Goal: Information Seeking & Learning: Learn about a topic

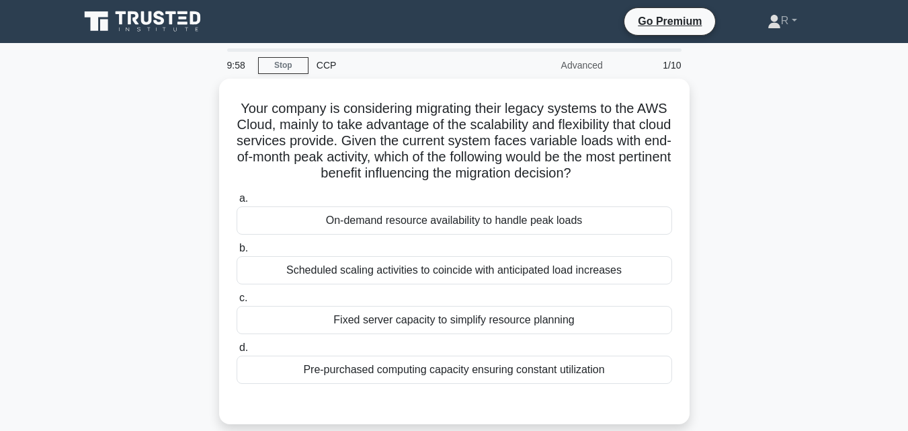
click at [763, 239] on div "Your company is considering migrating their legacy systems to the AWS Cloud, ma…" at bounding box center [454, 259] width 766 height 361
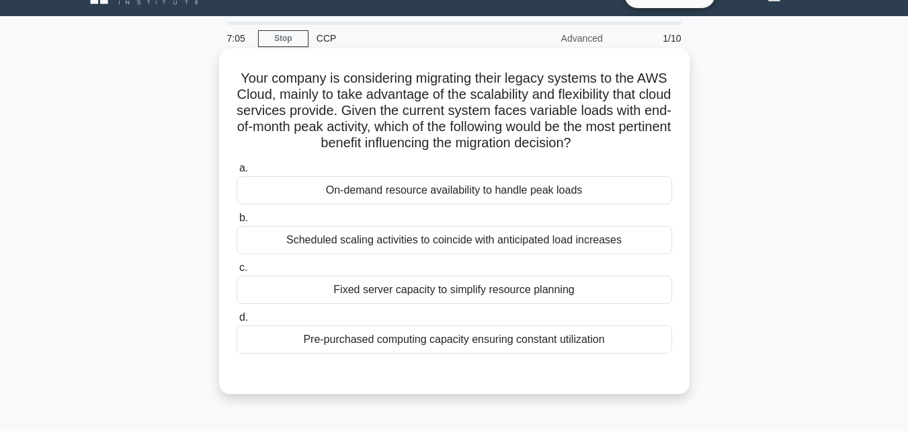
click at [586, 189] on div "On-demand resource availability to handle peak loads" at bounding box center [454, 190] width 435 height 28
click at [237, 173] on input "a. On-demand resource availability to handle peak loads" at bounding box center [237, 168] width 0 height 9
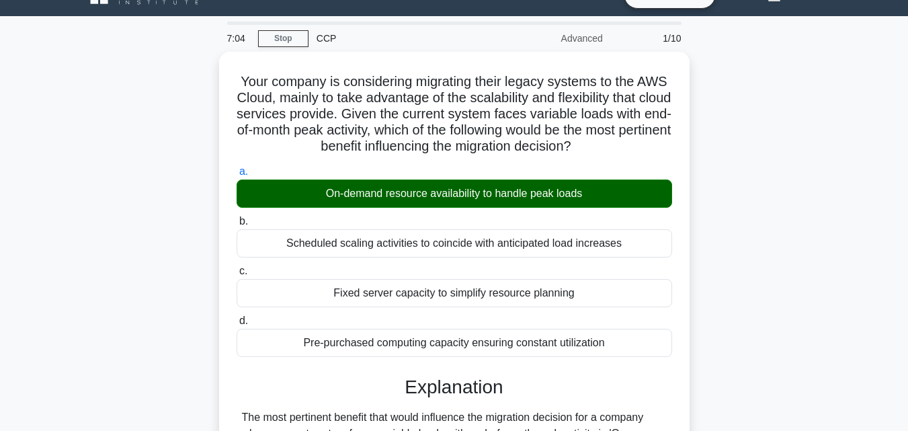
click at [763, 270] on div "Your company is considering migrating their legacy systems to the AWS Cloud, ma…" at bounding box center [454, 416] width 766 height 728
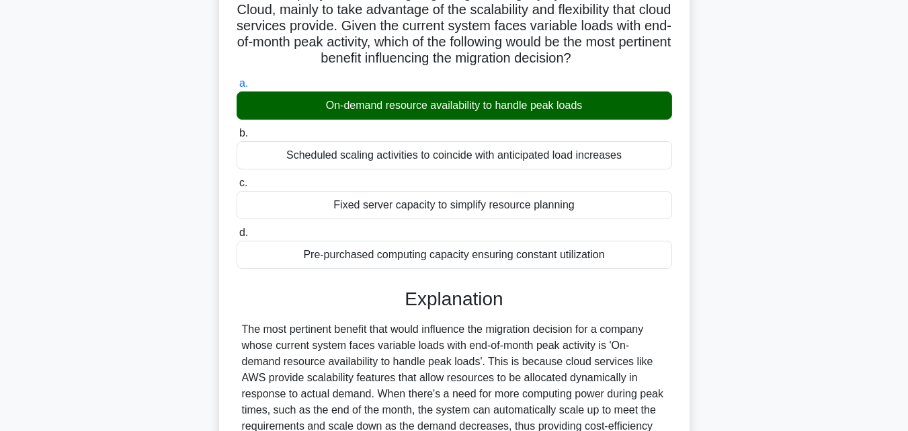
scroll to position [382, 0]
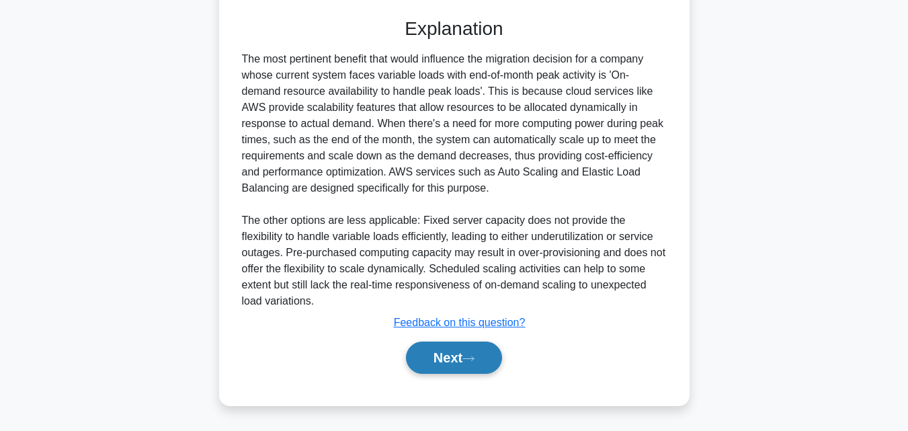
click at [440, 359] on button "Next" at bounding box center [454, 357] width 96 height 32
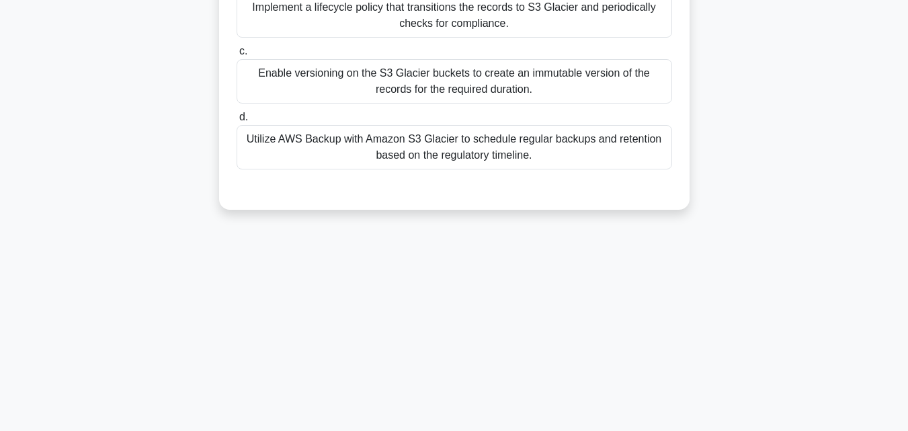
scroll to position [295, 0]
click at [737, 224] on div "A financial institution requires a storage solution for its historical transact…" at bounding box center [454, 5] width 766 height 442
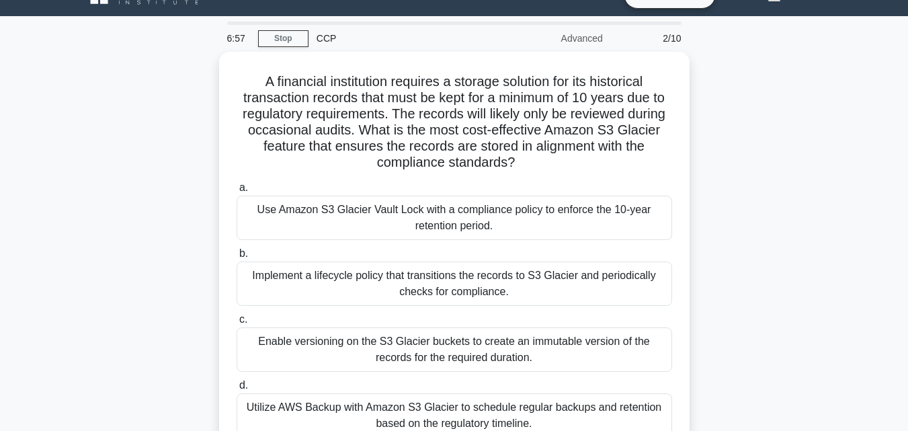
scroll to position [54, 0]
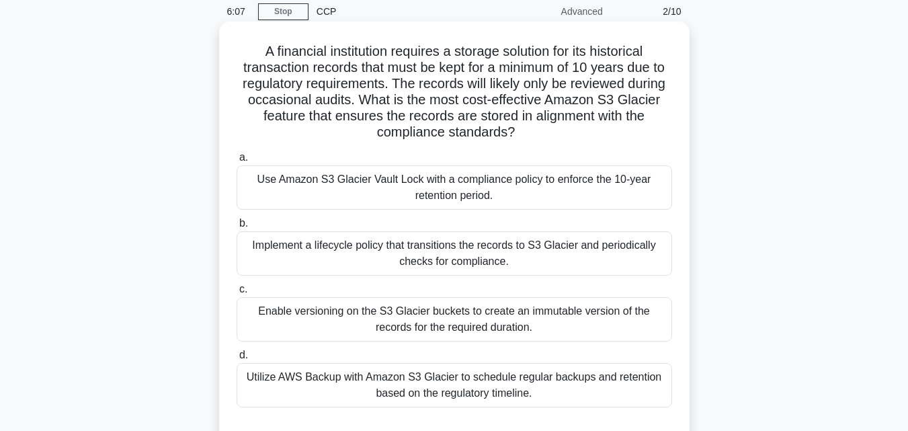
click at [545, 302] on div "Enable versioning on the S3 Glacier buckets to create an immutable version of t…" at bounding box center [454, 319] width 435 height 44
click at [237, 294] on input "c. Enable versioning on the S3 Glacier buckets to create an immutable version o…" at bounding box center [237, 289] width 0 height 9
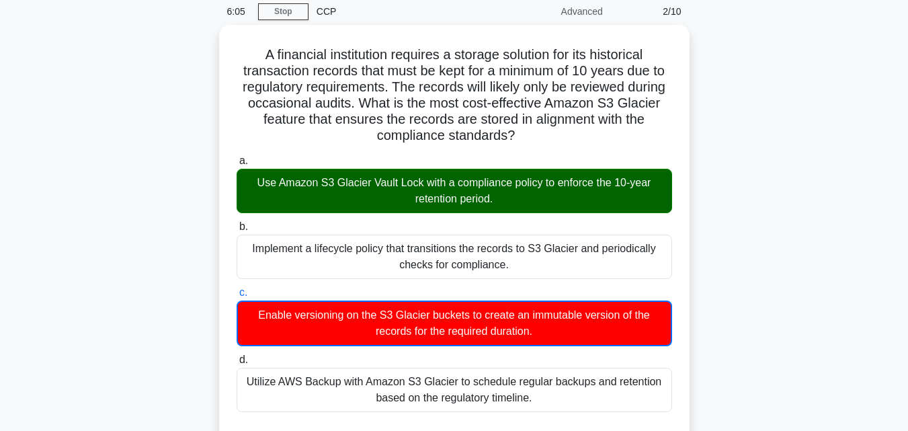
click at [737, 258] on div "A financial institution requires a storage solution for its historical transact…" at bounding box center [454, 421] width 766 height 793
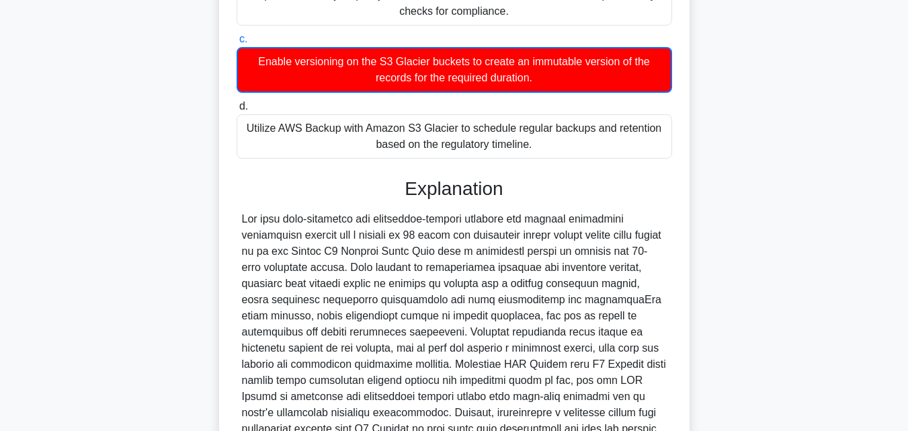
scroll to position [403, 0]
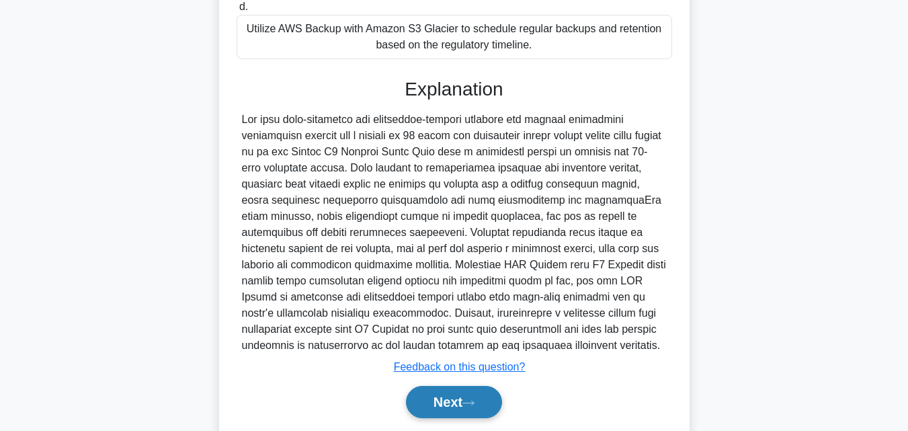
click at [440, 398] on button "Next" at bounding box center [454, 402] width 96 height 32
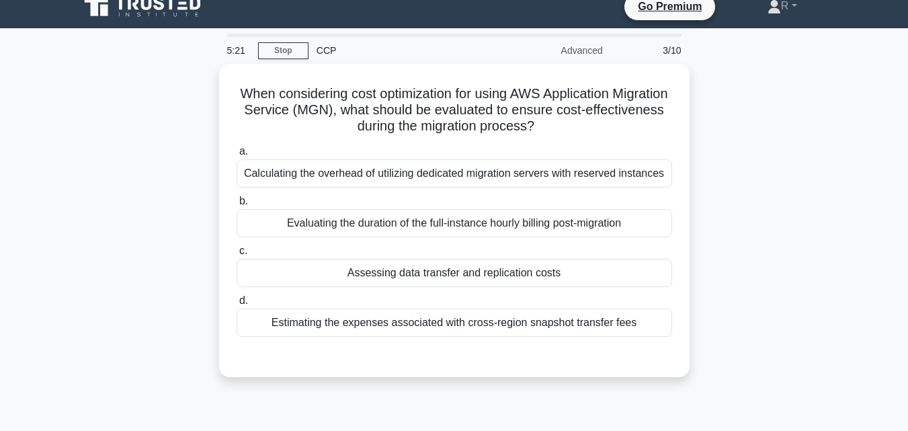
scroll to position [0, 0]
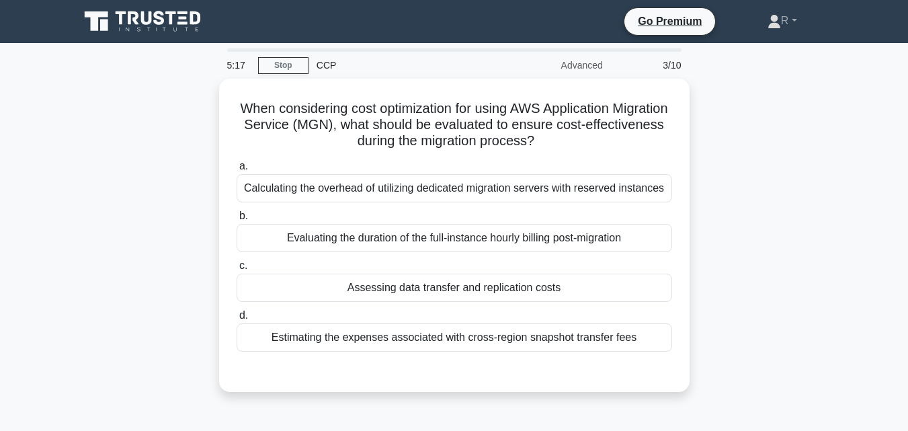
click at [710, 259] on div "When considering cost optimization for using AWS Application Migration Service …" at bounding box center [454, 243] width 766 height 329
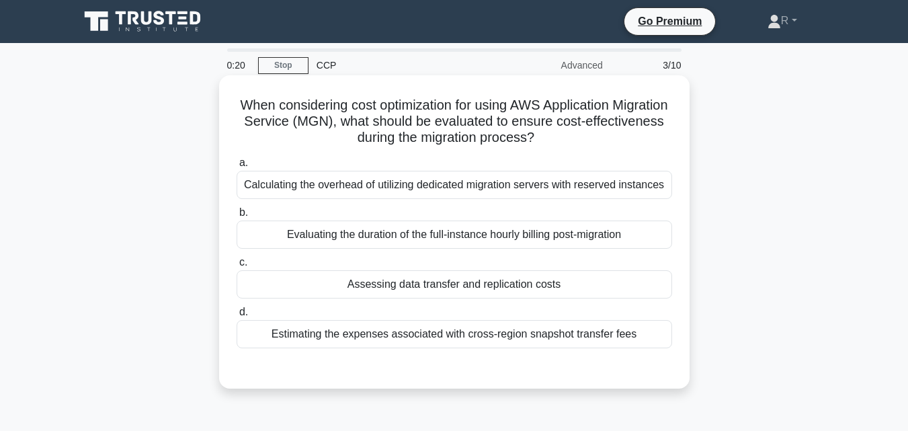
click at [590, 351] on div "a. Calculating the overhead of utilizing dedicated migration servers with reser…" at bounding box center [454, 251] width 452 height 199
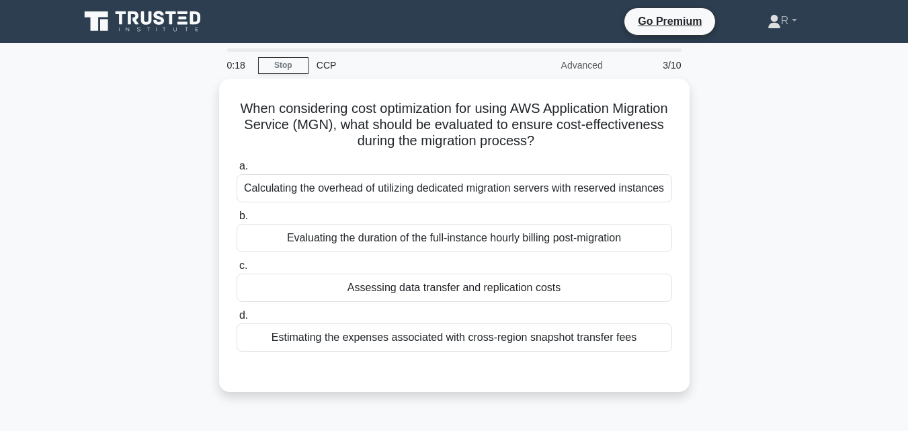
click at [785, 263] on div "When considering cost optimization for using AWS Application Migration Service …" at bounding box center [454, 243] width 766 height 329
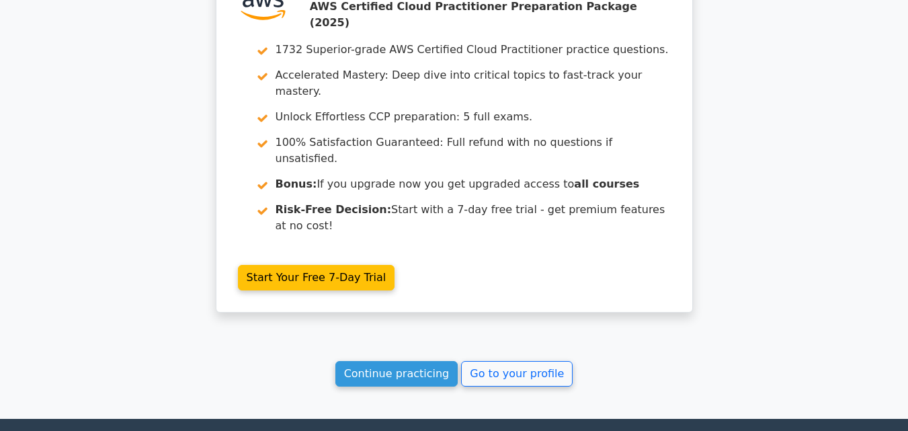
scroll to position [1938, 0]
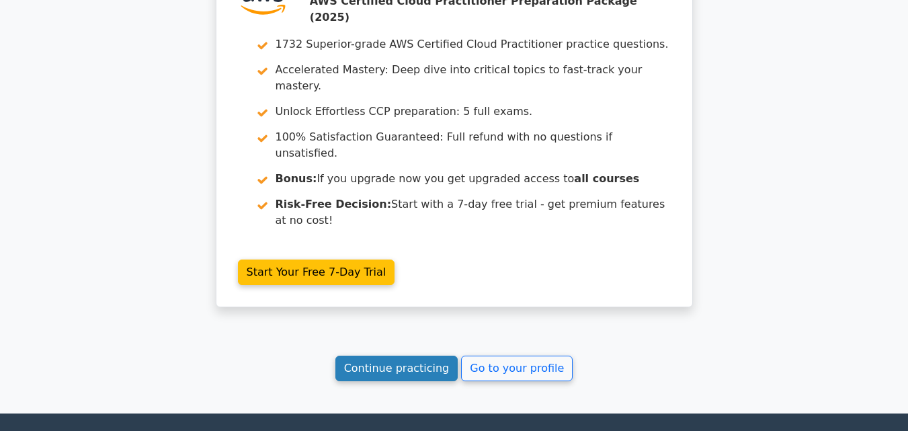
click at [409, 355] on link "Continue practicing" at bounding box center [396, 368] width 123 height 26
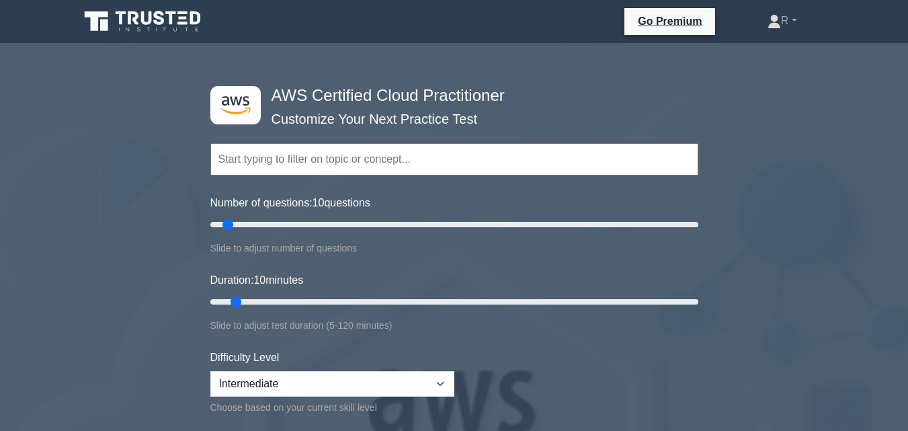
drag, startPoint x: 229, startPoint y: 221, endPoint x: 357, endPoint y: 222, distance: 127.7
type input "65"
click at [357, 222] on input "Number of questions: 55 questions" at bounding box center [454, 224] width 488 height 16
drag, startPoint x: 239, startPoint y: 302, endPoint x: 574, endPoint y: 307, distance: 335.3
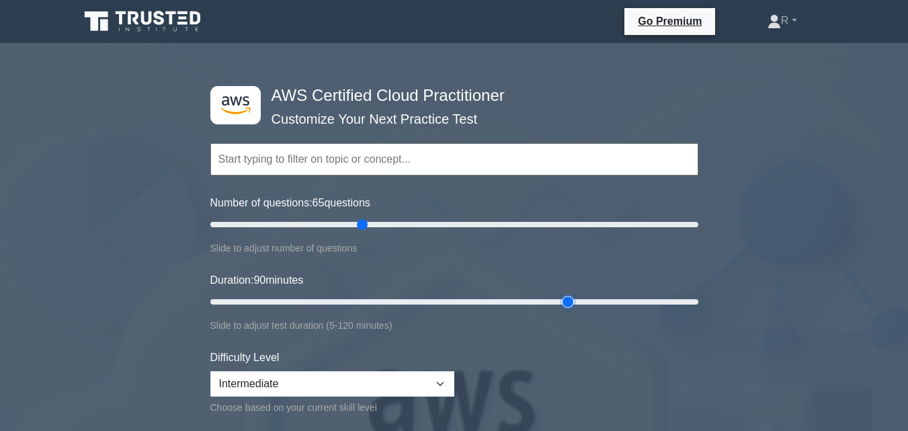
type input "90"
click at [574, 307] on input "Duration: 90 minutes" at bounding box center [454, 302] width 488 height 16
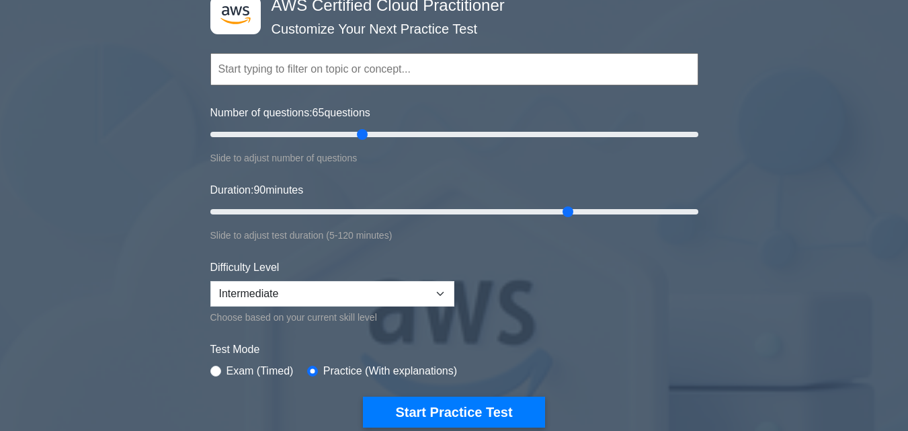
scroll to position [108, 0]
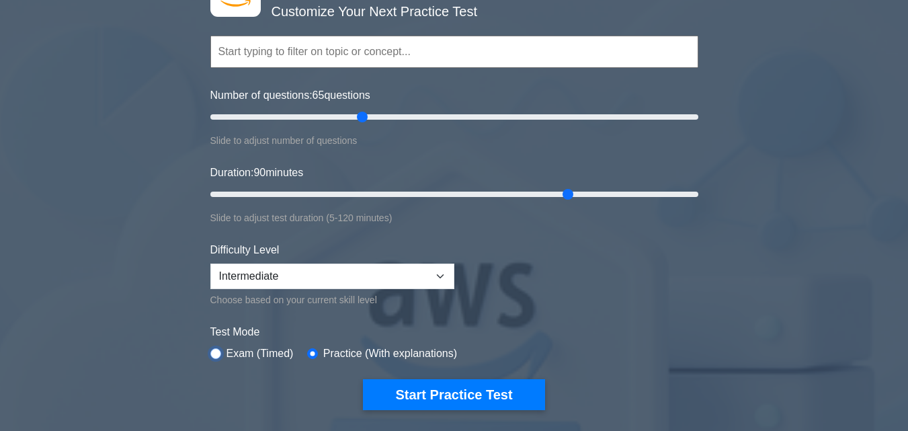
click at [218, 353] on input "radio" at bounding box center [215, 353] width 11 height 11
radio input "true"
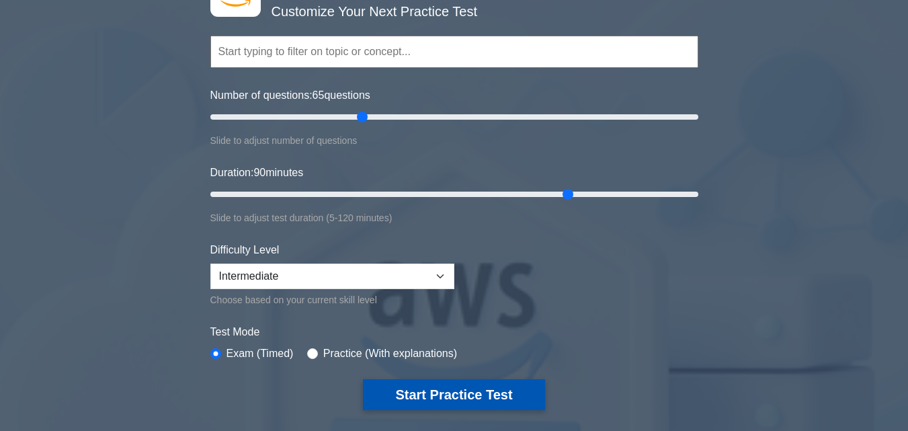
click at [433, 390] on button "Start Practice Test" at bounding box center [453, 394] width 181 height 31
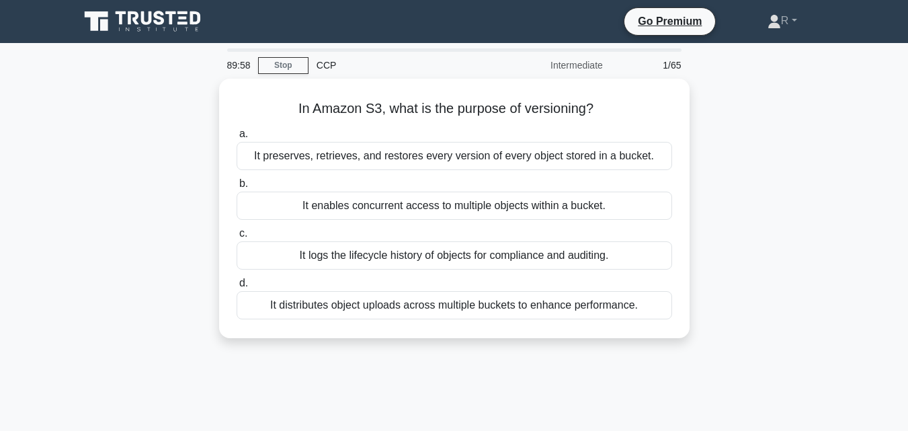
click at [771, 251] on div "In Amazon S3, what is the purpose of versioning? .spinner_0XTQ{transform-origin…" at bounding box center [454, 216] width 766 height 275
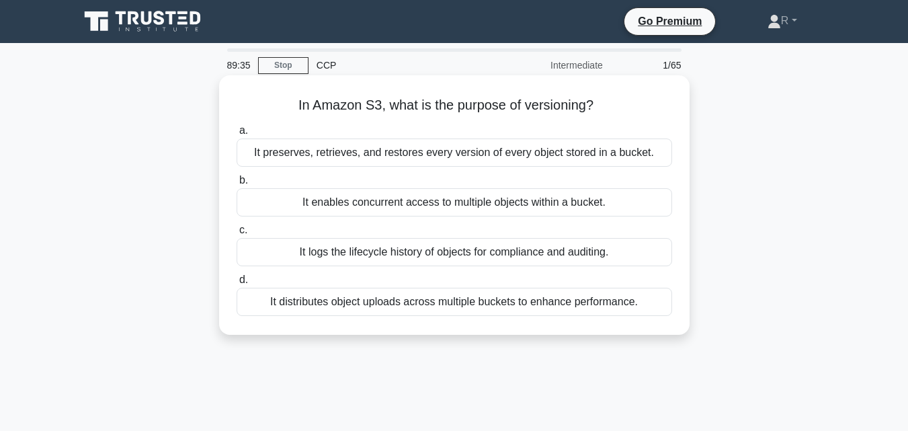
click at [576, 159] on div "It preserves, retrieves, and restores every version of every object stored in a…" at bounding box center [454, 152] width 435 height 28
click at [237, 135] on input "a. It preserves, retrieves, and restores every version of every object stored i…" at bounding box center [237, 130] width 0 height 9
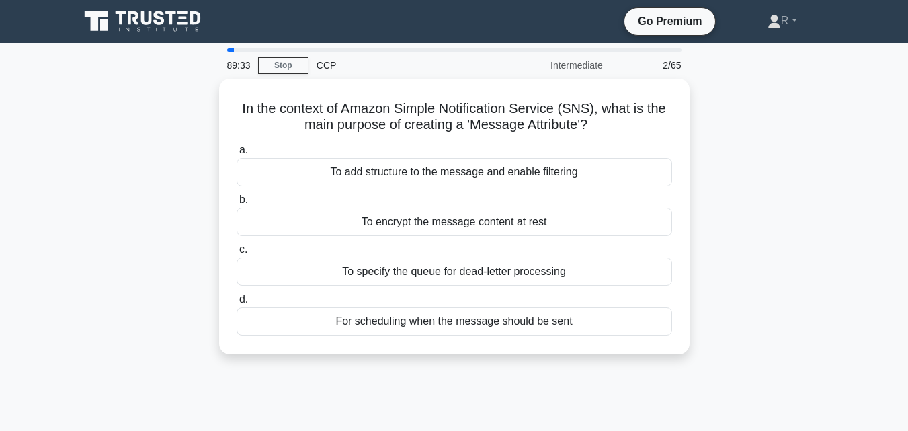
click at [765, 219] on div "In the context of Amazon Simple Notification Service (SNS), what is the main pu…" at bounding box center [454, 225] width 766 height 292
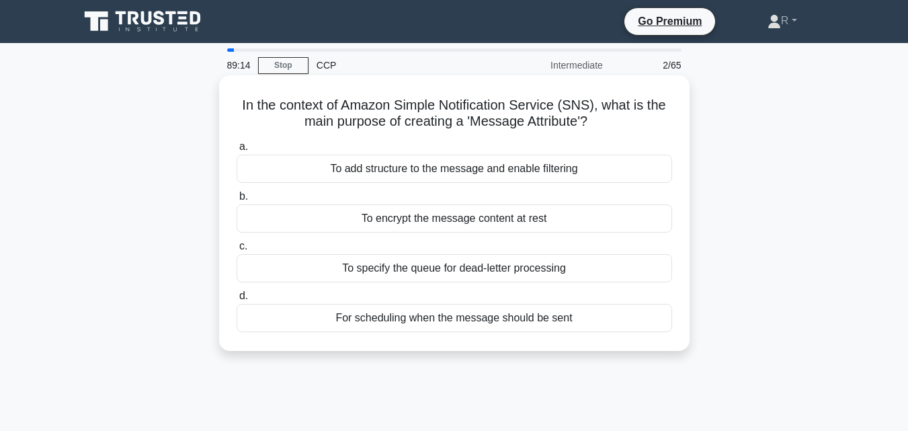
click at [544, 267] on div "To specify the queue for dead-letter processing" at bounding box center [454, 268] width 435 height 28
click at [237, 251] on input "c. To specify the queue for dead-letter processing" at bounding box center [237, 246] width 0 height 9
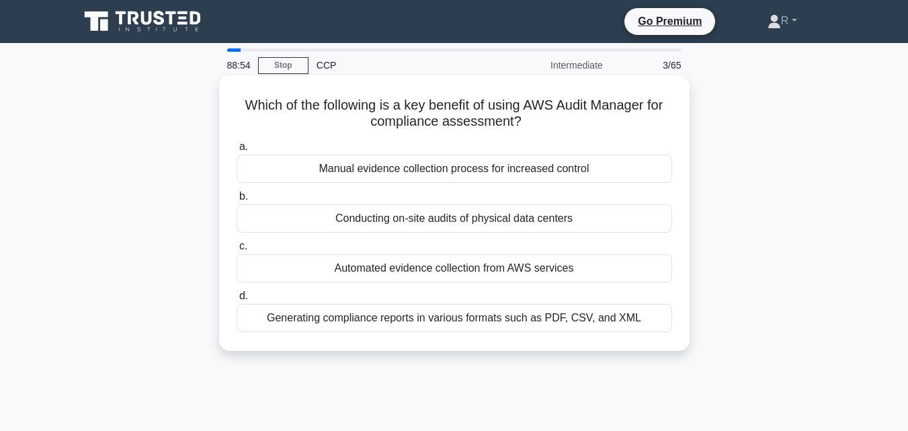
click at [556, 271] on div "Automated evidence collection from AWS services" at bounding box center [454, 268] width 435 height 28
click at [237, 251] on input "c. Automated evidence collection from AWS services" at bounding box center [237, 246] width 0 height 9
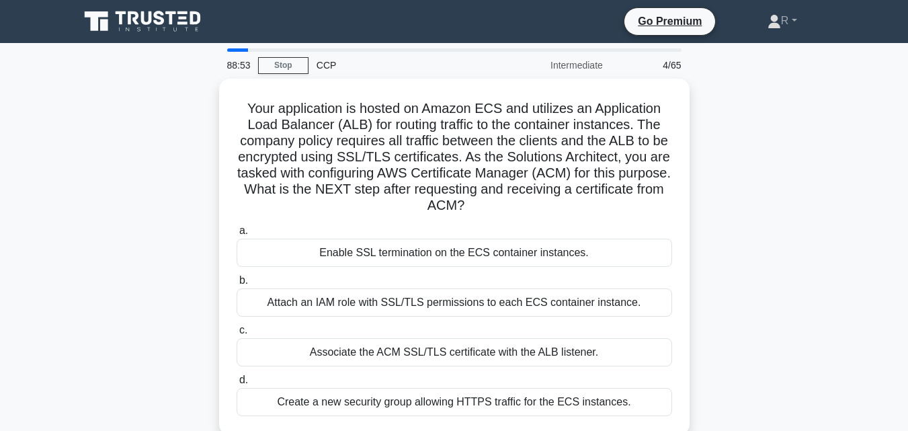
click at [761, 324] on div "Your application is hosted on Amazon ECS and utilizes an Application Load Balan…" at bounding box center [454, 265] width 766 height 372
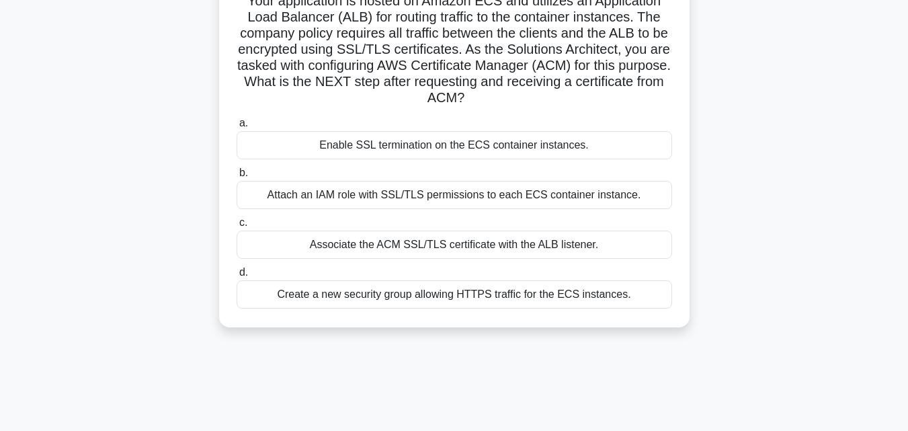
scroll to position [134, 0]
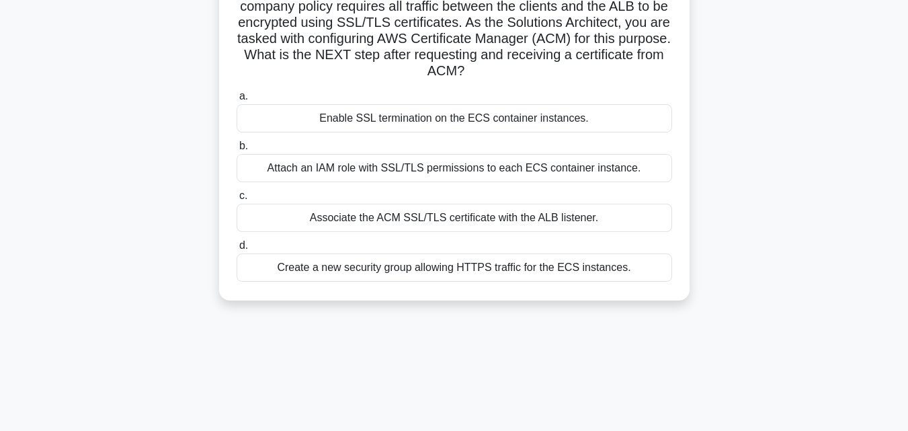
click at [761, 198] on div "Your application is hosted on Amazon ECS and utilizes an Application Load Balan…" at bounding box center [454, 130] width 766 height 372
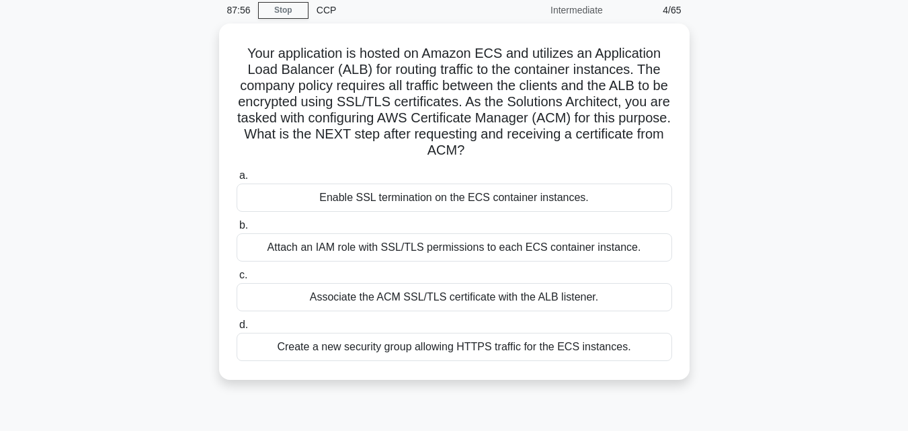
scroll to position [54, 0]
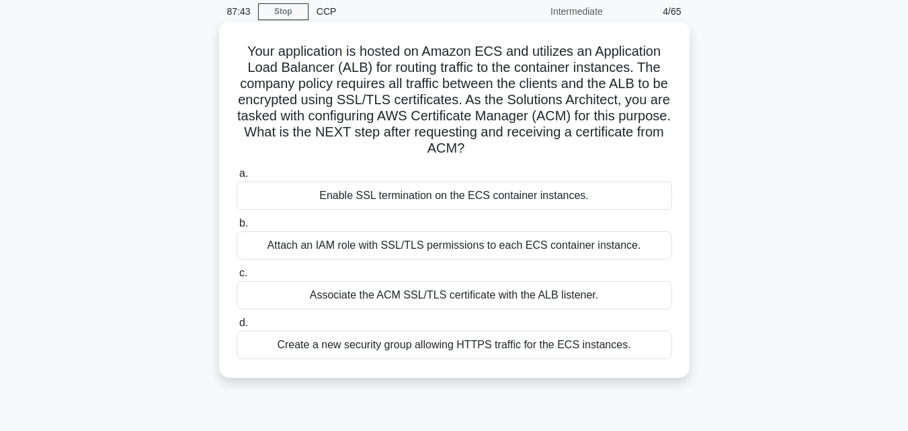
click at [635, 243] on div "Attach an IAM role with SSL/TLS permissions to each ECS container instance." at bounding box center [454, 245] width 435 height 28
click at [237, 228] on input "b. Attach an IAM role with SSL/TLS permissions to each ECS container instance." at bounding box center [237, 223] width 0 height 9
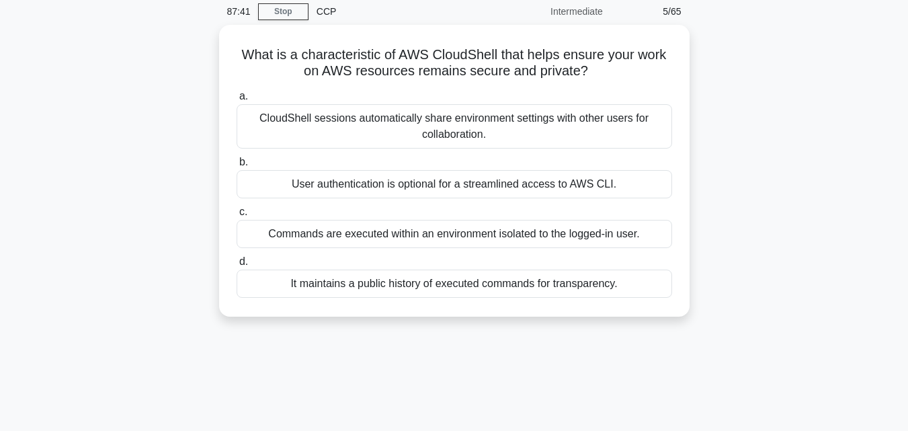
scroll to position [0, 0]
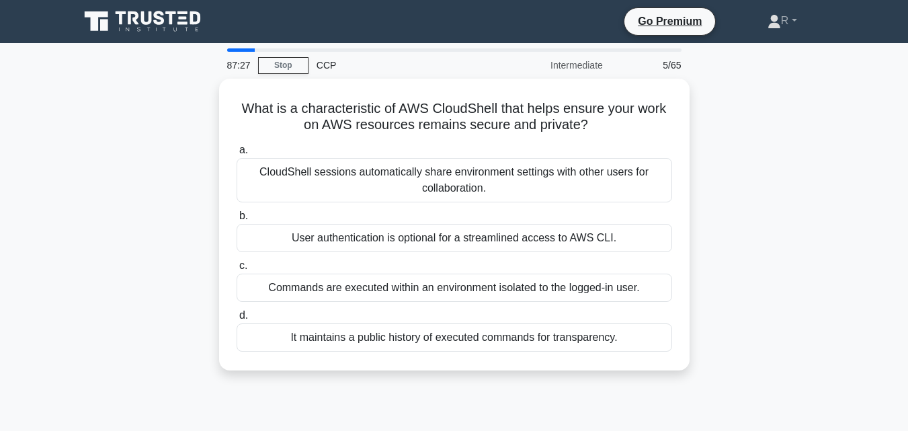
click at [795, 280] on div "What is a characteristic of AWS CloudShell that helps ensure your work on AWS r…" at bounding box center [454, 233] width 766 height 308
click at [785, 259] on div "What is a characteristic of AWS CloudShell that helps ensure your work on AWS r…" at bounding box center [454, 233] width 766 height 308
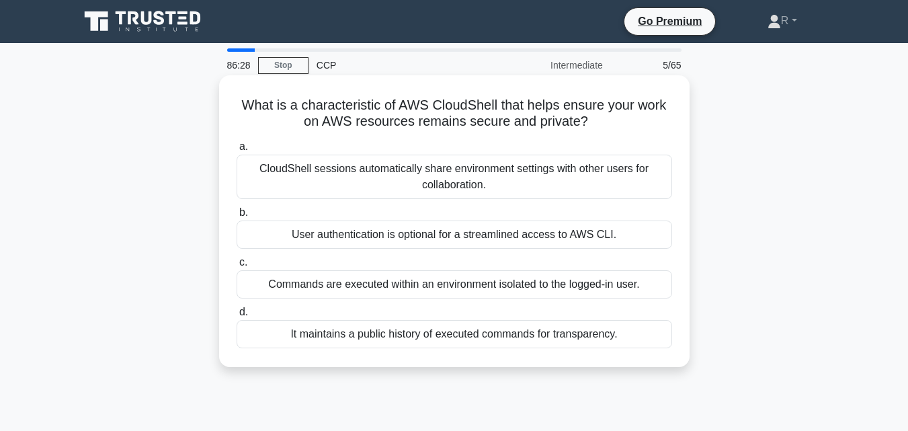
click at [578, 283] on div "Commands are executed within an environment isolated to the logged-in user." at bounding box center [454, 284] width 435 height 28
click at [237, 267] on input "c. Commands are executed within an environment isolated to the logged-in user." at bounding box center [237, 262] width 0 height 9
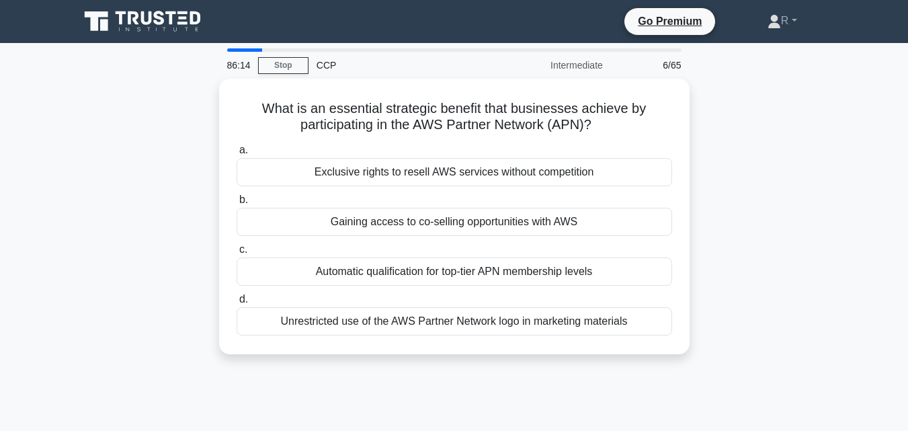
click at [730, 308] on div "What is an essential strategic benefit that businesses achieve by participating…" at bounding box center [454, 225] width 766 height 292
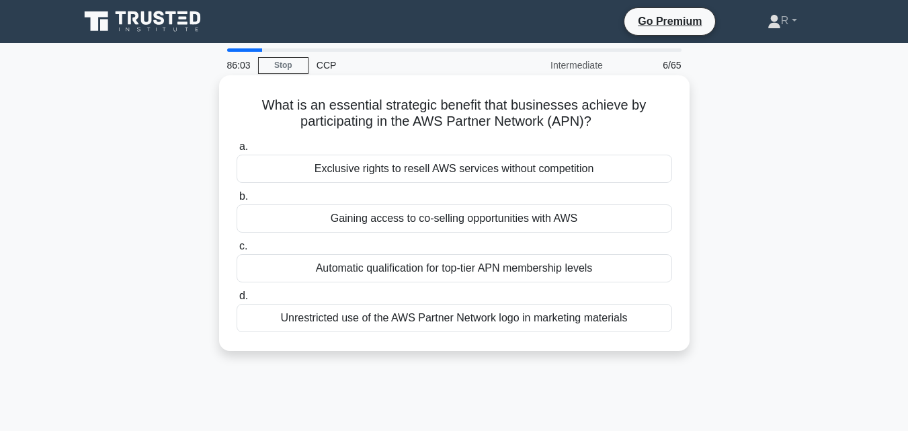
click at [624, 225] on div "Gaining access to co-selling opportunities with AWS" at bounding box center [454, 218] width 435 height 28
click at [237, 201] on input "b. Gaining access to co-selling opportunities with AWS" at bounding box center [237, 196] width 0 height 9
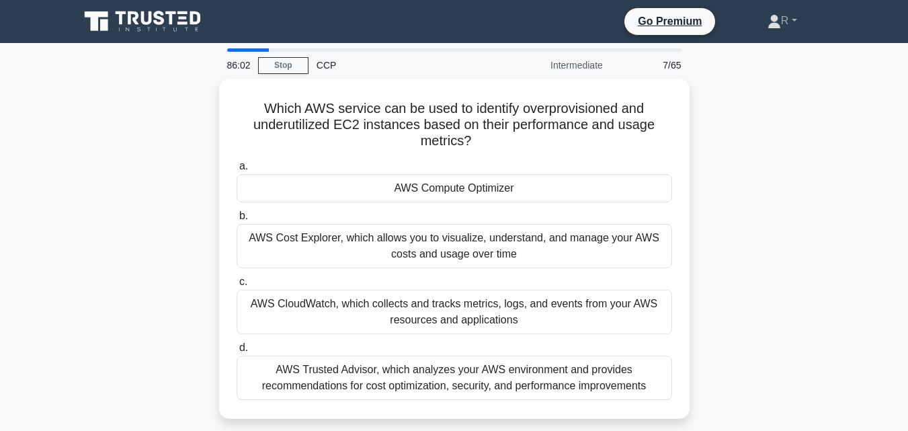
click at [767, 283] on div "Which AWS service can be used to identify overprovisioned and underutilized EC2…" at bounding box center [454, 257] width 766 height 356
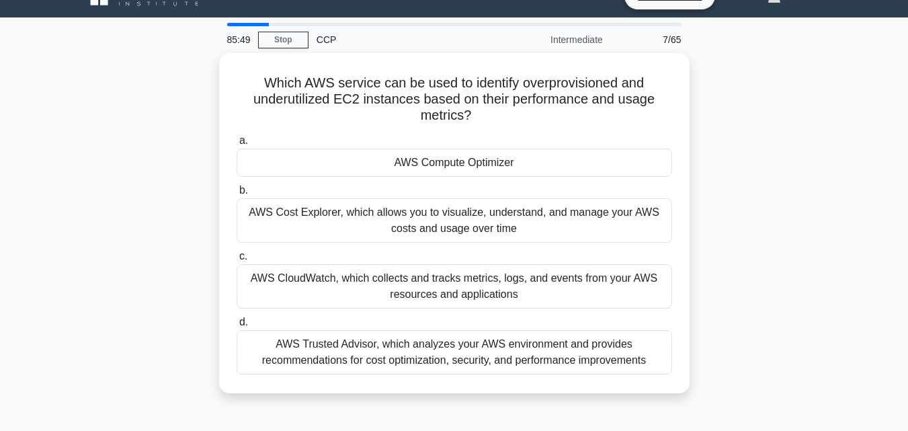
scroll to position [27, 0]
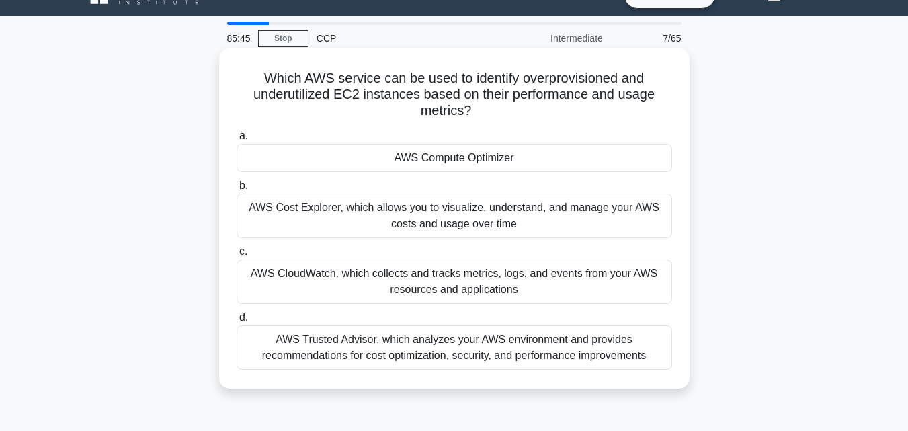
click at [509, 352] on div "AWS Trusted Advisor, which analyzes your AWS environment and provides recommend…" at bounding box center [454, 347] width 435 height 44
click at [237, 322] on input "d. AWS Trusted Advisor, which analyzes your AWS environment and provides recomm…" at bounding box center [237, 317] width 0 height 9
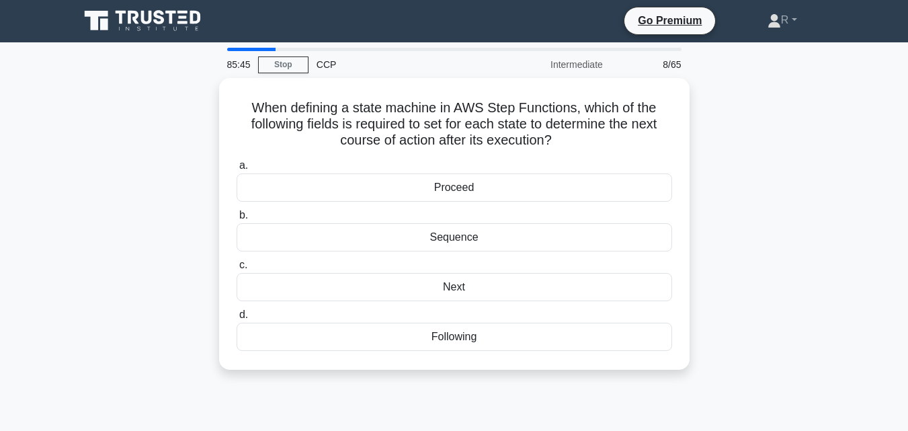
scroll to position [0, 0]
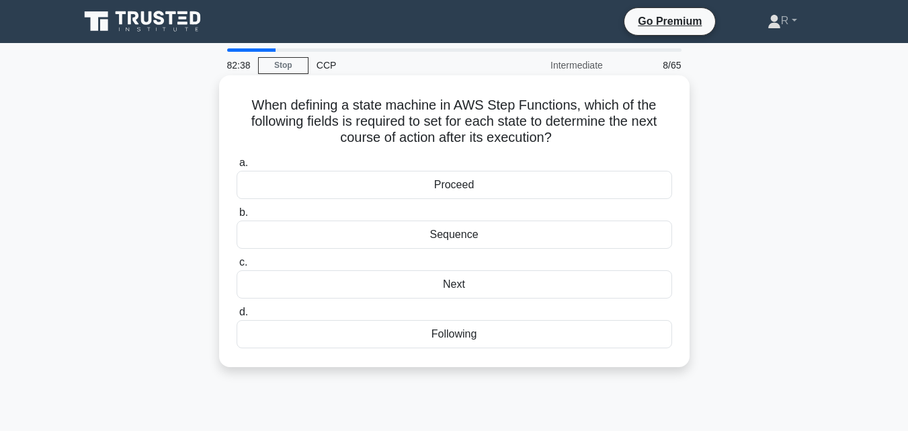
click at [510, 189] on div "Proceed" at bounding box center [454, 185] width 435 height 28
click at [237, 167] on input "a. Proceed" at bounding box center [237, 163] width 0 height 9
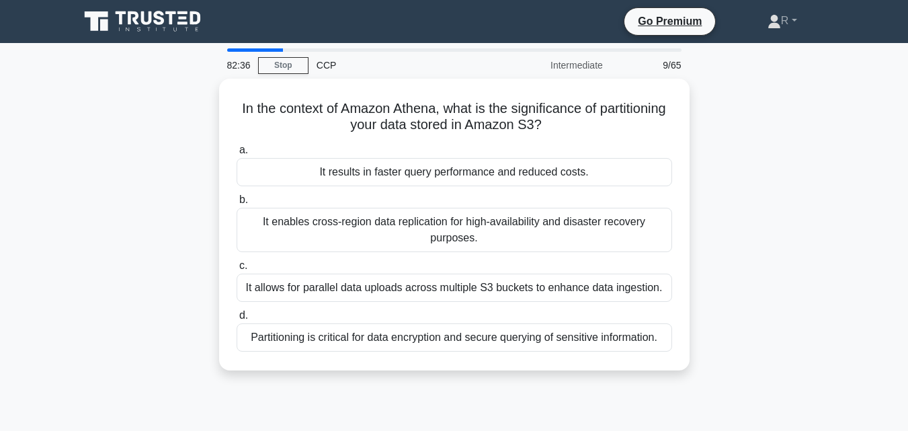
click at [745, 230] on div "In the context of Amazon Athena, what is the significance of partitioning your …" at bounding box center [454, 233] width 766 height 308
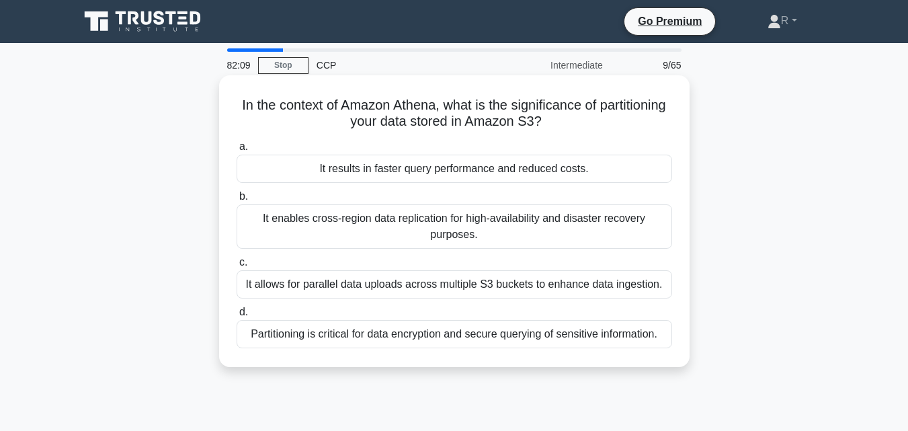
click at [553, 169] on div "It results in faster query performance and reduced costs." at bounding box center [454, 169] width 435 height 28
click at [237, 151] on input "a. It results in faster query performance and reduced costs." at bounding box center [237, 146] width 0 height 9
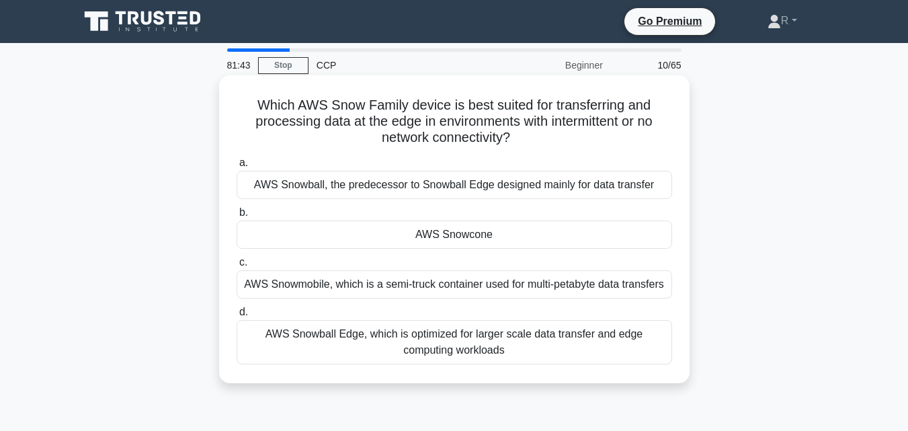
click at [566, 350] on div "AWS Snowball Edge, which is optimized for larger scale data transfer and edge c…" at bounding box center [454, 342] width 435 height 44
click at [237, 316] on input "d. AWS Snowball Edge, which is optimized for larger scale data transfer and edg…" at bounding box center [237, 312] width 0 height 9
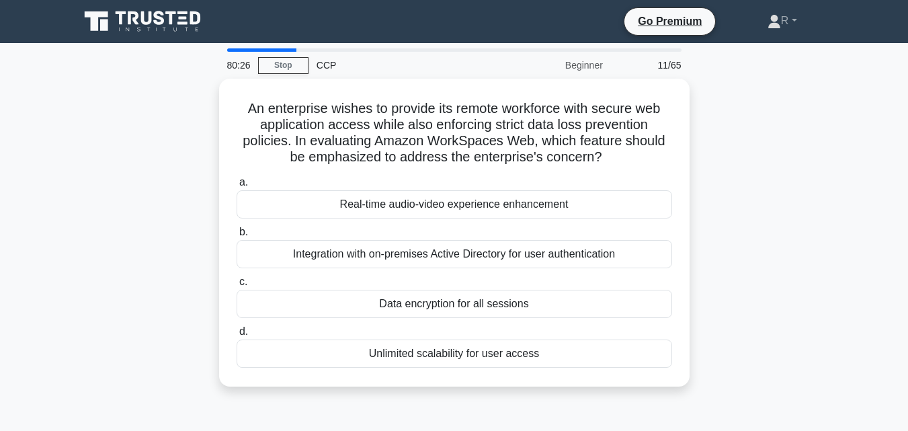
click at [719, 231] on div "An enterprise wishes to provide its remote workforce with secure web applicatio…" at bounding box center [454, 241] width 766 height 324
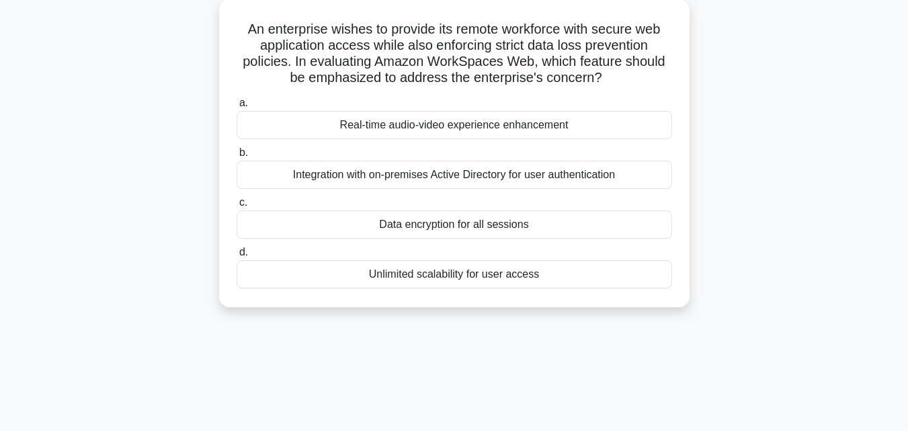
scroll to position [81, 0]
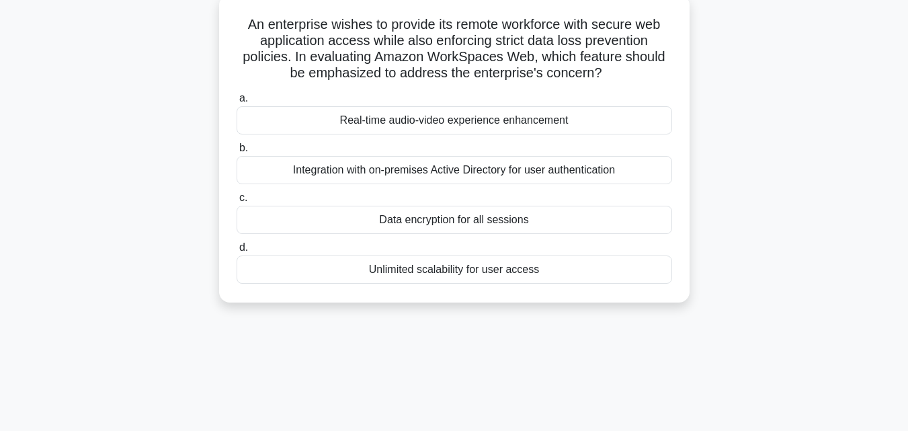
click at [517, 222] on div "Data encryption for all sessions" at bounding box center [454, 220] width 435 height 28
click at [237, 202] on input "c. Data encryption for all sessions" at bounding box center [237, 198] width 0 height 9
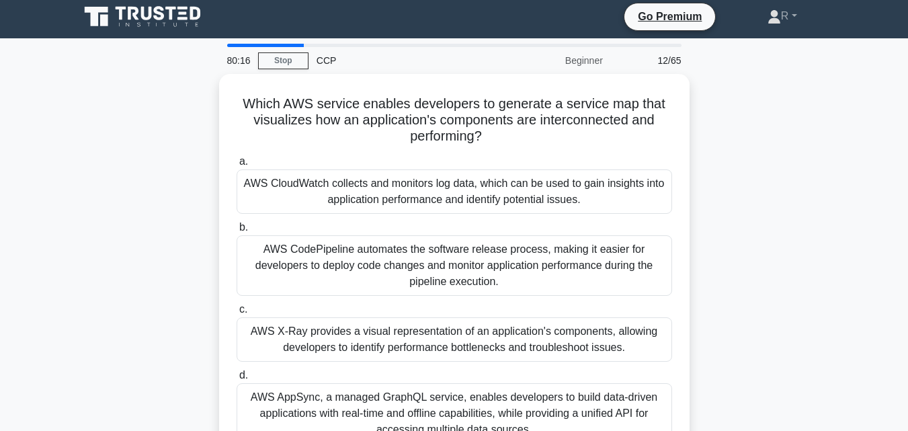
scroll to position [0, 0]
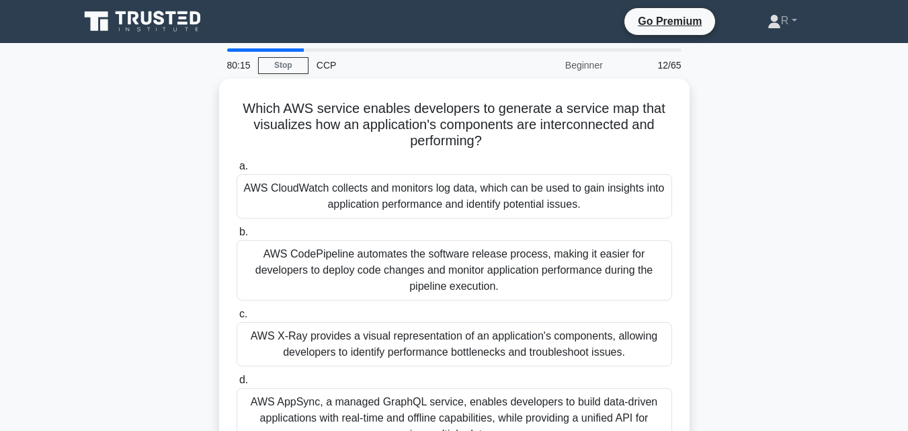
click at [781, 241] on div "Which AWS service enables developers to generate a service map that visualizes …" at bounding box center [454, 281] width 766 height 404
click at [789, 267] on div "Which AWS service enables developers to generate a service map that visualizes …" at bounding box center [454, 281] width 766 height 404
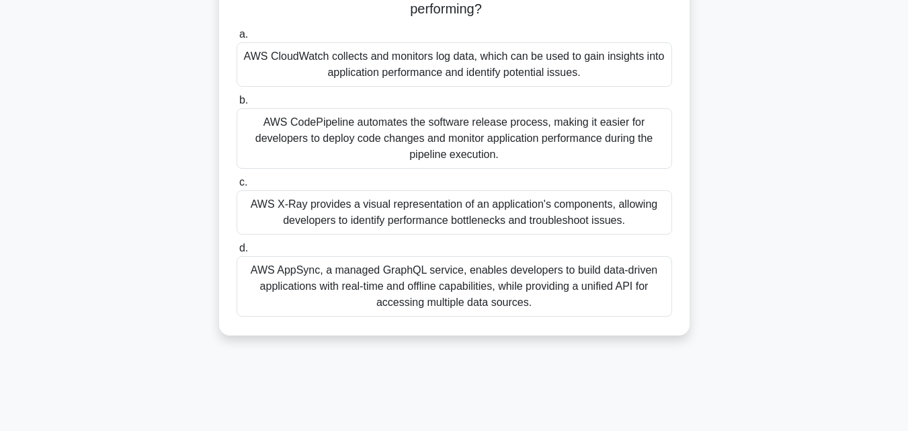
scroll to position [134, 0]
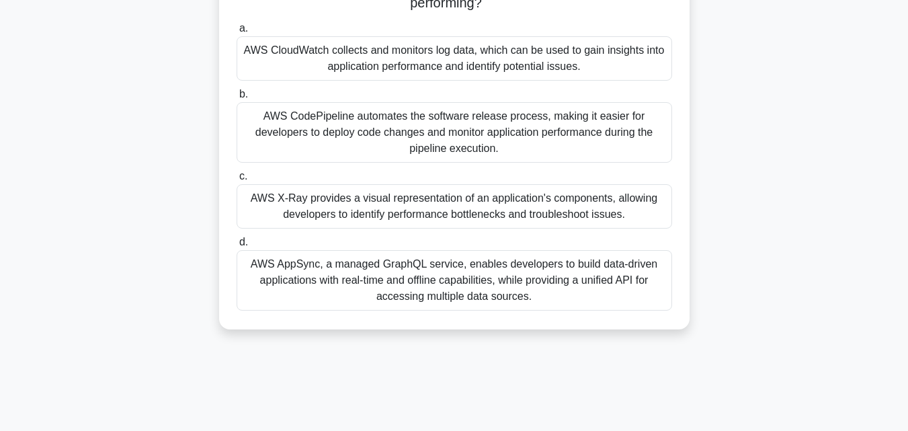
click at [513, 206] on div "AWS X-Ray provides a visual representation of an application's components, allo…" at bounding box center [454, 206] width 435 height 44
click at [237, 181] on input "c. AWS X-Ray provides a visual representation of an application's components, a…" at bounding box center [237, 176] width 0 height 9
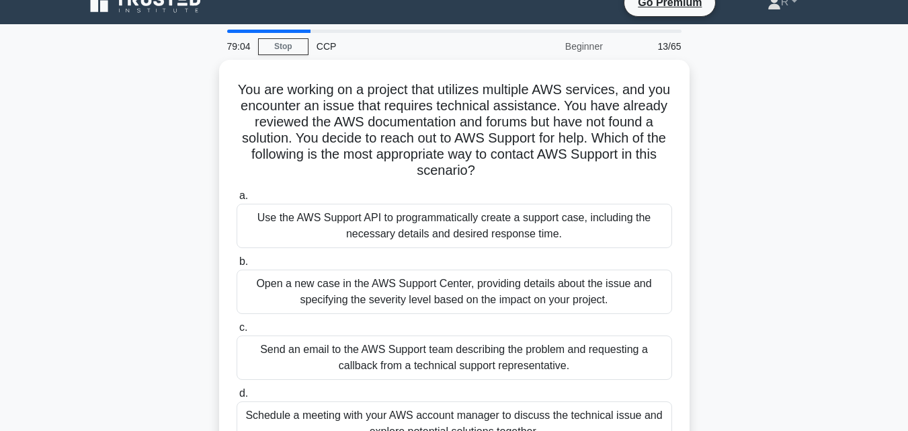
scroll to position [0, 0]
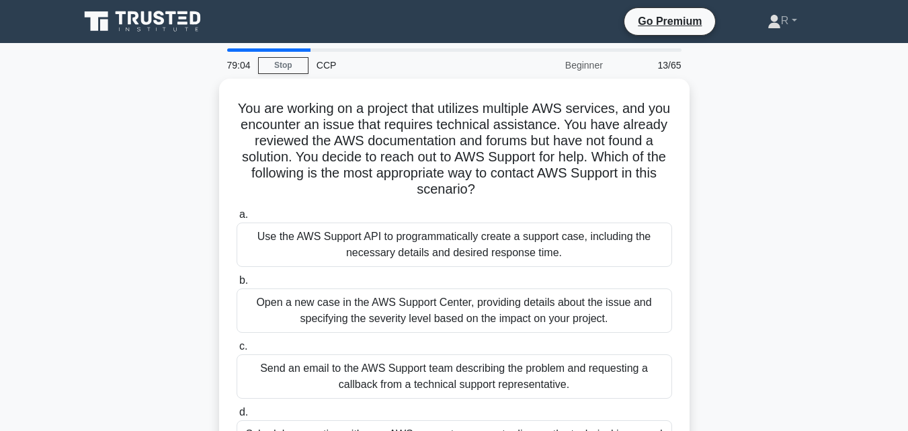
click at [744, 243] on div "You are working on a project that utilizes multiple AWS services, and you encou…" at bounding box center [454, 289] width 766 height 421
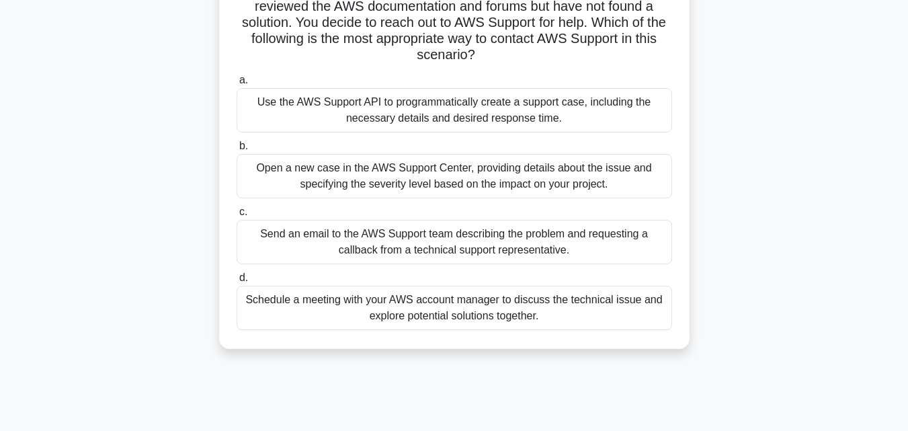
scroll to position [161, 0]
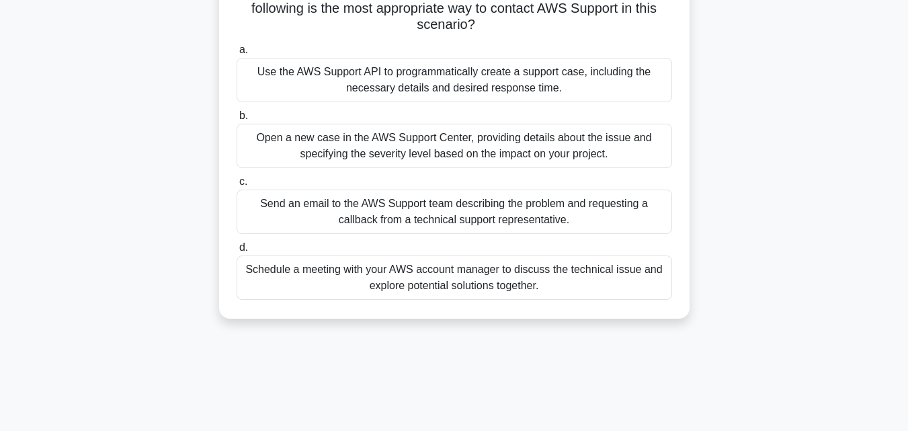
click at [515, 147] on div "Open a new case in the AWS Support Center, providing details about the issue an…" at bounding box center [454, 146] width 435 height 44
click at [237, 120] on input "b. Open a new case in the AWS Support Center, providing details about the issue…" at bounding box center [237, 116] width 0 height 9
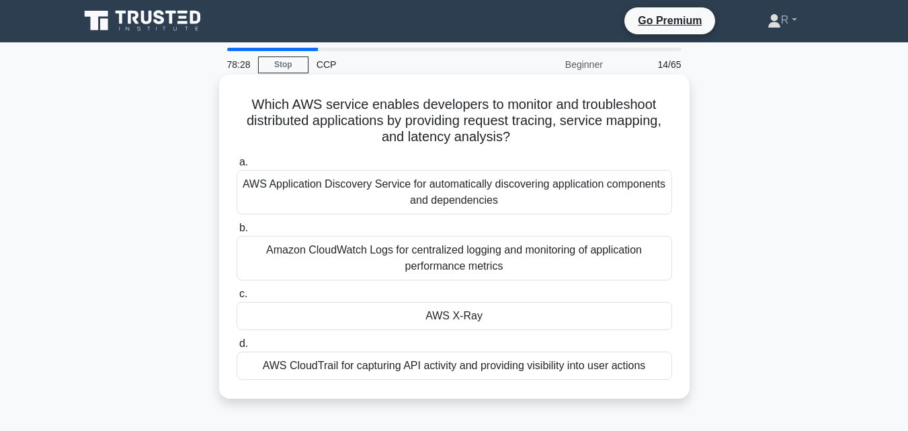
scroll to position [0, 0]
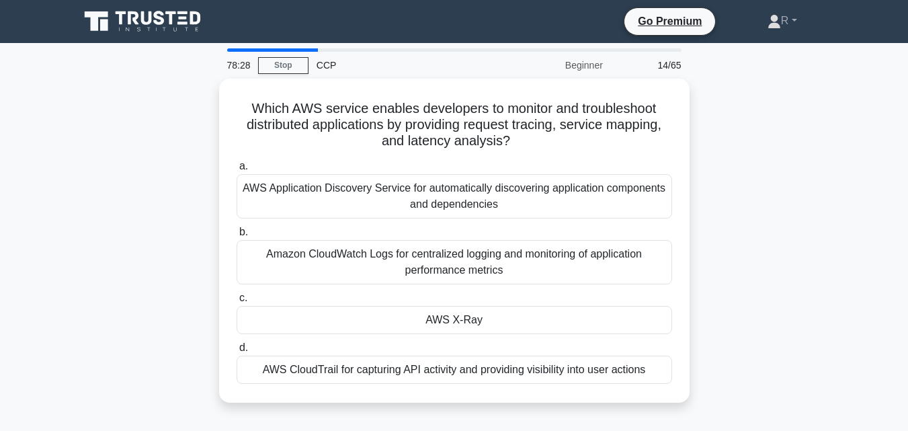
click at [707, 233] on div "Which AWS service enables developers to monitor and troubleshoot distributed ap…" at bounding box center [454, 249] width 766 height 340
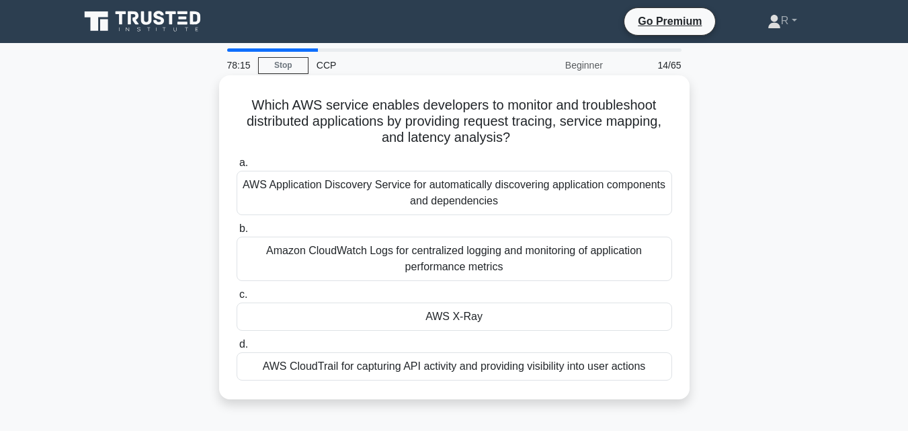
click at [490, 375] on div "AWS CloudTrail for capturing API activity and providing visibility into user ac…" at bounding box center [454, 366] width 435 height 28
click at [237, 349] on input "d. AWS CloudTrail for capturing API activity and providing visibility into user…" at bounding box center [237, 344] width 0 height 9
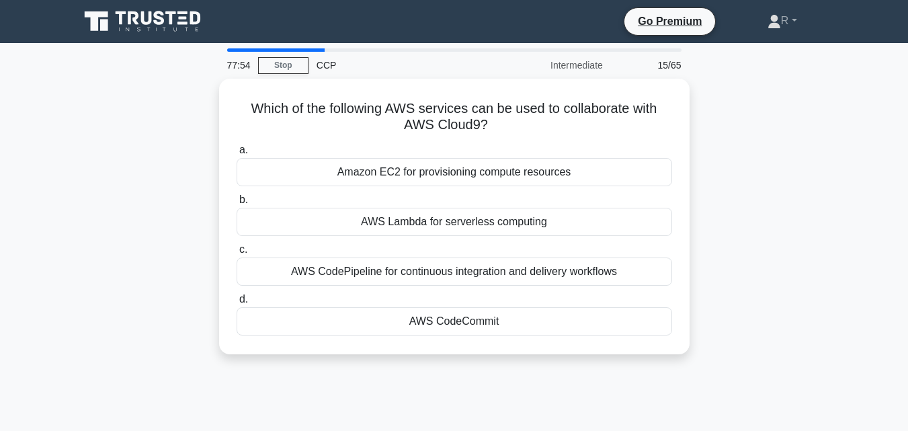
click at [788, 231] on div "Which of the following AWS services can be used to collaborate with AWS Cloud9?…" at bounding box center [454, 225] width 766 height 292
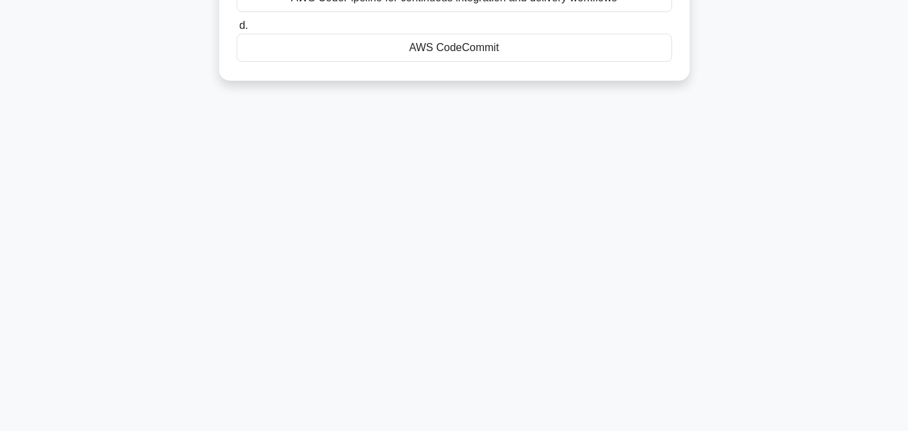
scroll to position [295, 0]
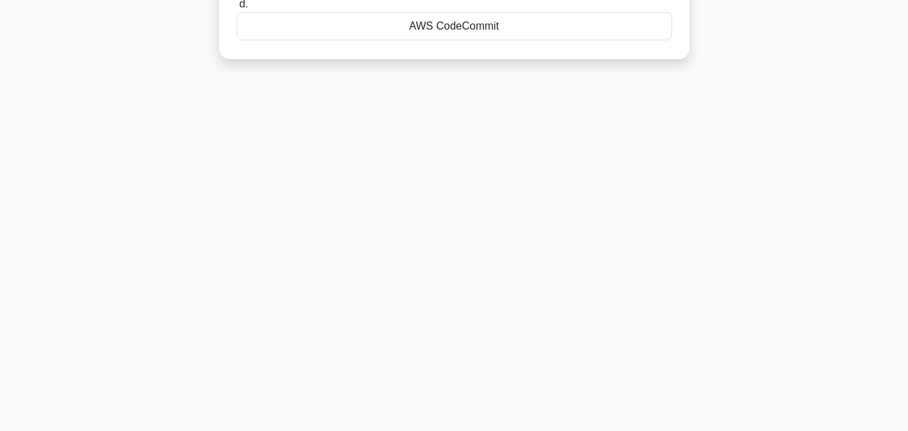
click at [736, 124] on div "77:38 Stop CCP Intermediate 15/65 Which of the following AWS services can be us…" at bounding box center [454, 89] width 766 height 672
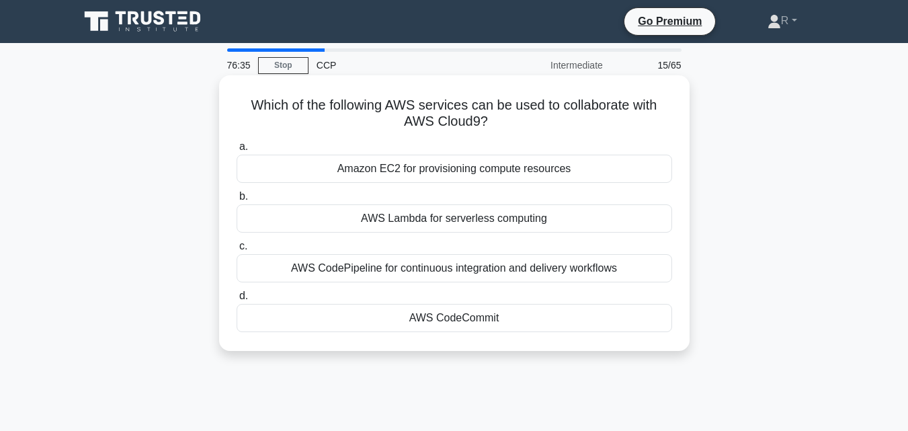
click at [571, 269] on div "AWS CodePipeline for continuous integration and delivery workflows" at bounding box center [454, 268] width 435 height 28
click at [237, 251] on input "c. AWS CodePipeline for continuous integration and delivery workflows" at bounding box center [237, 246] width 0 height 9
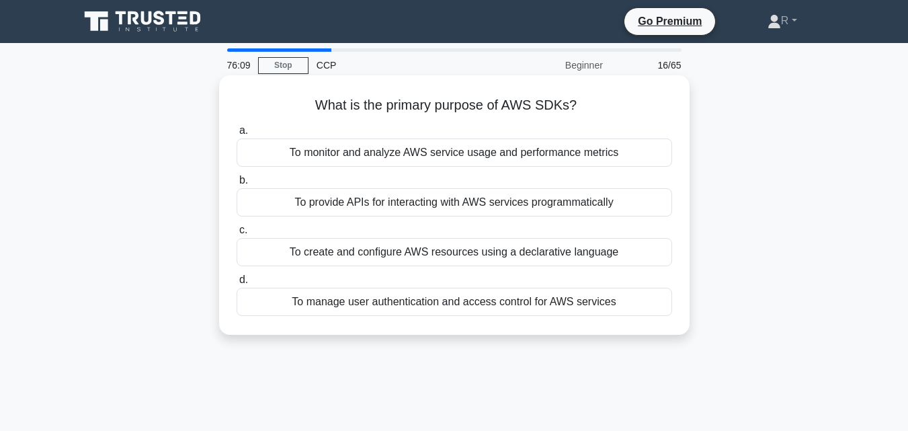
click at [506, 249] on div "To create and configure AWS resources using a declarative language" at bounding box center [454, 252] width 435 height 28
click at [237, 234] on input "c. To create and configure AWS resources using a declarative language" at bounding box center [237, 230] width 0 height 9
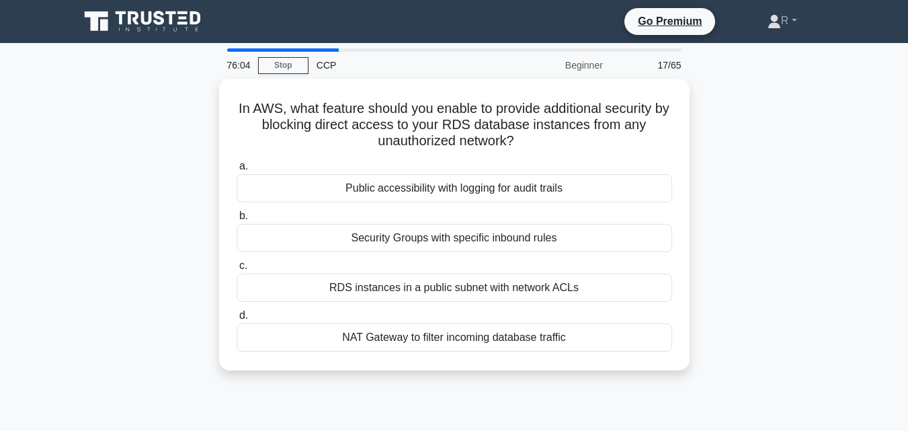
click at [720, 265] on div "In AWS, what feature should you enable to provide additional security by blocki…" at bounding box center [454, 233] width 766 height 308
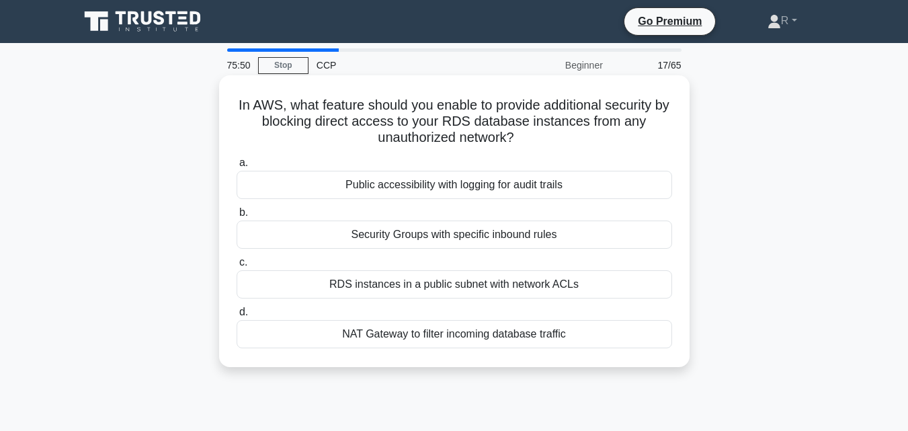
click at [540, 231] on div "Security Groups with specific inbound rules" at bounding box center [454, 234] width 435 height 28
click at [237, 217] on input "b. Security Groups with specific inbound rules" at bounding box center [237, 212] width 0 height 9
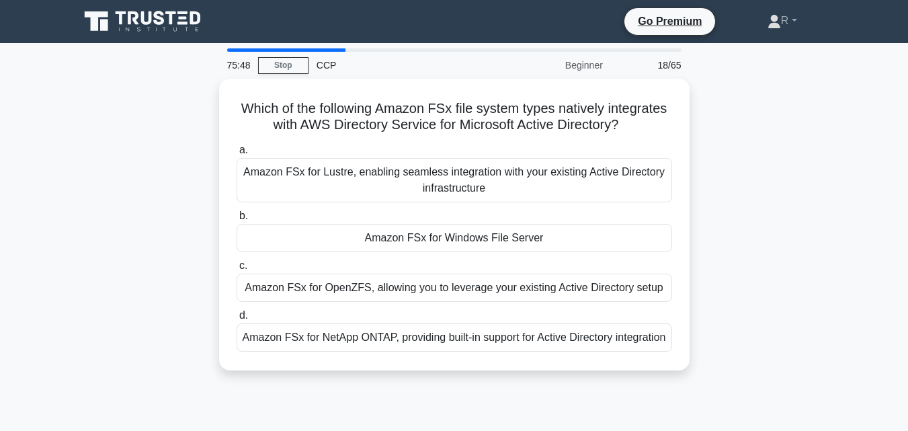
click at [777, 257] on div "Which of the following Amazon FSx file system types natively integrates with AW…" at bounding box center [454, 233] width 766 height 308
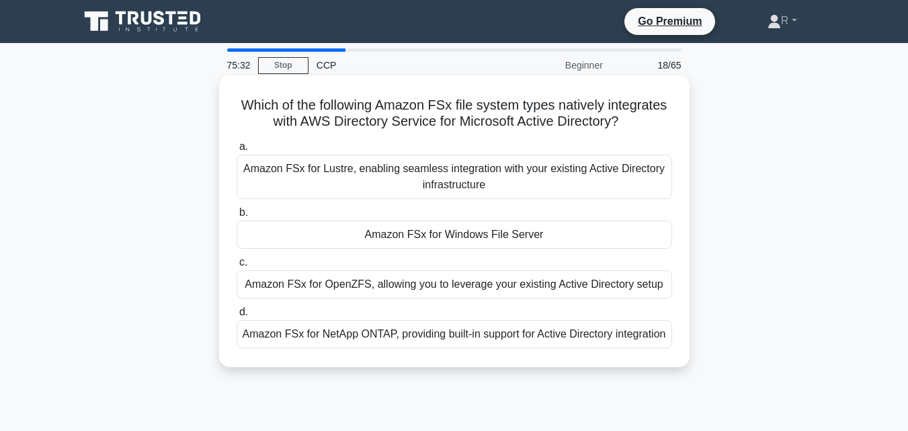
click at [554, 232] on div "Amazon FSx for Windows File Server" at bounding box center [454, 234] width 435 height 28
click at [237, 217] on input "b. Amazon FSx for Windows File Server" at bounding box center [237, 212] width 0 height 9
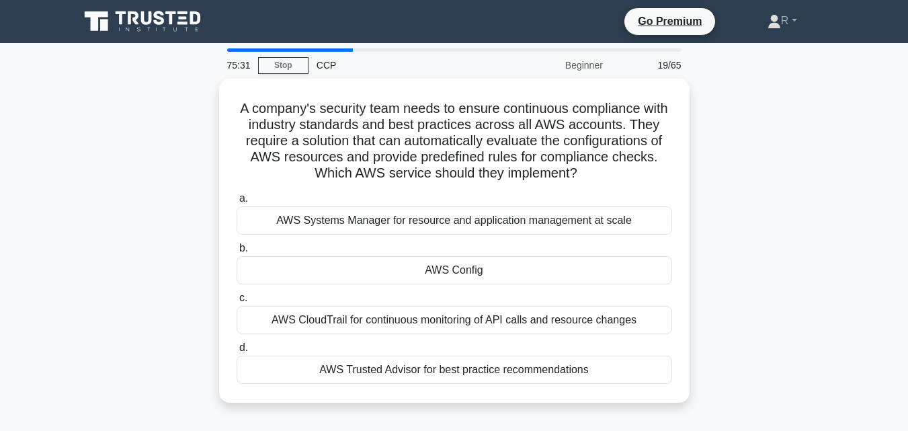
click at [751, 229] on div "A company's security team needs to ensure continuous compliance with industry s…" at bounding box center [454, 249] width 766 height 340
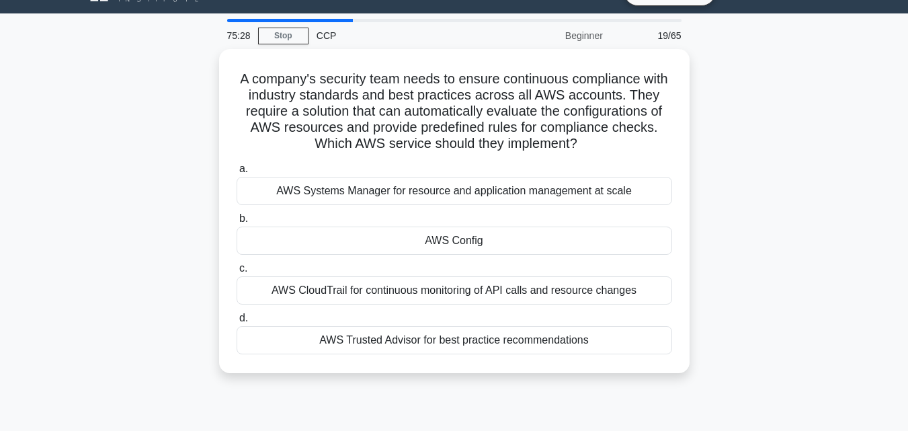
scroll to position [27, 0]
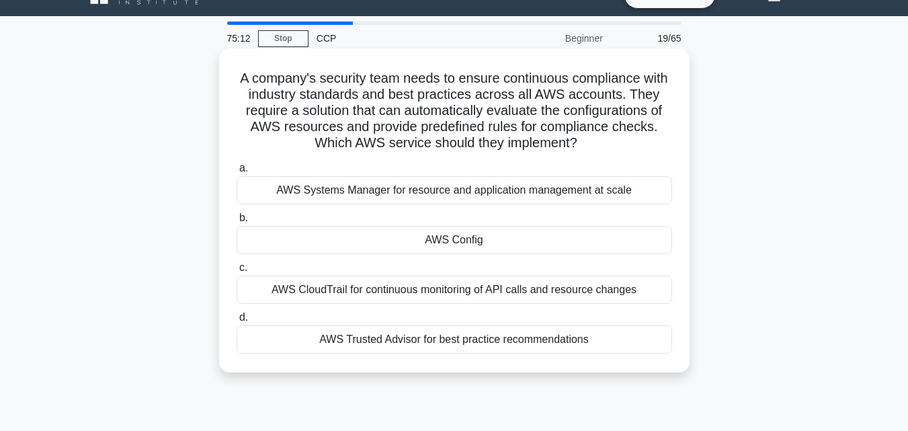
click at [572, 329] on div "AWS Trusted Advisor for best practice recommendations" at bounding box center [454, 339] width 435 height 28
click at [237, 322] on input "d. AWS Trusted Advisor for best practice recommendations" at bounding box center [237, 317] width 0 height 9
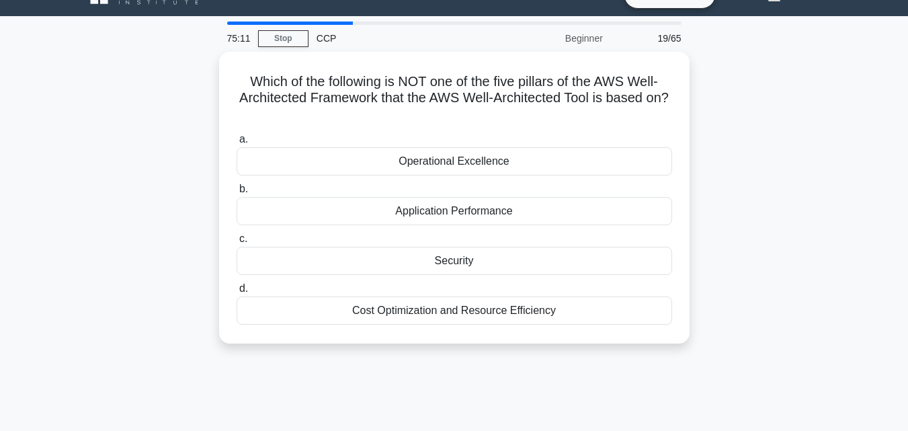
scroll to position [0, 0]
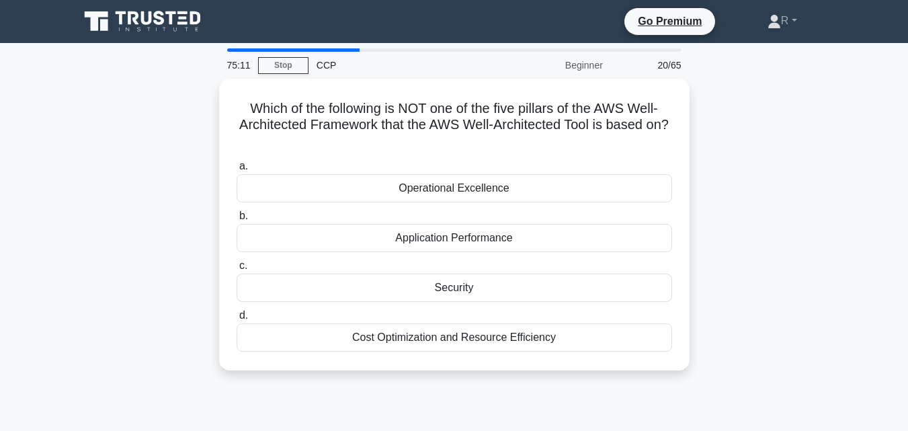
click at [775, 214] on div "Which of the following is NOT one of the five pillars of the AWS Well-Architect…" at bounding box center [454, 233] width 766 height 308
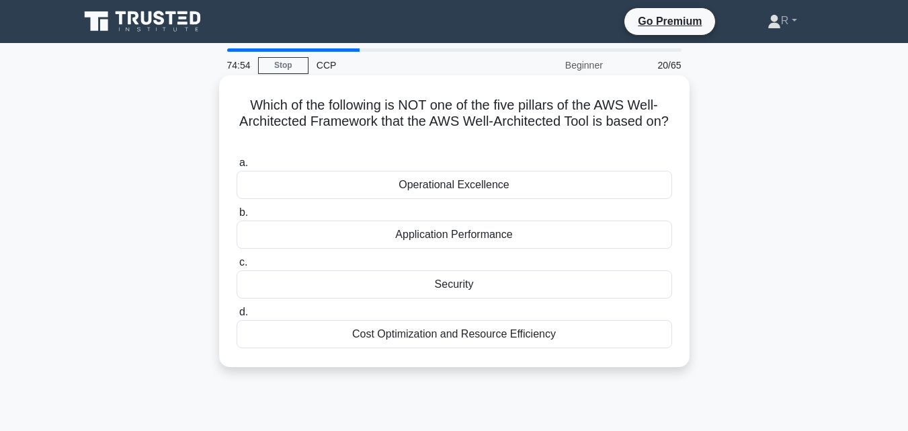
click at [528, 247] on div "Application Performance" at bounding box center [454, 234] width 435 height 28
click at [237, 217] on input "b. Application Performance" at bounding box center [237, 212] width 0 height 9
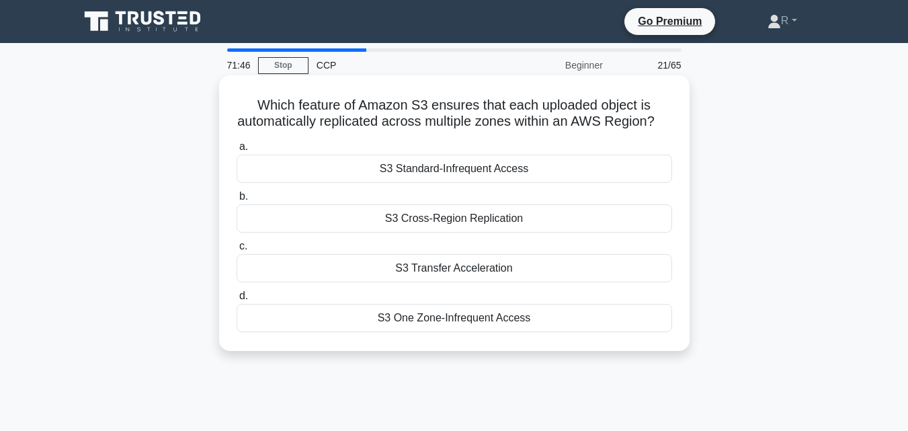
click at [568, 230] on div "S3 Cross-Region Replication" at bounding box center [454, 218] width 435 height 28
click at [237, 201] on input "b. S3 Cross-Region Replication" at bounding box center [237, 196] width 0 height 9
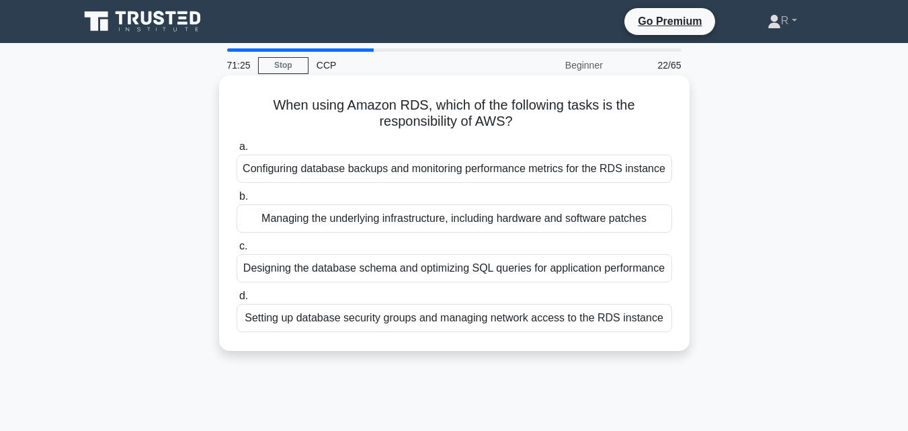
click at [641, 222] on div "Managing the underlying infrastructure, including hardware and software patches" at bounding box center [454, 218] width 435 height 28
click at [237, 201] on input "b. Managing the underlying infrastructure, including hardware and software patc…" at bounding box center [237, 196] width 0 height 9
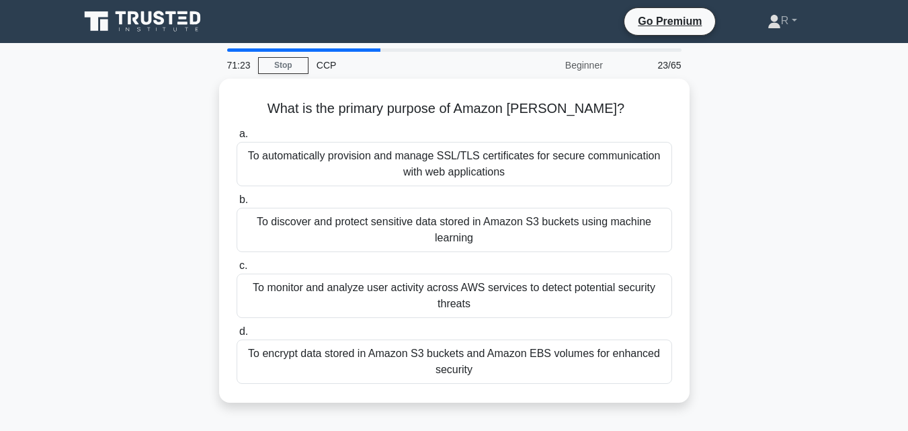
click at [826, 284] on div "What is the primary purpose of Amazon Macie? .spinner_0XTQ{transform-origin:cen…" at bounding box center [454, 249] width 766 height 340
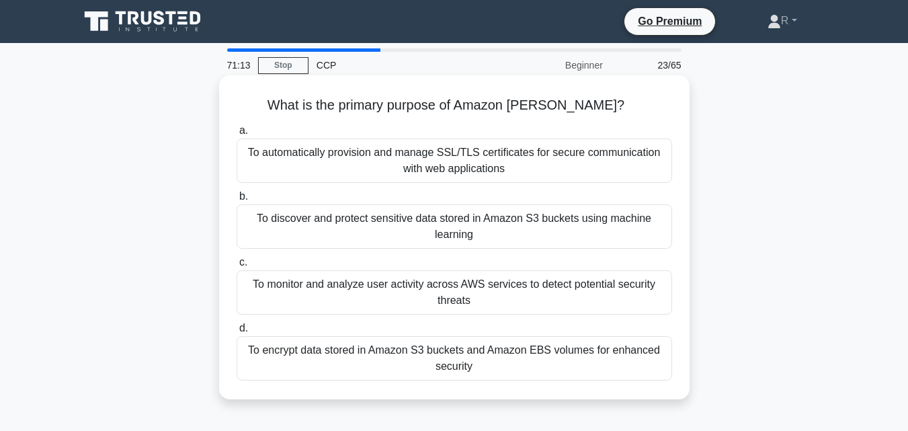
click at [588, 225] on div "To discover and protect sensitive data stored in Amazon S3 buckets using machin…" at bounding box center [454, 226] width 435 height 44
click at [237, 201] on input "b. To discover and protect sensitive data stored in Amazon S3 buckets using mac…" at bounding box center [237, 196] width 0 height 9
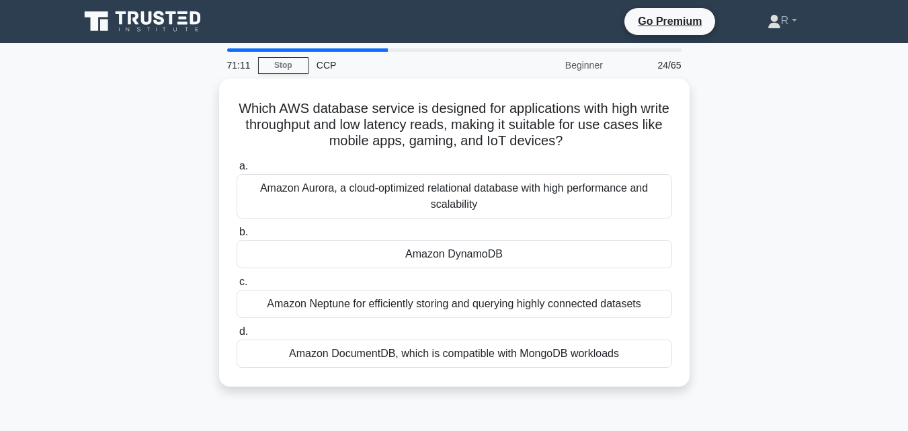
click at [787, 276] on div "Which AWS database service is designed for applications with high write through…" at bounding box center [454, 241] width 766 height 324
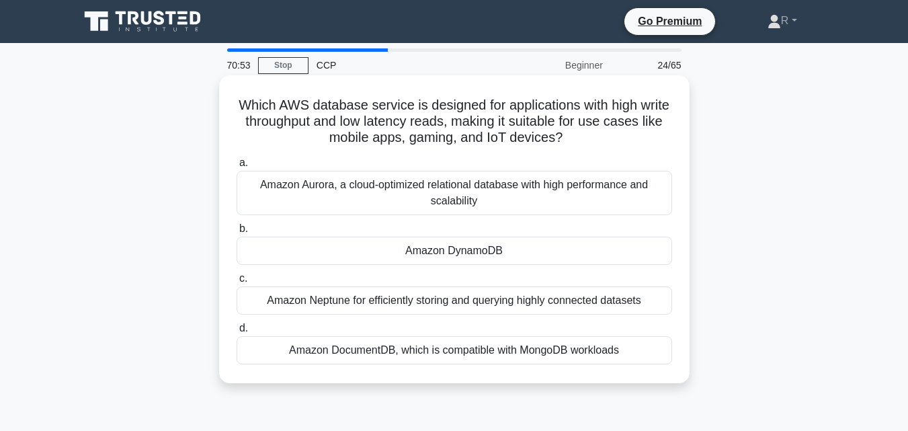
click at [591, 302] on div "Amazon Neptune for efficiently storing and querying highly connected datasets" at bounding box center [454, 300] width 435 height 28
click at [237, 283] on input "c. Amazon Neptune for efficiently storing and querying highly connected datasets" at bounding box center [237, 278] width 0 height 9
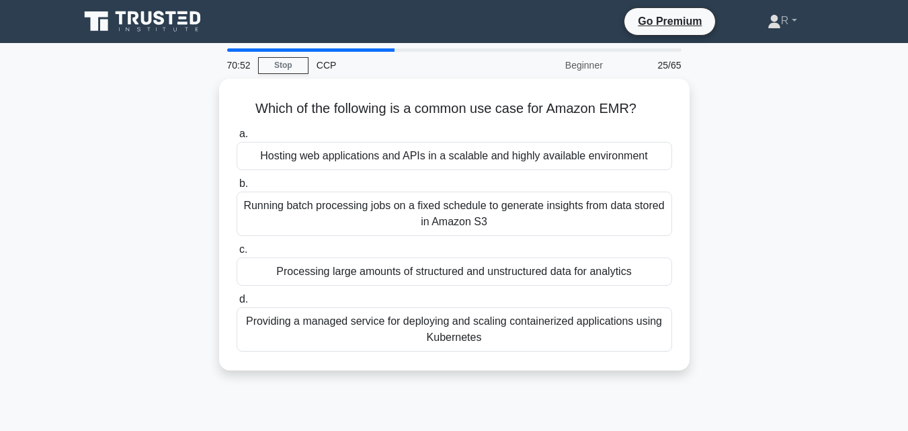
click at [774, 279] on div "Which of the following is a common use case for Amazon EMR? .spinner_0XTQ{trans…" at bounding box center [454, 233] width 766 height 308
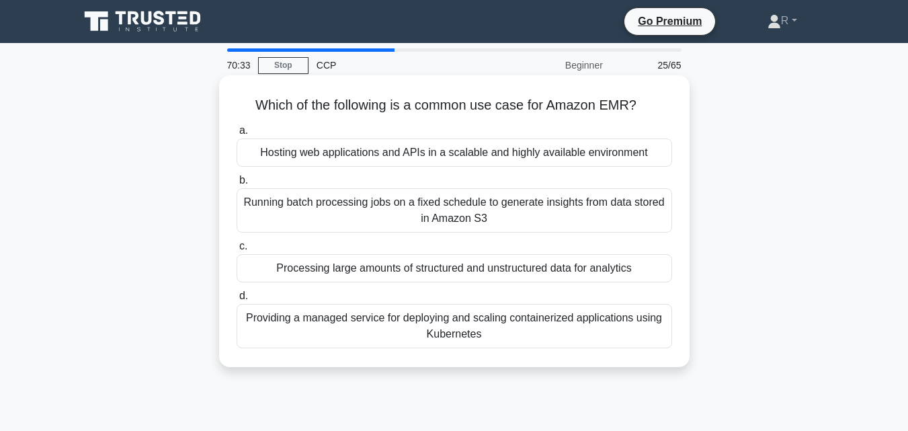
click at [514, 212] on div "Running batch processing jobs on a fixed schedule to generate insights from dat…" at bounding box center [454, 210] width 435 height 44
click at [237, 185] on input "b. Running batch processing jobs on a fixed schedule to generate insights from …" at bounding box center [237, 180] width 0 height 9
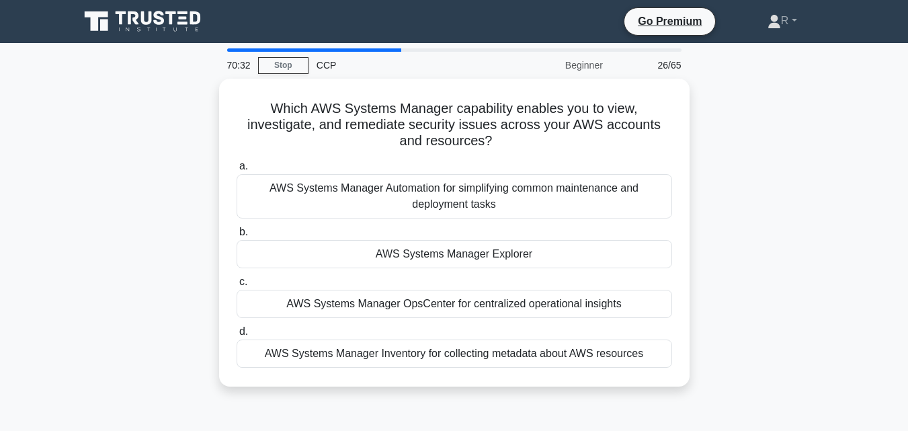
click at [760, 296] on div "Which AWS Systems Manager capability enables you to view, investigate, and reme…" at bounding box center [454, 241] width 766 height 324
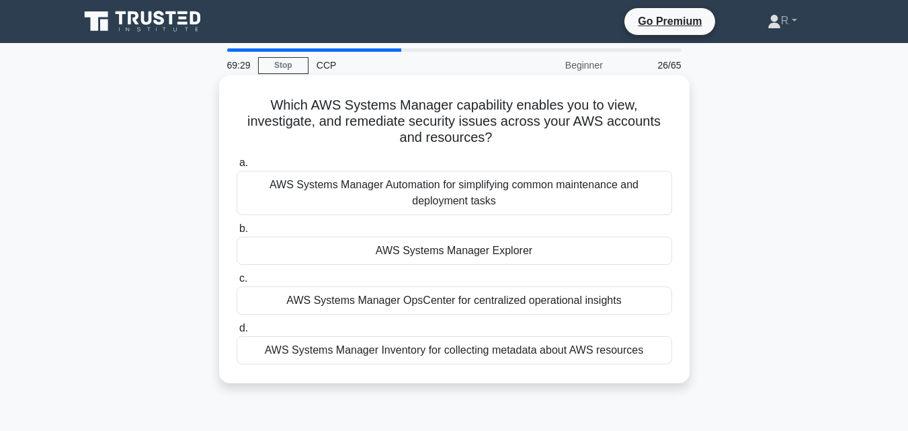
click at [516, 303] on div "AWS Systems Manager OpsCenter for centralized operational insights" at bounding box center [454, 300] width 435 height 28
click at [237, 283] on input "c. AWS Systems Manager OpsCenter for centralized operational insights" at bounding box center [237, 278] width 0 height 9
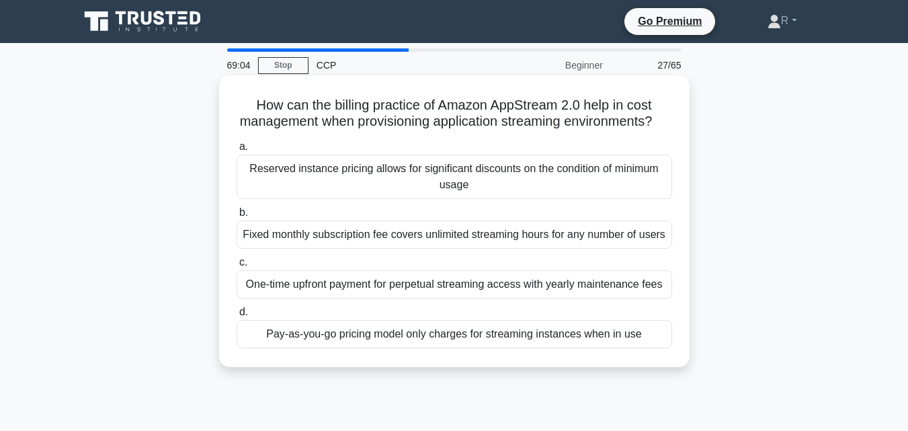
click at [570, 348] on div "Pay-as-you-go pricing model only charges for streaming instances when in use" at bounding box center [454, 334] width 435 height 28
click at [237, 316] on input "d. Pay-as-you-go pricing model only charges for streaming instances when in use" at bounding box center [237, 312] width 0 height 9
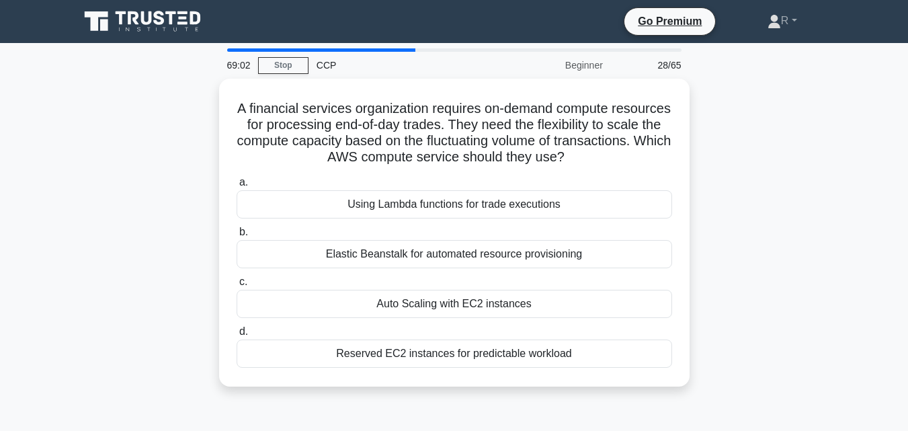
click at [758, 227] on div "A financial services organization requires on-demand compute resources for proc…" at bounding box center [454, 241] width 766 height 324
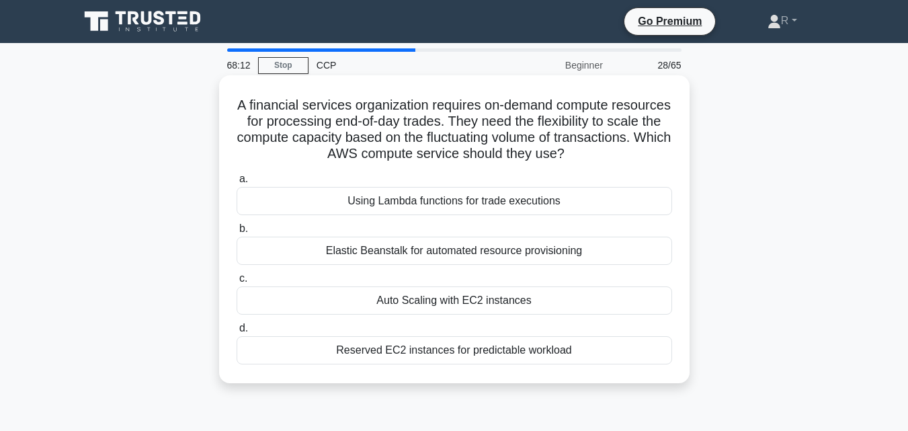
click at [608, 300] on div "Auto Scaling with EC2 instances" at bounding box center [454, 300] width 435 height 28
click at [237, 283] on input "c. Auto Scaling with EC2 instances" at bounding box center [237, 278] width 0 height 9
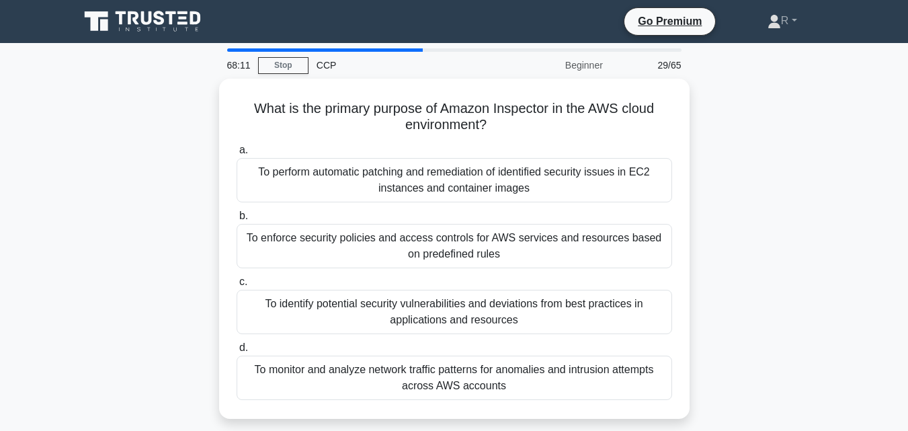
click at [808, 248] on div "What is the primary purpose of Amazon Inspector in the AWS cloud environment? .…" at bounding box center [454, 257] width 766 height 356
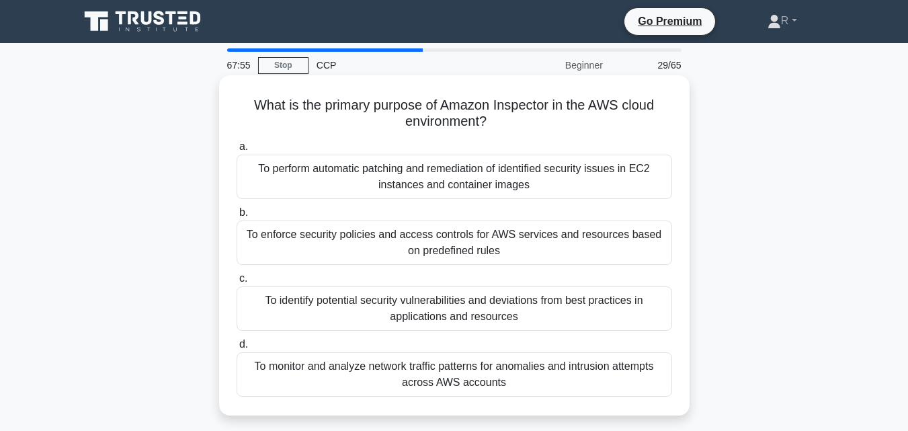
click at [580, 309] on div "To identify potential security vulnerabilities and deviations from best practic…" at bounding box center [454, 308] width 435 height 44
click at [237, 283] on input "c. To identify potential security vulnerabilities and deviations from best prac…" at bounding box center [237, 278] width 0 height 9
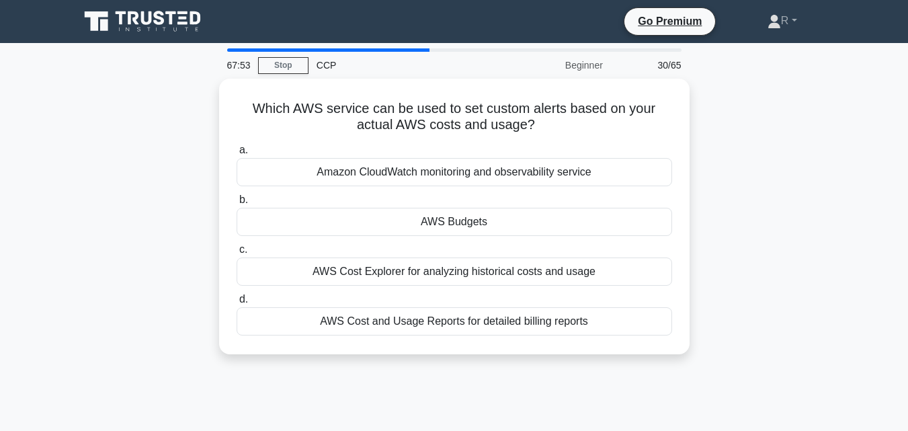
click at [751, 225] on div "Which AWS service can be used to set custom alerts based on your actual AWS cos…" at bounding box center [454, 225] width 766 height 292
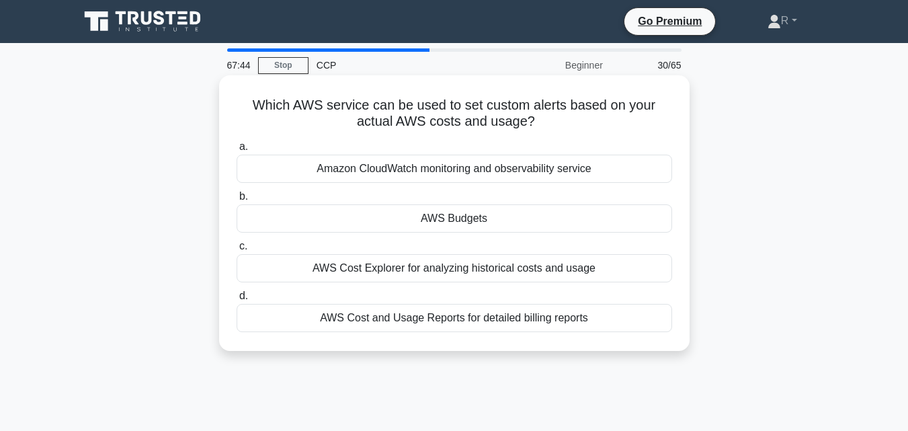
click at [585, 222] on div "AWS Budgets" at bounding box center [454, 218] width 435 height 28
click at [237, 201] on input "b. AWS Budgets" at bounding box center [237, 196] width 0 height 9
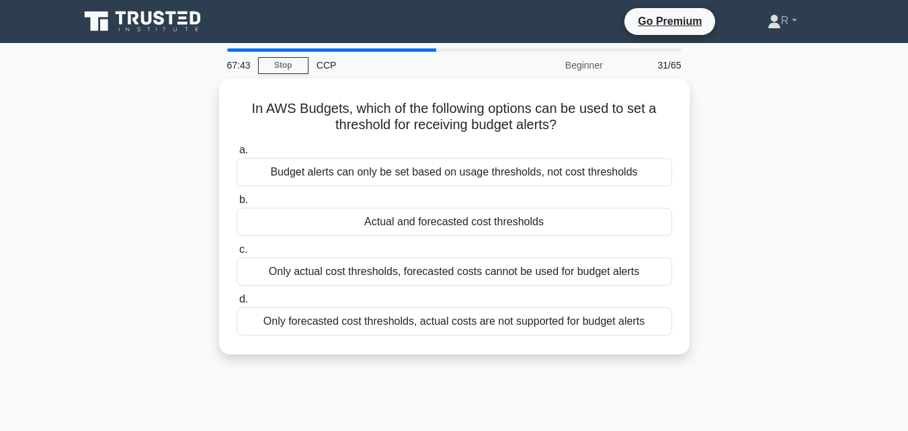
click at [775, 220] on div "In AWS Budgets, which of the following options can be used to set a threshold f…" at bounding box center [454, 225] width 766 height 292
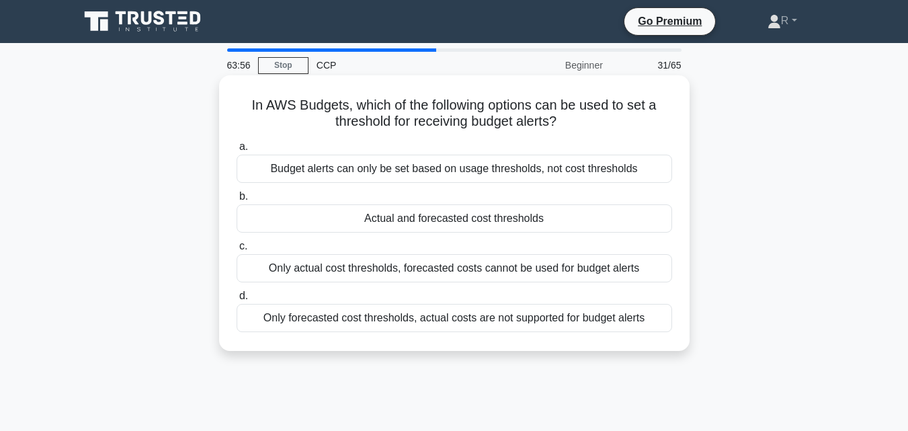
click at [566, 222] on div "Actual and forecasted cost thresholds" at bounding box center [454, 218] width 435 height 28
click at [237, 201] on input "b. Actual and forecasted cost thresholds" at bounding box center [237, 196] width 0 height 9
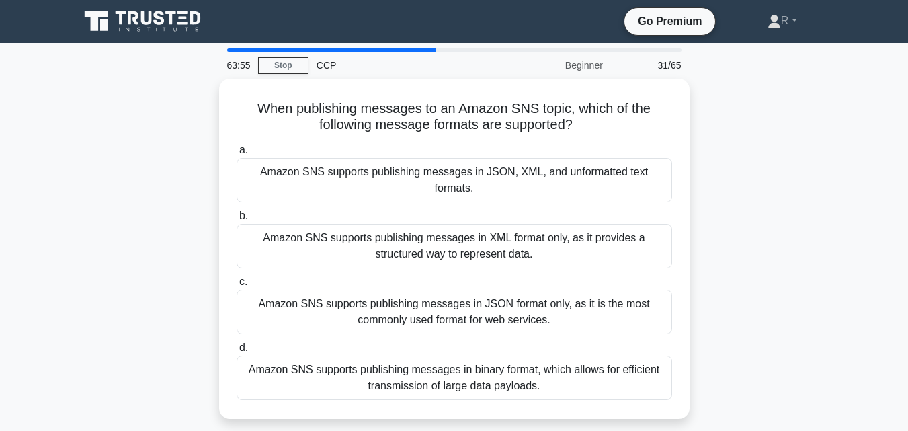
click at [746, 287] on div "When publishing messages to an Amazon SNS topic, which of the following message…" at bounding box center [454, 257] width 766 height 356
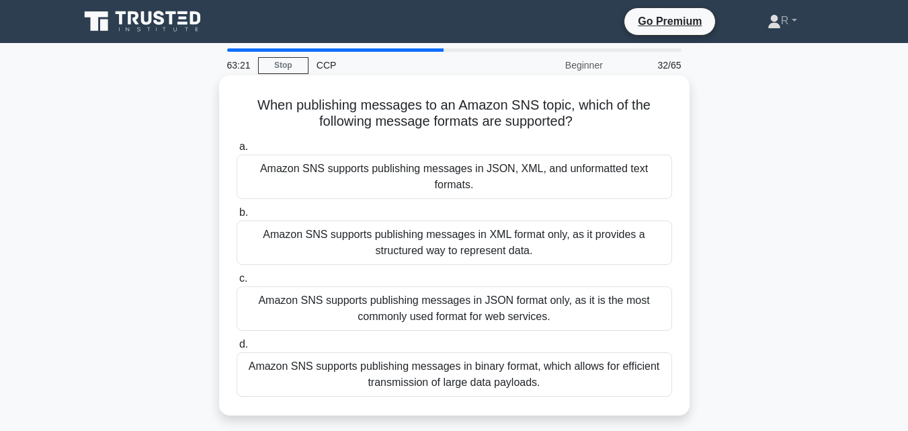
click at [520, 293] on div "Amazon SNS supports publishing messages in JSON format only, as it is the most …" at bounding box center [454, 308] width 435 height 44
click at [237, 283] on input "c. Amazon SNS supports publishing messages in JSON format only, as it is the mo…" at bounding box center [237, 278] width 0 height 9
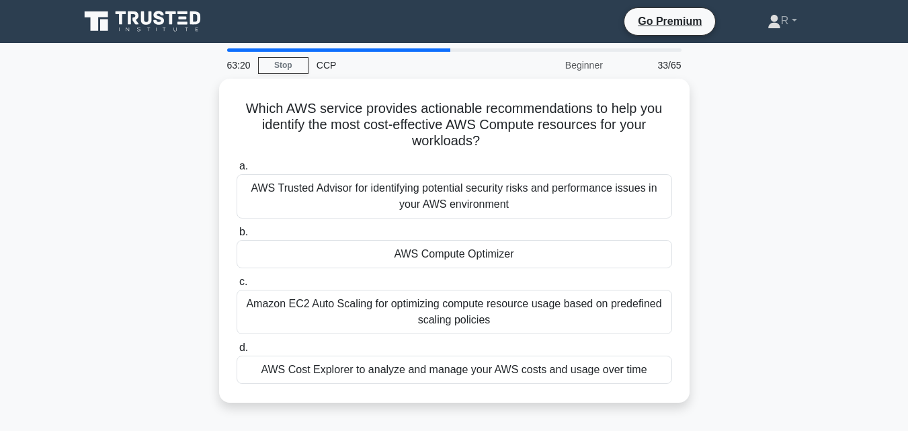
click at [814, 226] on div "Which AWS service provides actionable recommendations to help you identify the …" at bounding box center [454, 249] width 766 height 340
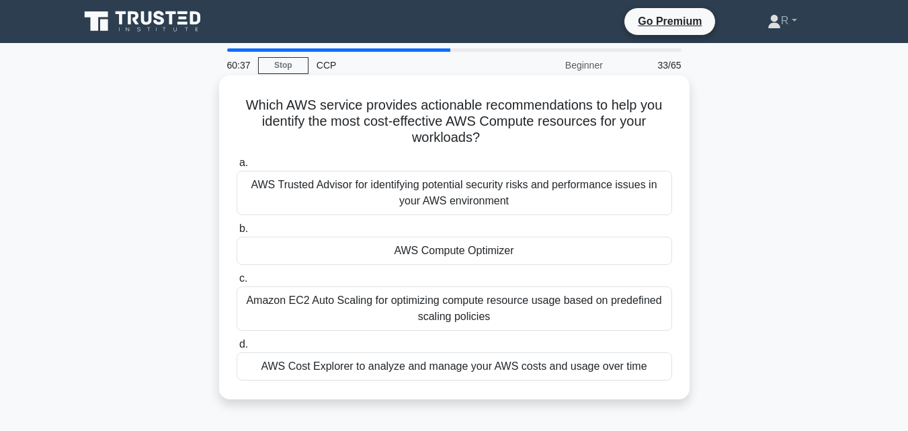
click at [449, 369] on div "AWS Cost Explorer to analyze and manage your AWS costs and usage over time" at bounding box center [454, 366] width 435 height 28
click at [237, 349] on input "d. AWS Cost Explorer to analyze and manage your AWS costs and usage over time" at bounding box center [237, 344] width 0 height 9
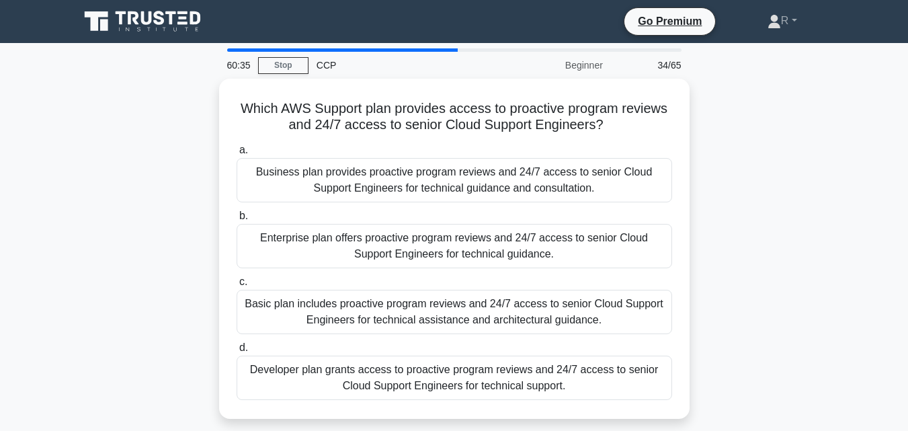
click at [806, 202] on div "Which AWS Support plan provides access to proactive program reviews and 24/7 ac…" at bounding box center [454, 257] width 766 height 356
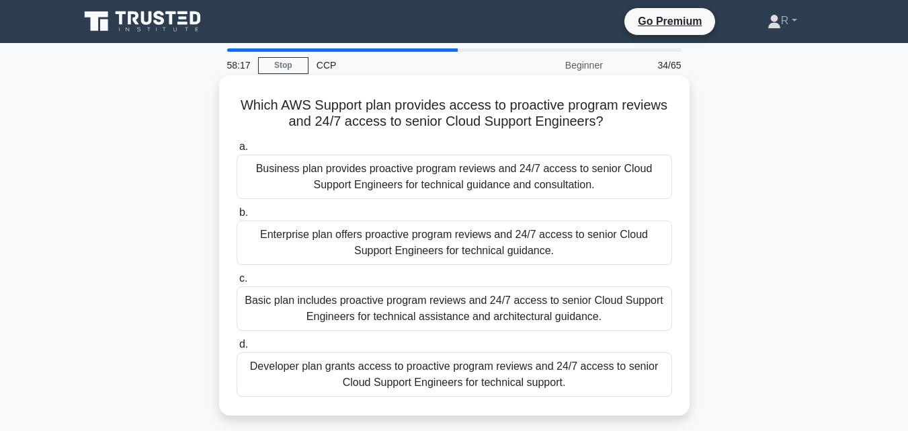
click at [505, 251] on div "Enterprise plan offers proactive program reviews and 24/7 access to senior Clou…" at bounding box center [454, 242] width 435 height 44
click at [237, 217] on input "b. Enterprise plan offers proactive program reviews and 24/7 access to senior C…" at bounding box center [237, 212] width 0 height 9
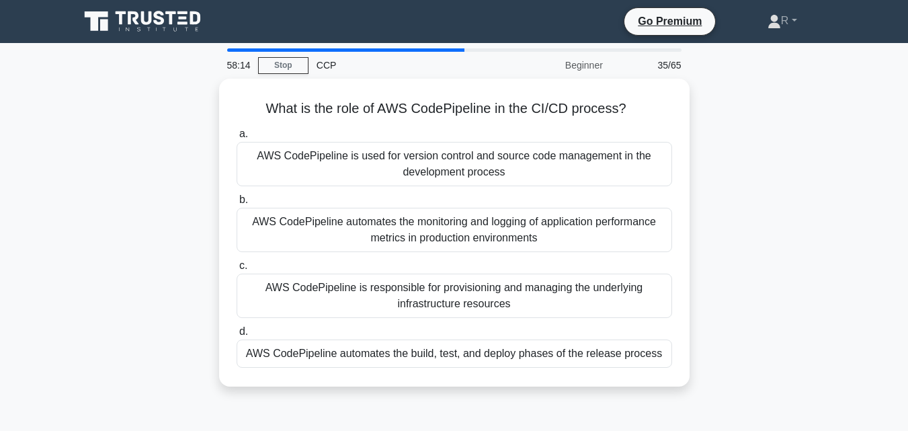
click at [772, 257] on div "What is the role of AWS CodePipeline in the CI/CD process? .spinner_0XTQ{transf…" at bounding box center [454, 241] width 766 height 324
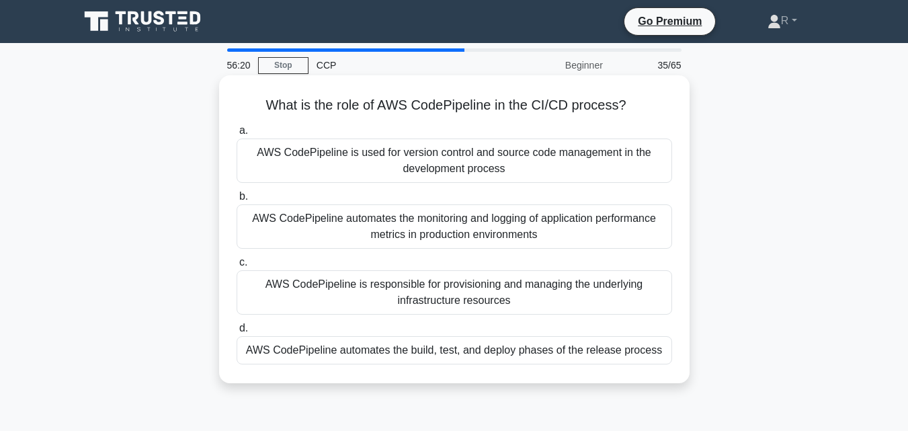
click at [626, 360] on div "AWS CodePipeline automates the build, test, and deploy phases of the release pr…" at bounding box center [454, 350] width 435 height 28
click at [237, 333] on input "d. AWS CodePipeline automates the build, test, and deploy phases of the release…" at bounding box center [237, 328] width 0 height 9
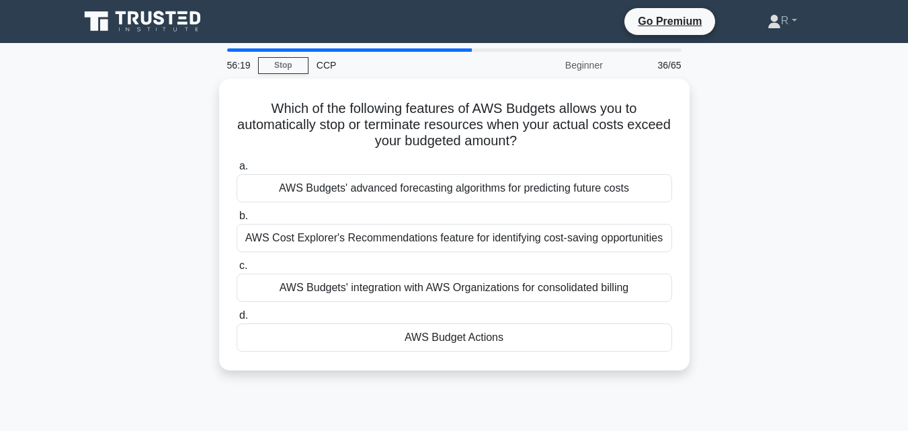
click at [759, 253] on div "Which of the following features of AWS Budgets allows you to automatically stop…" at bounding box center [454, 233] width 766 height 308
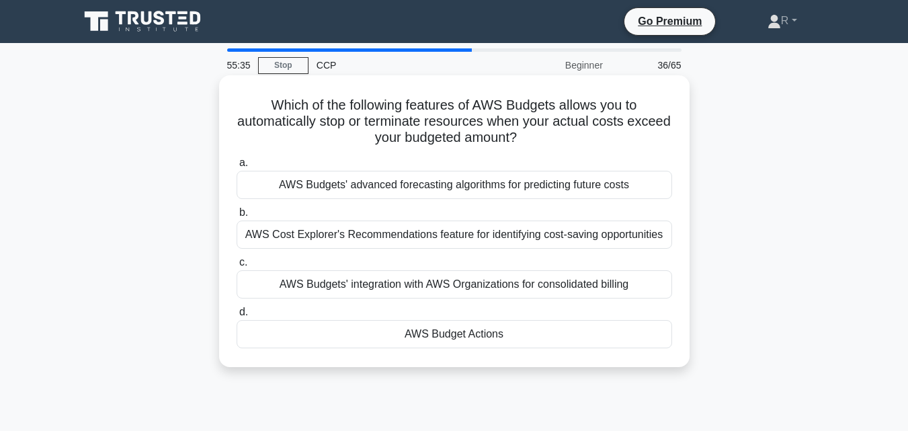
click at [550, 339] on div "AWS Budget Actions" at bounding box center [454, 334] width 435 height 28
click at [237, 316] on input "d. AWS Budget Actions" at bounding box center [237, 312] width 0 height 9
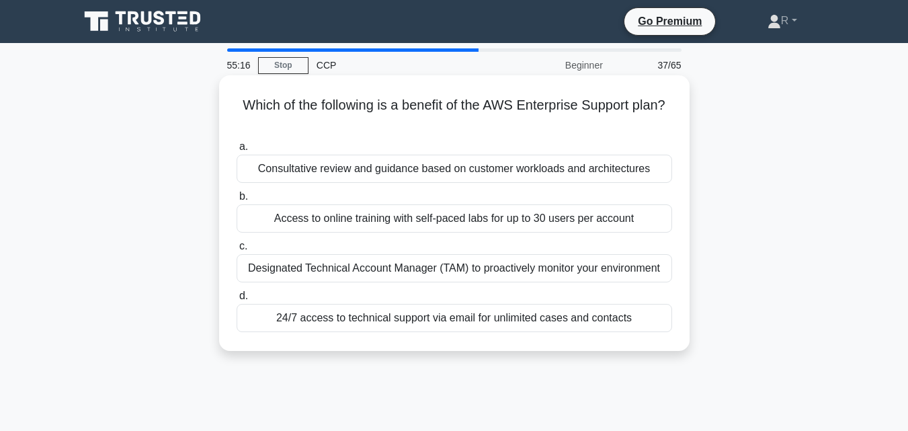
click at [534, 269] on div "Designated Technical Account Manager (TAM) to proactively monitor your environm…" at bounding box center [454, 268] width 435 height 28
click at [237, 251] on input "c. Designated Technical Account Manager (TAM) to proactively monitor your envir…" at bounding box center [237, 246] width 0 height 9
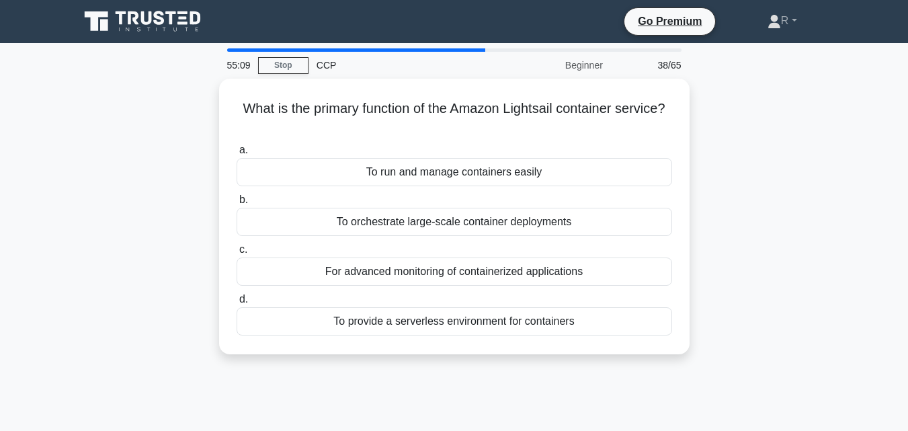
click at [787, 228] on div "What is the primary function of the Amazon Lightsail container service? .spinne…" at bounding box center [454, 225] width 766 height 292
click at [791, 207] on div "What is the primary function of the Amazon Lightsail container service? .spinne…" at bounding box center [454, 225] width 766 height 292
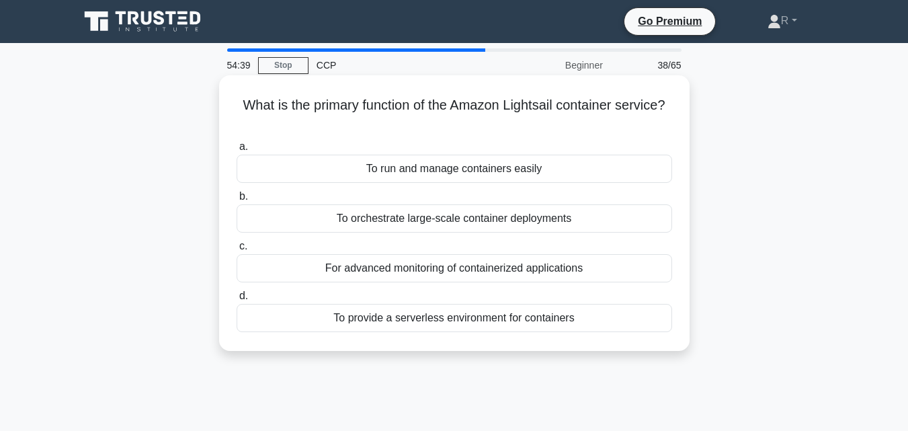
click at [542, 110] on h5 "What is the primary function of the Amazon Lightsail container service? .spinne…" at bounding box center [454, 114] width 438 height 34
click at [492, 174] on div "To run and manage containers easily" at bounding box center [454, 169] width 435 height 28
click at [237, 151] on input "a. To run and manage containers easily" at bounding box center [237, 146] width 0 height 9
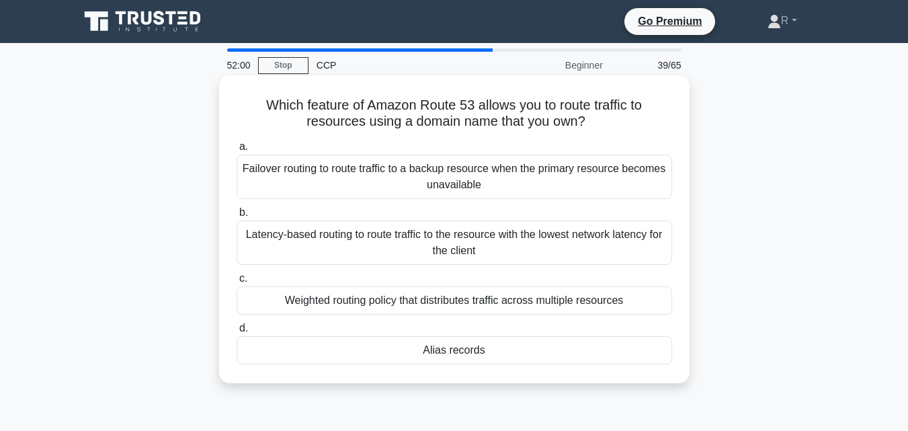
click at [543, 345] on div "Alias records" at bounding box center [454, 350] width 435 height 28
click at [237, 333] on input "d. Alias records" at bounding box center [237, 328] width 0 height 9
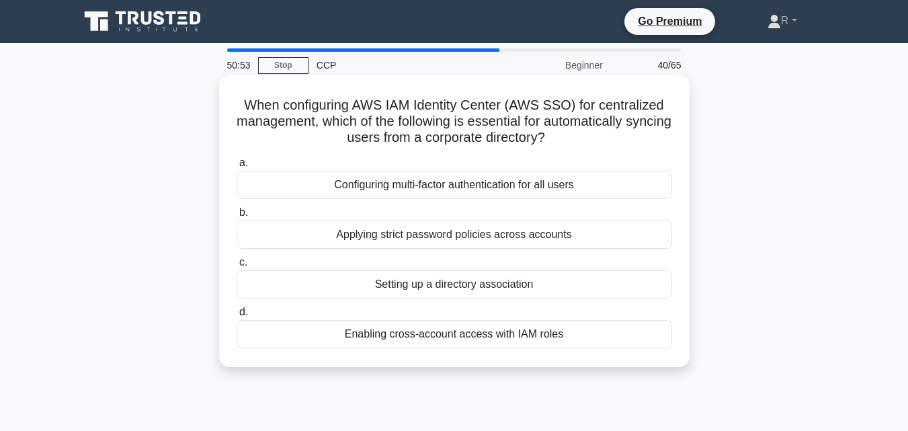
click at [533, 232] on div "Applying strict password policies across accounts" at bounding box center [454, 234] width 435 height 28
click at [237, 217] on input "b. Applying strict password policies across accounts" at bounding box center [237, 212] width 0 height 9
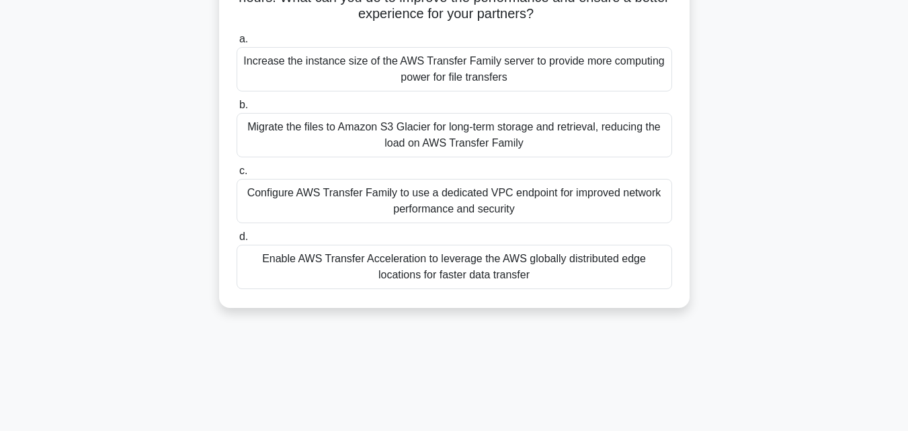
scroll to position [161, 0]
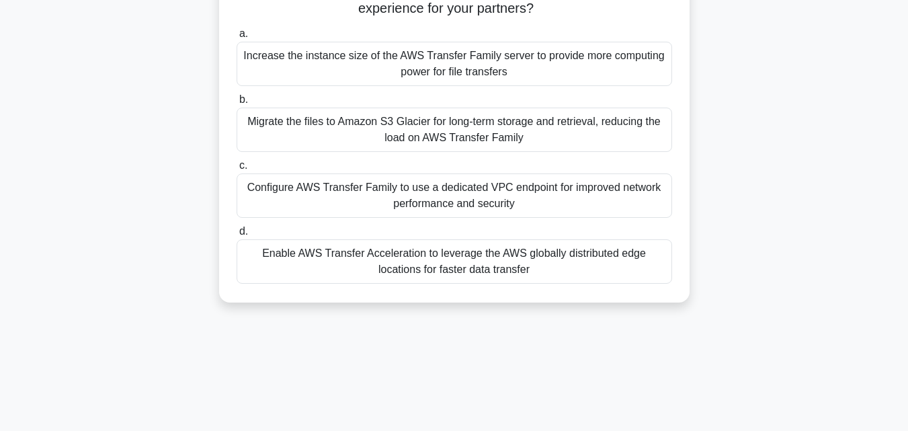
click at [527, 257] on div "Enable AWS Transfer Acceleration to leverage the AWS globally distributed edge …" at bounding box center [454, 261] width 435 height 44
click at [237, 236] on input "d. Enable AWS Transfer Acceleration to leverage the AWS globally distributed ed…" at bounding box center [237, 231] width 0 height 9
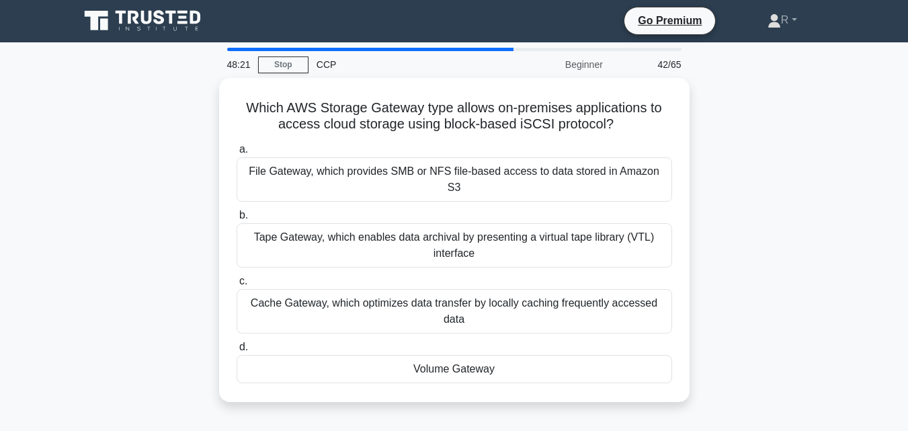
scroll to position [0, 0]
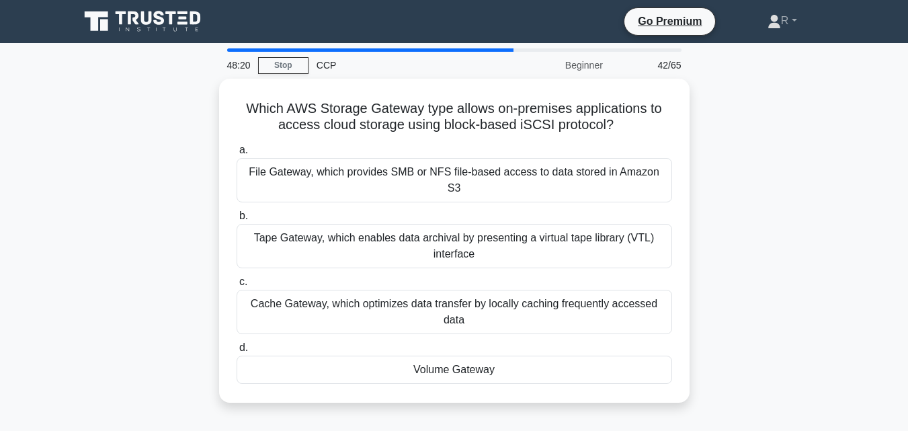
click at [705, 236] on div "Which AWS Storage Gateway type allows on-premises applications to access cloud …" at bounding box center [454, 249] width 766 height 340
click at [740, 250] on div "Which AWS Storage Gateway type allows on-premises applications to access cloud …" at bounding box center [454, 249] width 766 height 340
click at [761, 227] on div "Which AWS Storage Gateway type allows on-premises applications to access cloud …" at bounding box center [454, 249] width 766 height 340
click at [777, 233] on div "Which AWS Storage Gateway type allows on-premises applications to access cloud …" at bounding box center [454, 249] width 766 height 340
click at [773, 271] on div "Which AWS Storage Gateway type allows on-premises applications to access cloud …" at bounding box center [454, 249] width 766 height 340
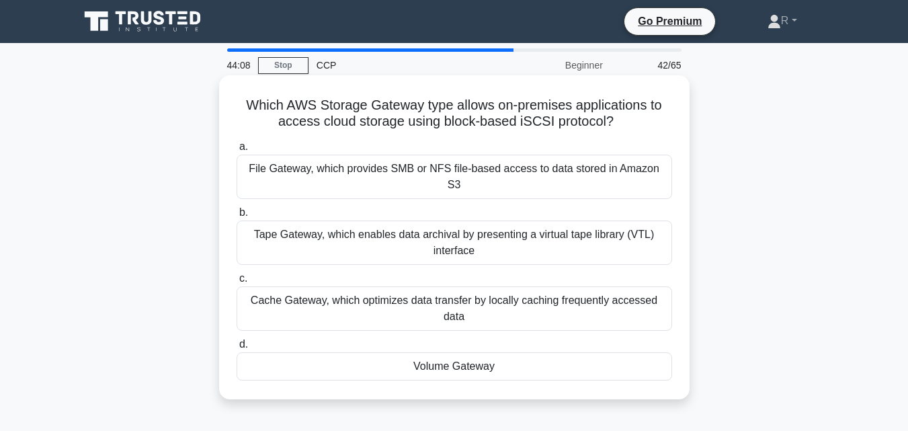
click at [542, 169] on div "File Gateway, which provides SMB or NFS file-based access to data stored in Ama…" at bounding box center [454, 177] width 435 height 44
click at [237, 151] on input "a. File Gateway, which provides SMB or NFS file-based access to data stored in …" at bounding box center [237, 146] width 0 height 9
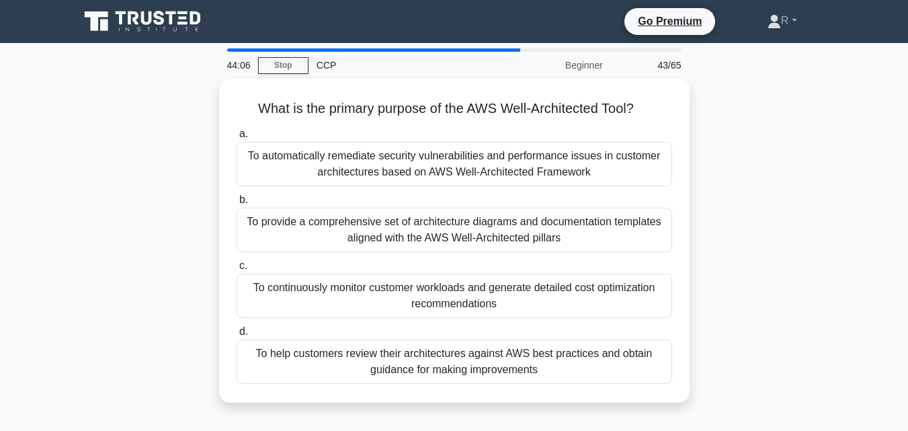
click at [771, 237] on div "What is the primary purpose of the AWS Well-Architected Tool? .spinner_0XTQ{tra…" at bounding box center [454, 249] width 766 height 340
click at [786, 285] on div "What is the primary purpose of the AWS Well-Architected Tool? .spinner_0XTQ{tra…" at bounding box center [454, 249] width 766 height 340
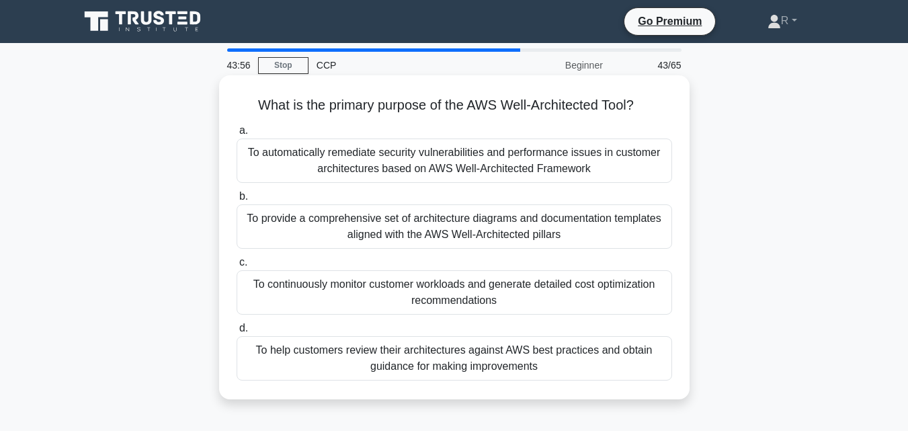
click at [574, 369] on div "To help customers review their architectures against AWS best practices and obt…" at bounding box center [454, 358] width 435 height 44
click at [237, 333] on input "d. To help customers review their architectures against AWS best practices and …" at bounding box center [237, 328] width 0 height 9
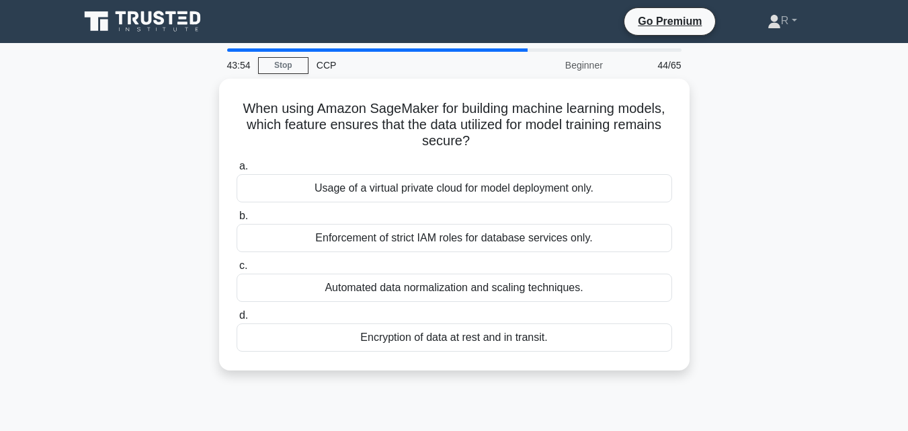
click at [757, 212] on div "When using Amazon SageMaker for building machine learning models, which feature…" at bounding box center [454, 233] width 766 height 308
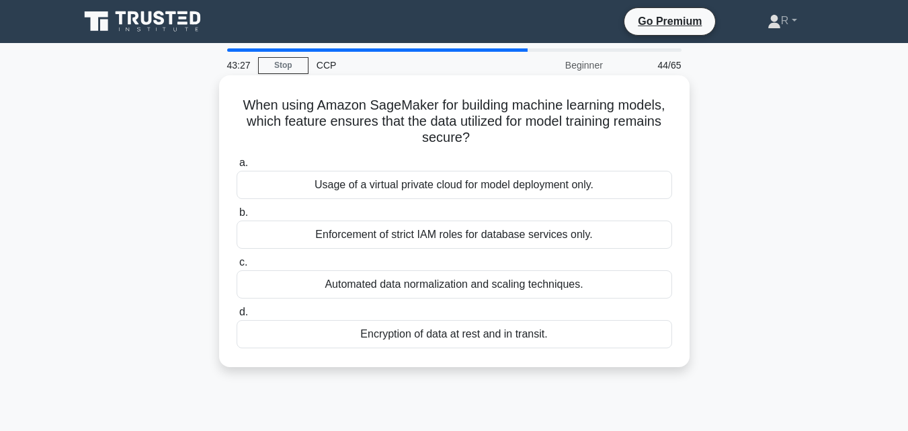
click at [513, 342] on div "Encryption of data at rest and in transit." at bounding box center [454, 334] width 435 height 28
click at [237, 316] on input "d. Encryption of data at rest and in transit." at bounding box center [237, 312] width 0 height 9
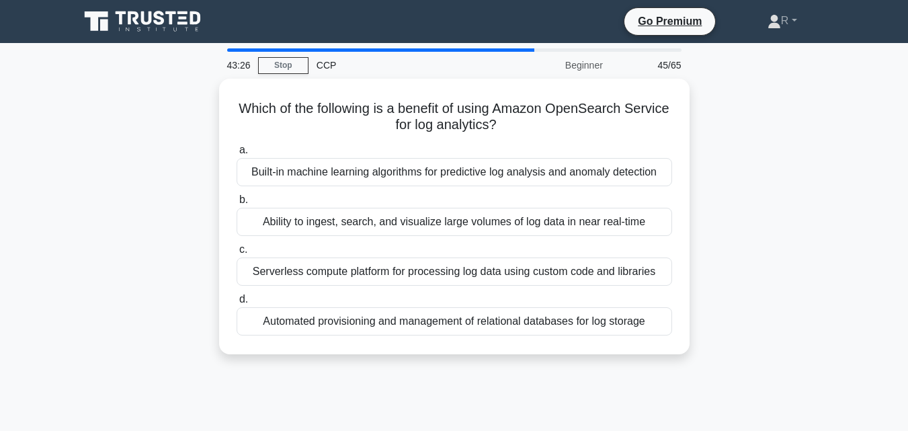
click at [830, 210] on div "Which of the following is a benefit of using Amazon OpenSearch Service for log …" at bounding box center [454, 225] width 766 height 292
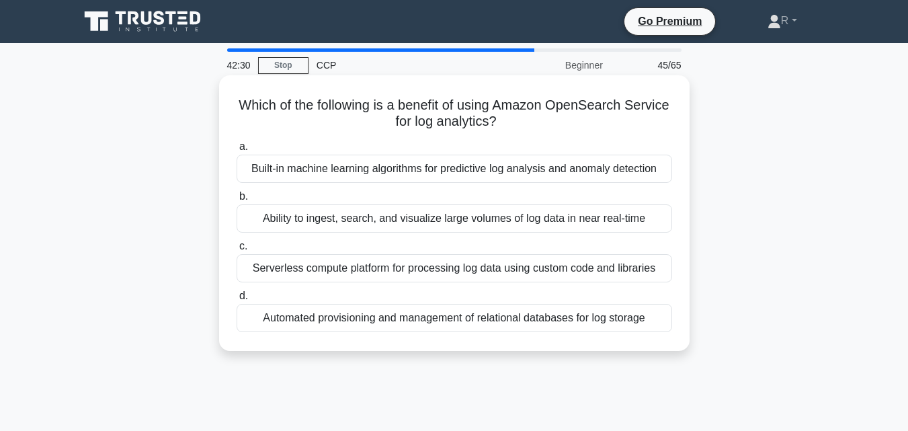
click at [513, 225] on div "Ability to ingest, search, and visualize large volumes of log data in near real…" at bounding box center [454, 218] width 435 height 28
click at [237, 201] on input "b. Ability to ingest, search, and visualize large volumes of log data in near r…" at bounding box center [237, 196] width 0 height 9
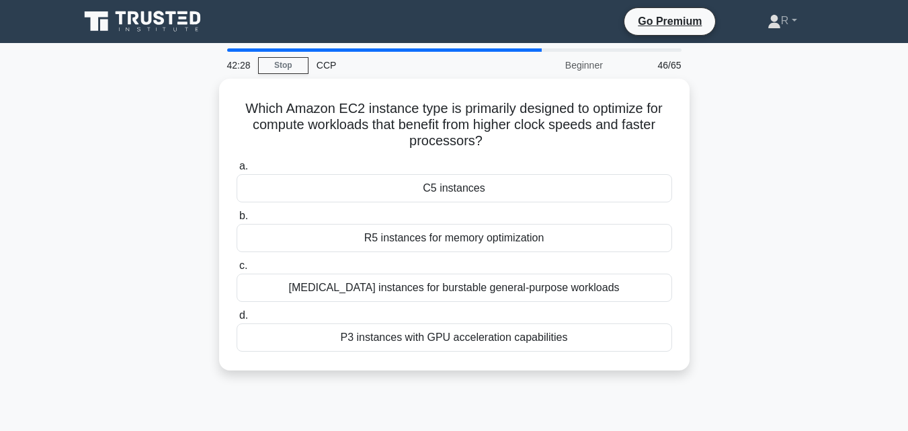
click at [764, 230] on div "Which Amazon EC2 instance type is primarily designed to optimize for compute wo…" at bounding box center [454, 233] width 766 height 308
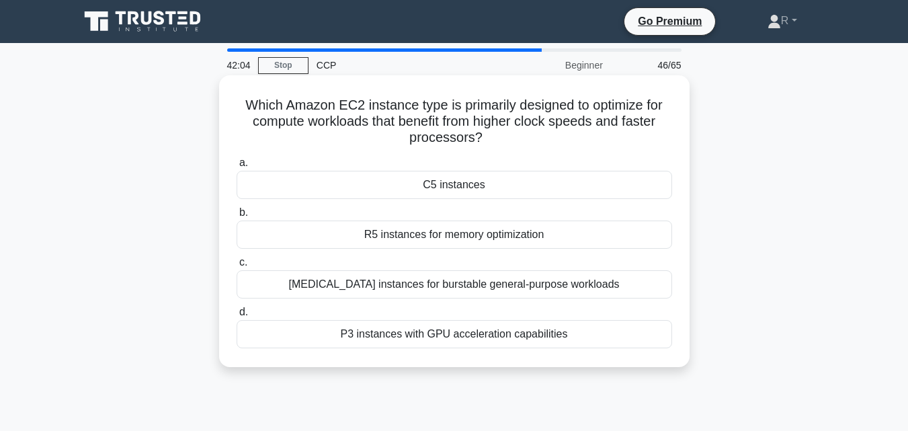
click at [488, 335] on div "P3 instances with GPU acceleration capabilities" at bounding box center [454, 334] width 435 height 28
click at [237, 316] on input "d. P3 instances with GPU acceleration capabilities" at bounding box center [237, 312] width 0 height 9
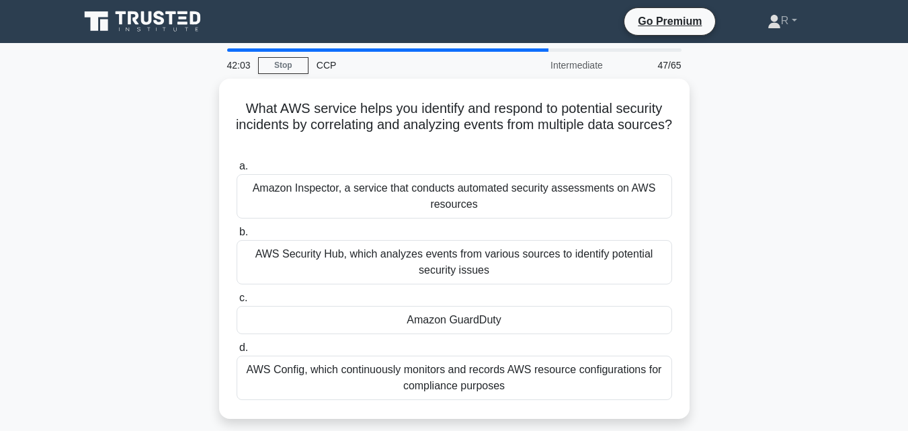
click at [771, 217] on div "What AWS service helps you identify and respond to potential security incidents…" at bounding box center [454, 257] width 766 height 356
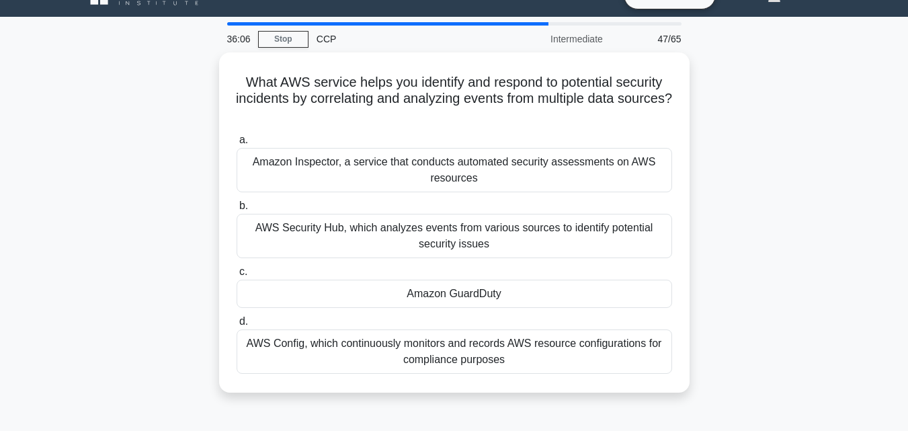
click at [852, 196] on main "36:06 Stop CCP Intermediate 47/65 What AWS service helps you identify and respo…" at bounding box center [454, 358] width 908 height 683
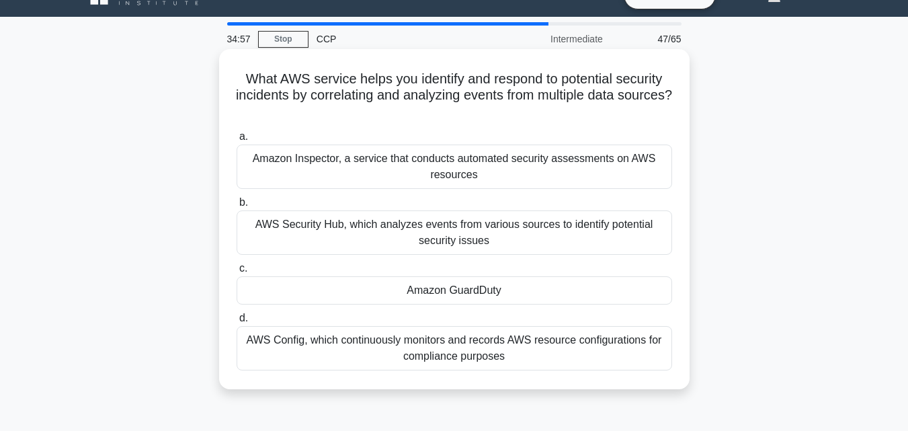
click at [551, 159] on div "Amazon Inspector, a service that conducts automated security assessments on AWS…" at bounding box center [454, 166] width 435 height 44
click at [237, 141] on input "a. Amazon Inspector, a service that conducts automated security assessments on …" at bounding box center [237, 136] width 0 height 9
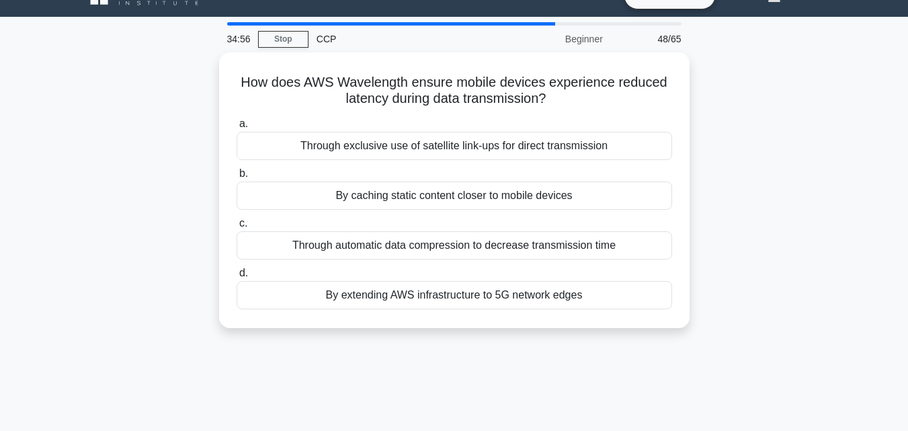
scroll to position [0, 0]
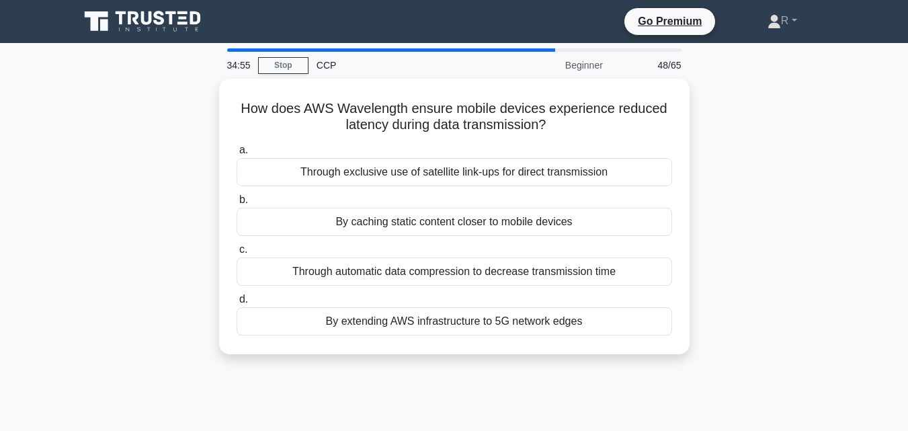
click at [767, 243] on div "How does AWS Wavelength ensure mobile devices experience reduced latency during…" at bounding box center [454, 225] width 766 height 292
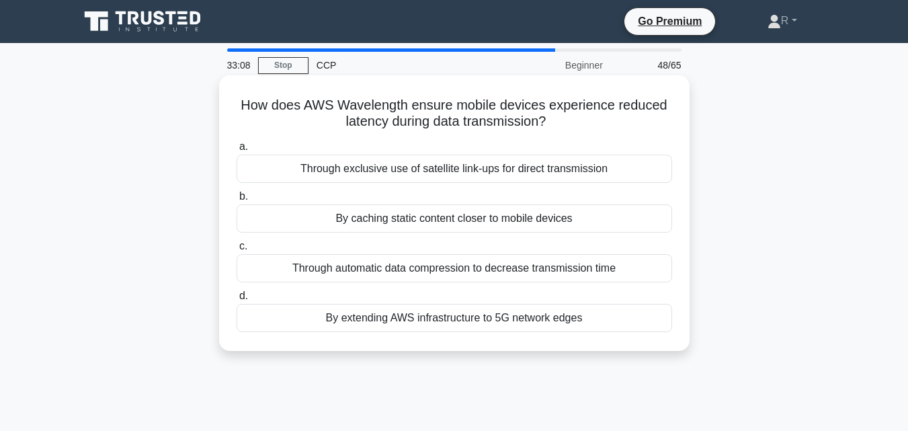
click at [574, 163] on div "Through exclusive use of satellite link-ups for direct transmission" at bounding box center [454, 169] width 435 height 28
click at [237, 151] on input "a. Through exclusive use of satellite link-ups for direct transmission" at bounding box center [237, 146] width 0 height 9
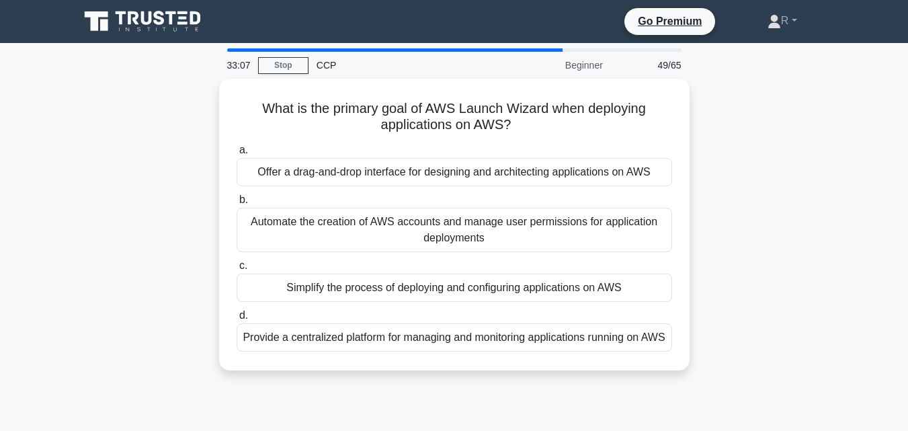
click at [705, 224] on div "What is the primary goal of AWS Launch Wizard when deploying applications on AW…" at bounding box center [454, 233] width 766 height 308
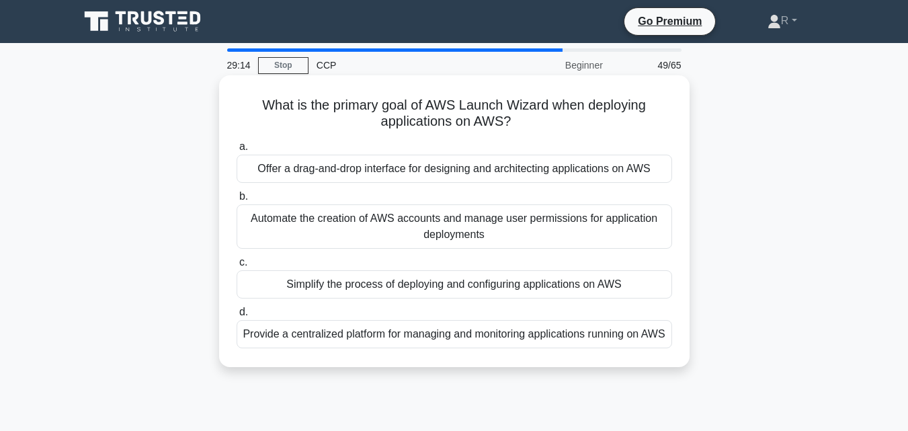
click at [554, 176] on div "Offer a drag-and-drop interface for designing and architecting applications on …" at bounding box center [454, 169] width 435 height 28
click at [237, 151] on input "a. Offer a drag-and-drop interface for designing and architecting applications …" at bounding box center [237, 146] width 0 height 9
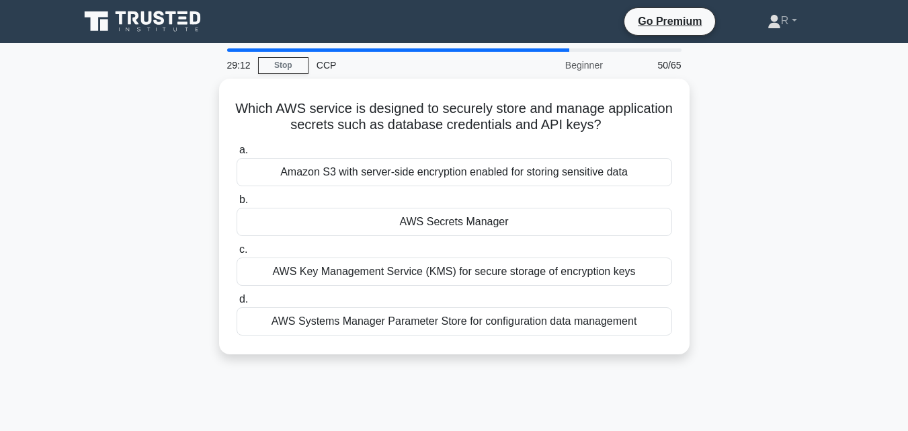
click at [750, 235] on div "Which AWS service is designed to securely store and manage application secrets …" at bounding box center [454, 225] width 766 height 292
click at [766, 237] on div "Which AWS service is designed to securely store and manage application secrets …" at bounding box center [454, 225] width 766 height 292
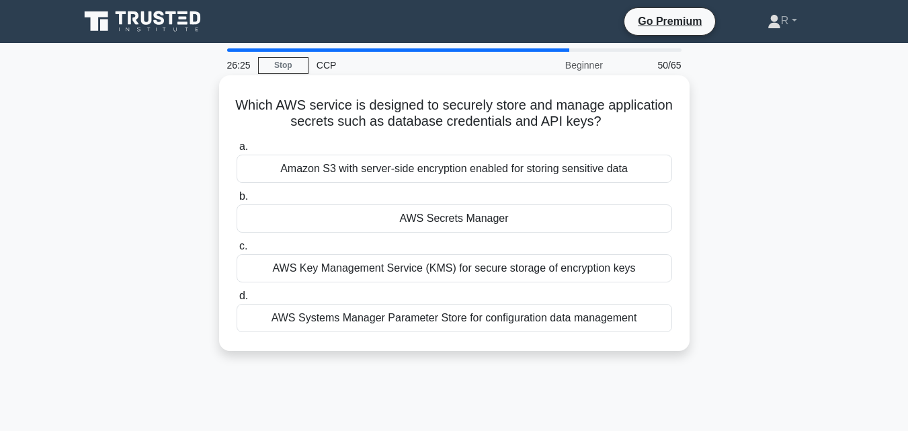
click at [500, 270] on div "AWS Key Management Service (KMS) for secure storage of encryption keys" at bounding box center [454, 268] width 435 height 28
click at [237, 251] on input "c. AWS Key Management Service (KMS) for secure storage of encryption keys" at bounding box center [237, 246] width 0 height 9
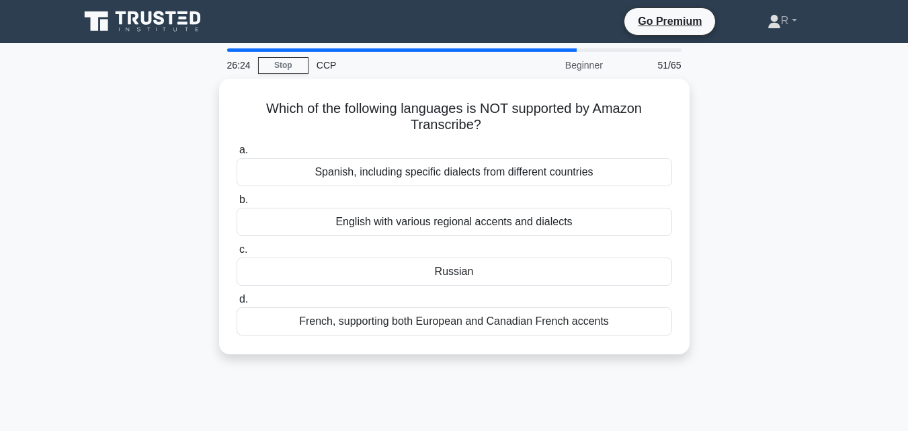
click at [747, 256] on div "Which of the following languages is NOT supported by Amazon Transcribe? .spinne…" at bounding box center [454, 225] width 766 height 292
click at [756, 271] on div "Which of the following languages is NOT supported by Amazon Transcribe? .spinne…" at bounding box center [454, 225] width 766 height 292
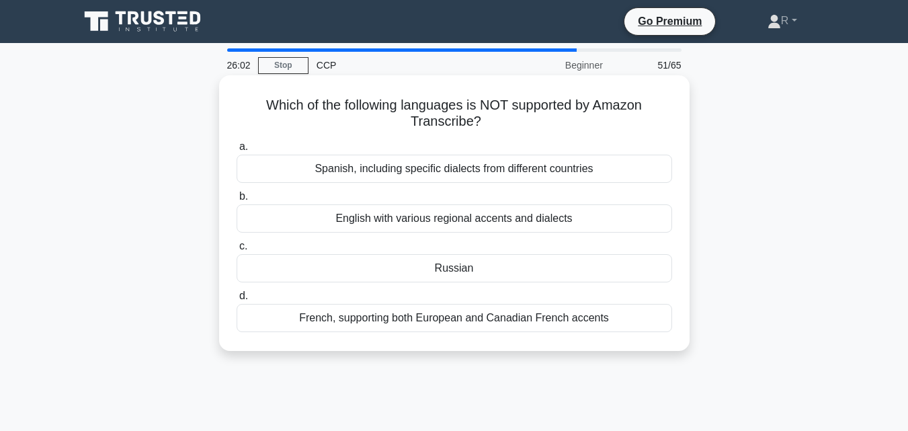
click at [492, 271] on div "Russian" at bounding box center [454, 268] width 435 height 28
click at [237, 251] on input "c. Russian" at bounding box center [237, 246] width 0 height 9
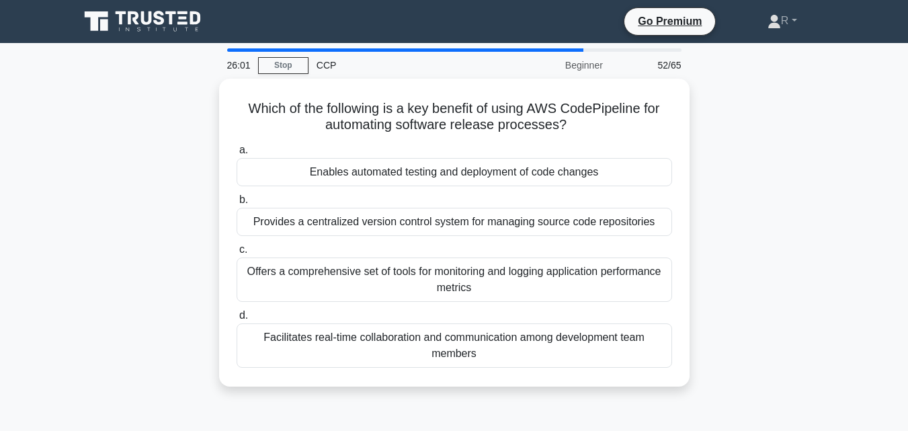
click at [777, 286] on div "Which of the following is a key benefit of using AWS CodePipeline for automatin…" at bounding box center [454, 241] width 766 height 324
click at [765, 305] on div "Which of the following is a key benefit of using AWS CodePipeline for automatin…" at bounding box center [454, 241] width 766 height 324
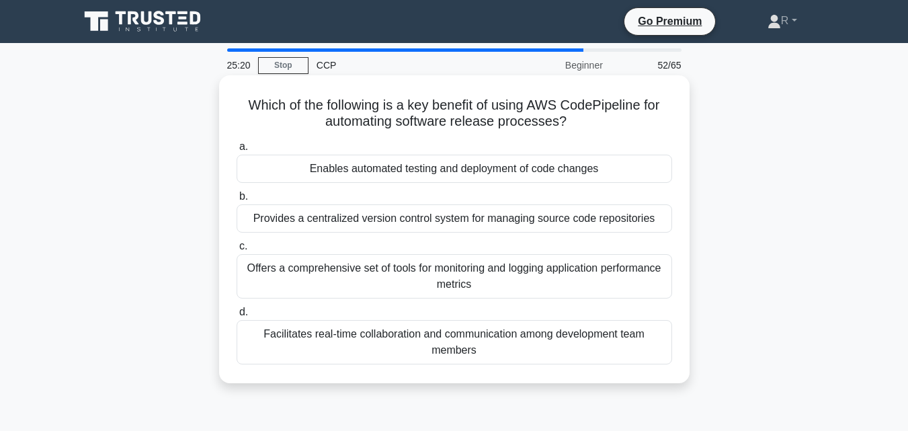
click at [567, 171] on div "Enables automated testing and deployment of code changes" at bounding box center [454, 169] width 435 height 28
click at [237, 151] on input "a. Enables automated testing and deployment of code changes" at bounding box center [237, 146] width 0 height 9
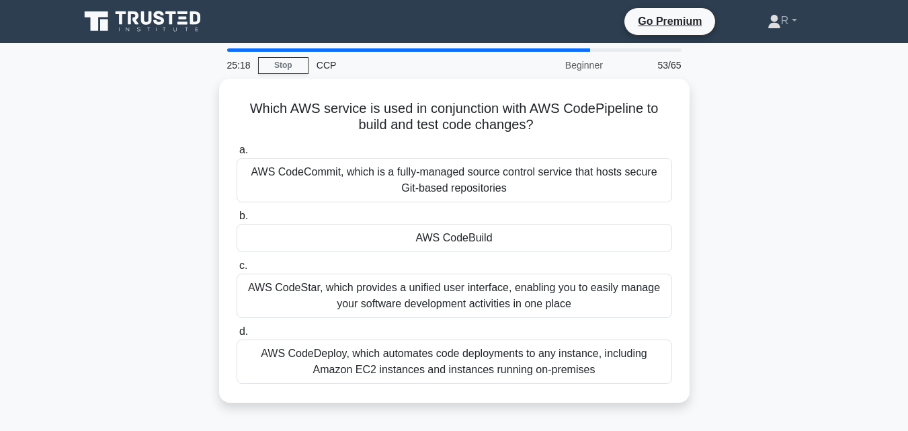
click at [781, 250] on div "Which AWS service is used in conjunction with AWS CodePipeline to build and tes…" at bounding box center [454, 249] width 766 height 340
click at [774, 298] on div "Which AWS service is used in conjunction with AWS CodePipeline to build and tes…" at bounding box center [454, 249] width 766 height 340
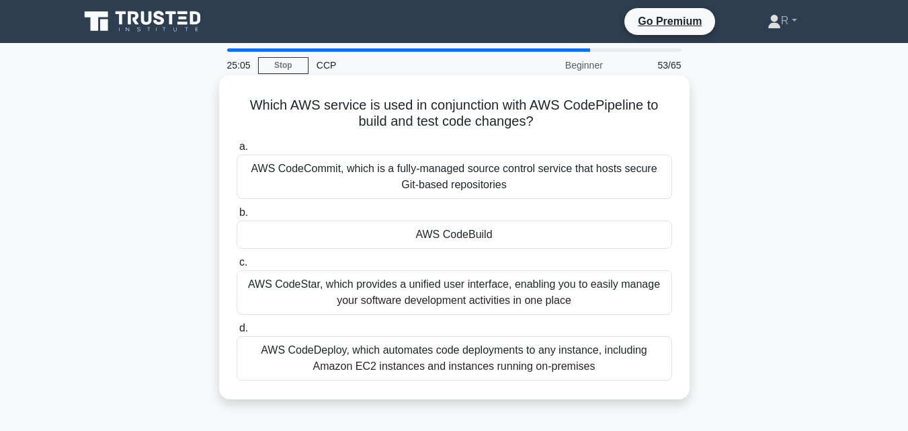
click at [509, 232] on div "AWS CodeBuild" at bounding box center [454, 234] width 435 height 28
click at [237, 217] on input "b. AWS CodeBuild" at bounding box center [237, 212] width 0 height 9
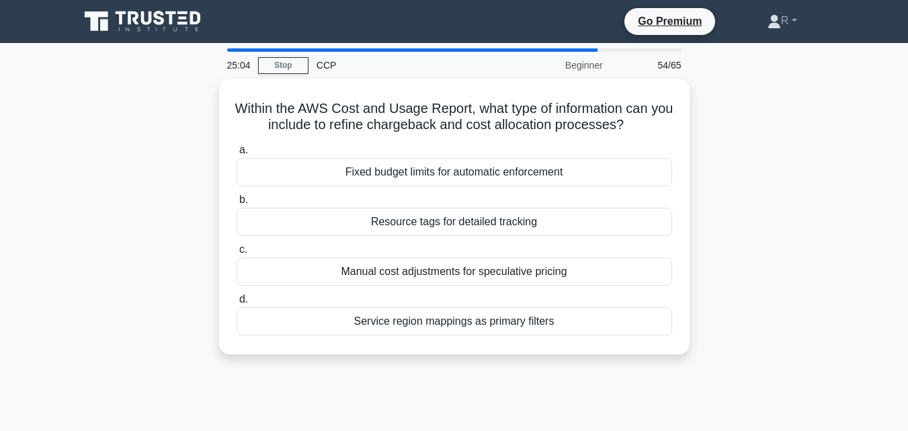
click at [714, 275] on div "Within the AWS Cost and Usage Report, what type of information can you include …" at bounding box center [454, 225] width 766 height 292
click at [726, 315] on div "Within the AWS Cost and Usage Report, what type of information can you include …" at bounding box center [454, 225] width 766 height 292
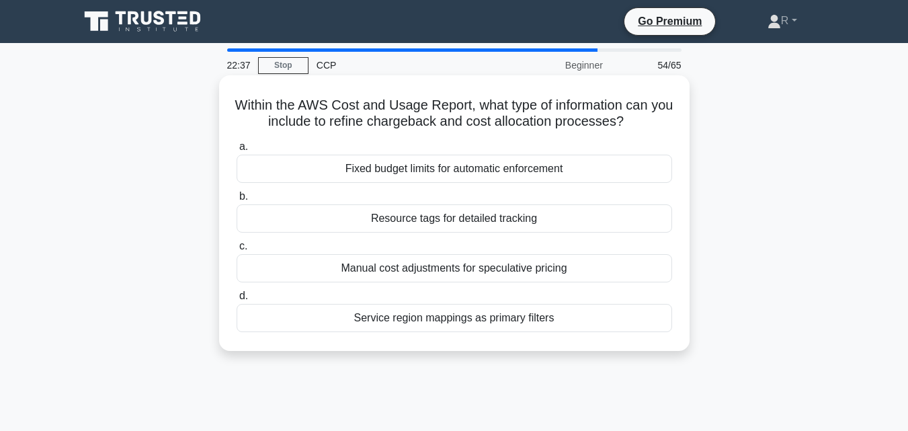
click at [530, 218] on div "Resource tags for detailed tracking" at bounding box center [454, 218] width 435 height 28
click at [237, 201] on input "b. Resource tags for detailed tracking" at bounding box center [237, 196] width 0 height 9
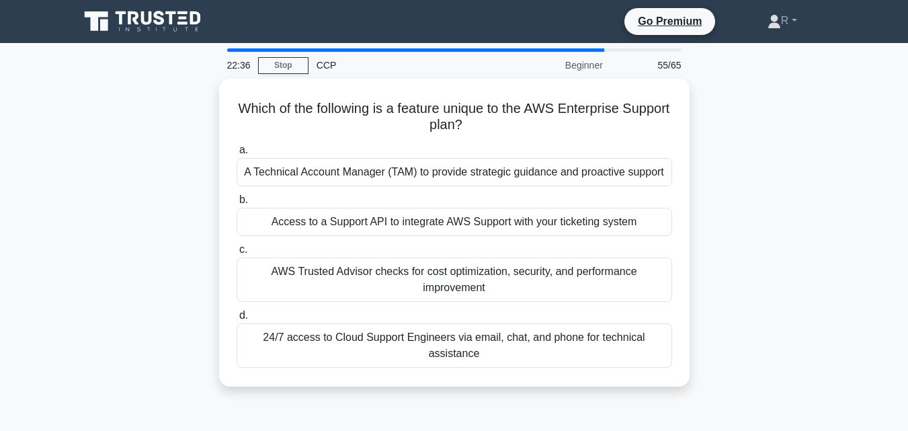
click at [757, 286] on div "Which of the following is a feature unique to the AWS Enterprise Support plan? …" at bounding box center [454, 241] width 766 height 324
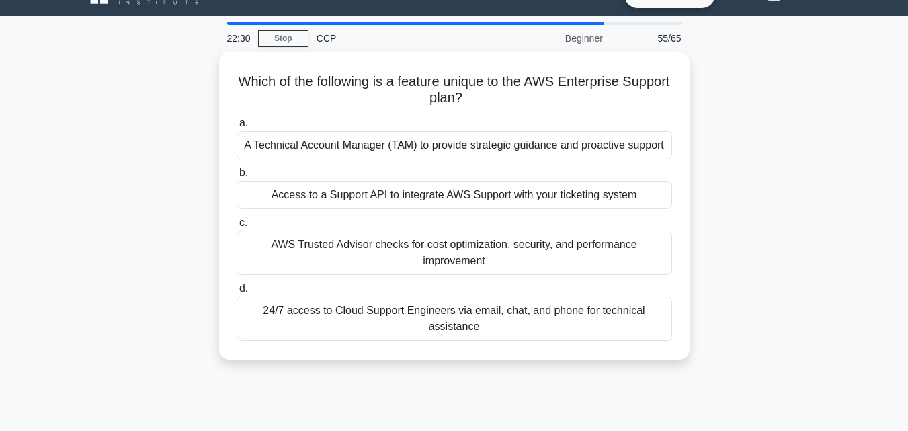
scroll to position [54, 0]
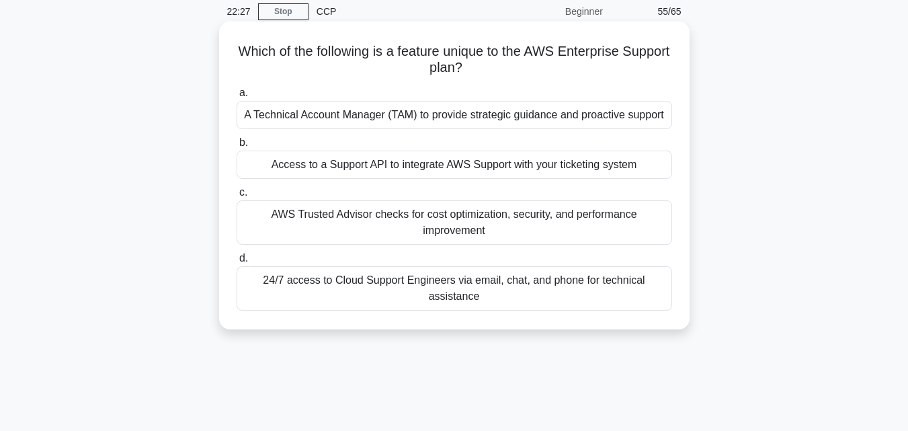
click at [584, 113] on div "A Technical Account Manager (TAM) to provide strategic guidance and proactive s…" at bounding box center [454, 115] width 435 height 28
click at [237, 97] on input "a. A Technical Account Manager (TAM) to provide strategic guidance and proactiv…" at bounding box center [237, 93] width 0 height 9
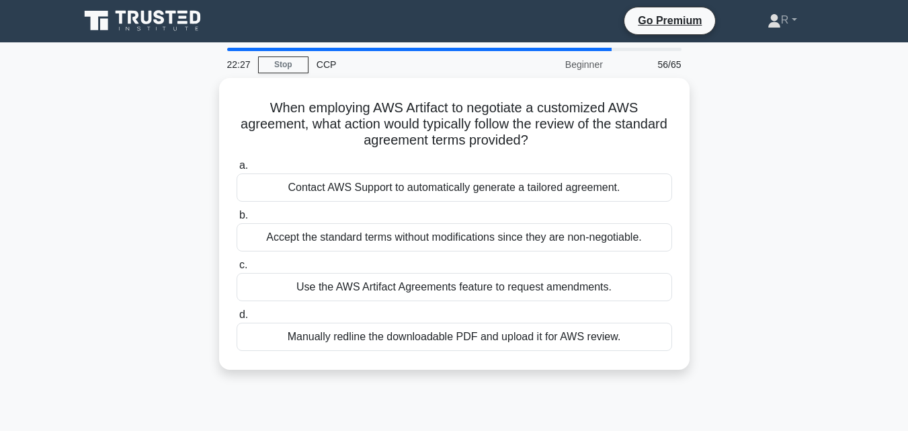
scroll to position [0, 0]
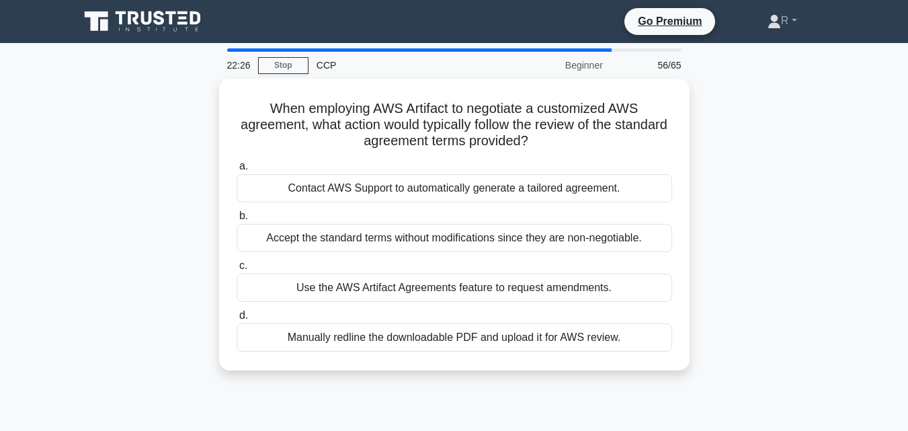
click at [744, 237] on div "When employing AWS Artifact to negotiate a customized AWS agreement, what actio…" at bounding box center [454, 233] width 766 height 308
click at [749, 228] on div "When employing AWS Artifact to negotiate a customized AWS agreement, what actio…" at bounding box center [454, 233] width 766 height 308
click at [742, 239] on div "When employing AWS Artifact to negotiate a customized AWS agreement, what actio…" at bounding box center [454, 233] width 766 height 308
click at [783, 222] on div "When employing AWS Artifact to negotiate a customized AWS agreement, what actio…" at bounding box center [454, 233] width 766 height 308
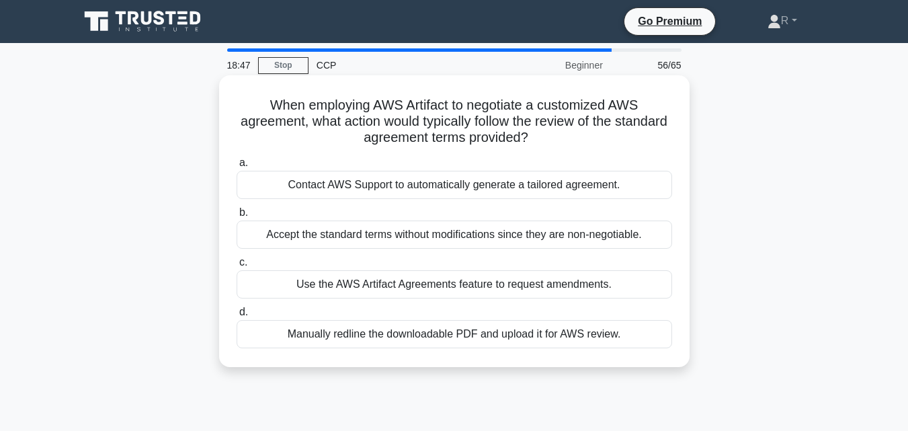
click at [531, 185] on div "Contact AWS Support to automatically generate a tailored agreement." at bounding box center [454, 185] width 435 height 28
click at [237, 167] on input "a. Contact AWS Support to automatically generate a tailored agreement." at bounding box center [237, 163] width 0 height 9
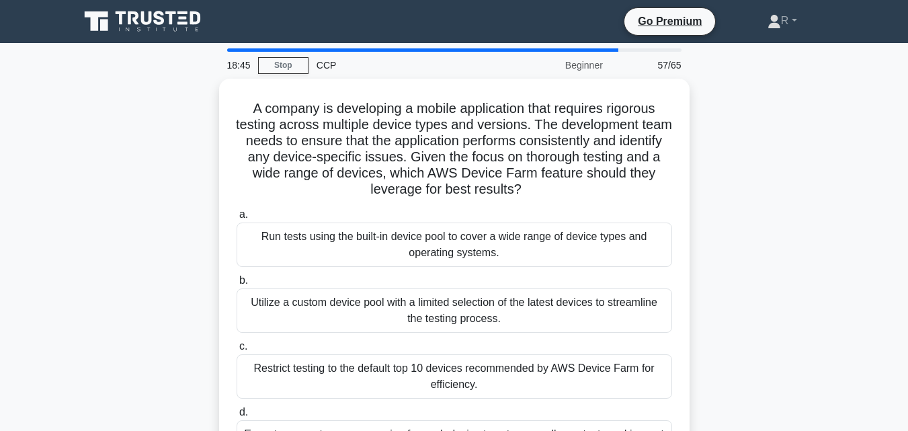
click at [734, 194] on div "A company is developing a mobile application that requires rigorous testing acr…" at bounding box center [454, 289] width 766 height 421
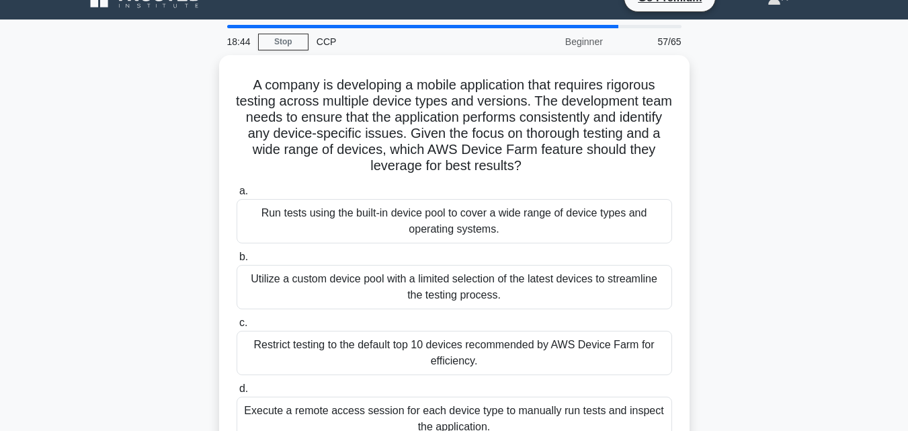
scroll to position [27, 0]
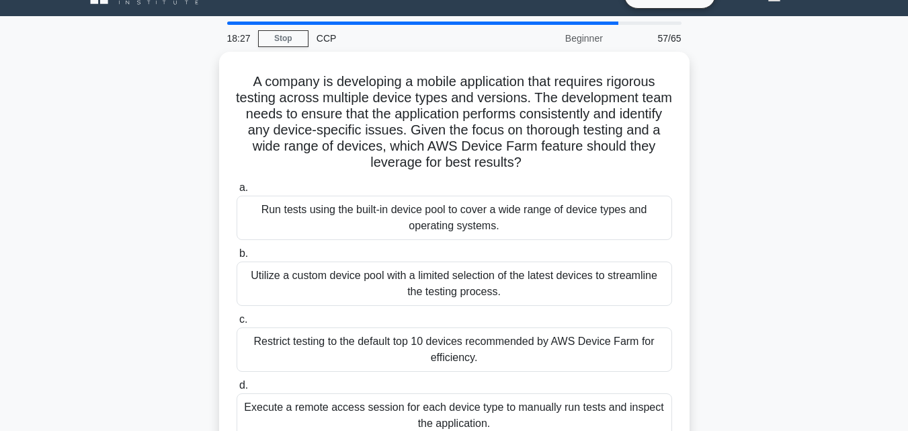
click at [719, 201] on div "A company is developing a mobile application that requires rigorous testing acr…" at bounding box center [454, 262] width 766 height 421
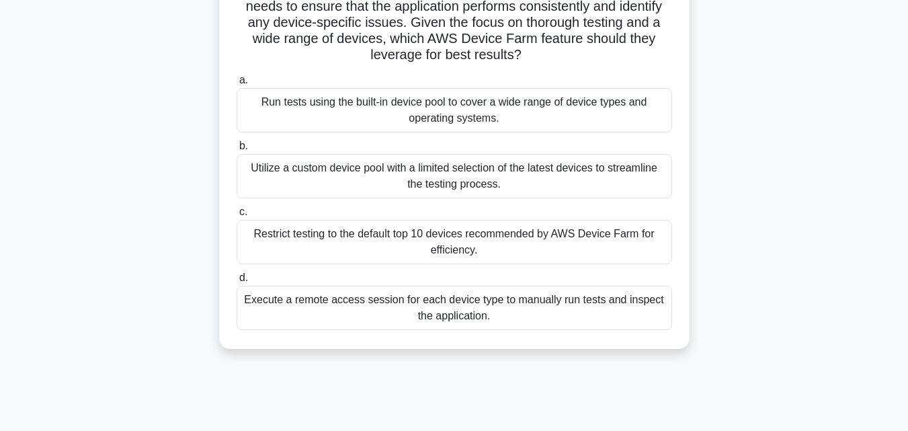
scroll to position [161, 0]
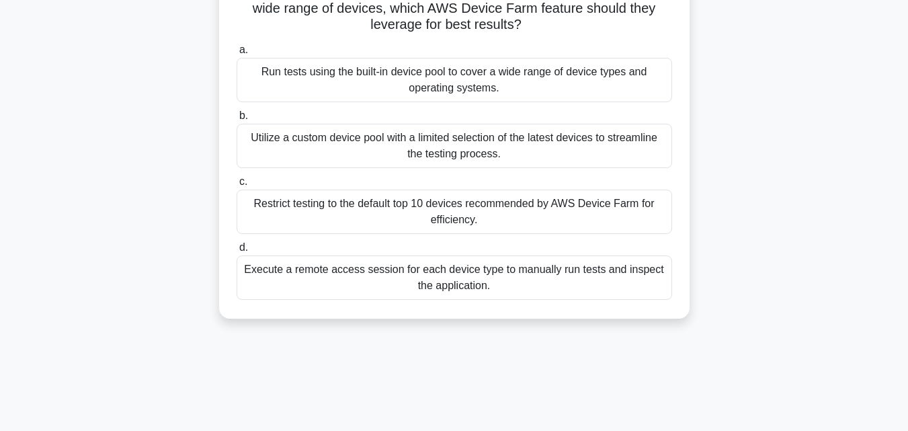
click at [536, 91] on div "Run tests using the built-in device pool to cover a wide range of device types …" at bounding box center [454, 80] width 435 height 44
click at [237, 54] on input "a. Run tests using the built-in device pool to cover a wide range of device typ…" at bounding box center [237, 50] width 0 height 9
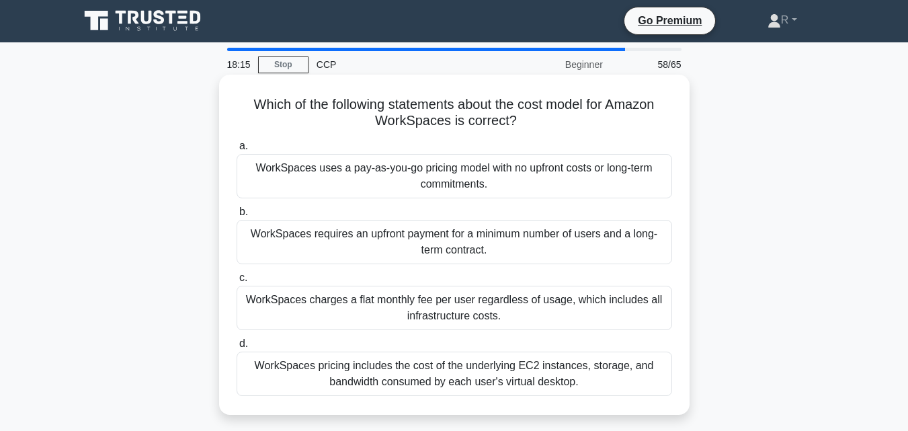
scroll to position [0, 0]
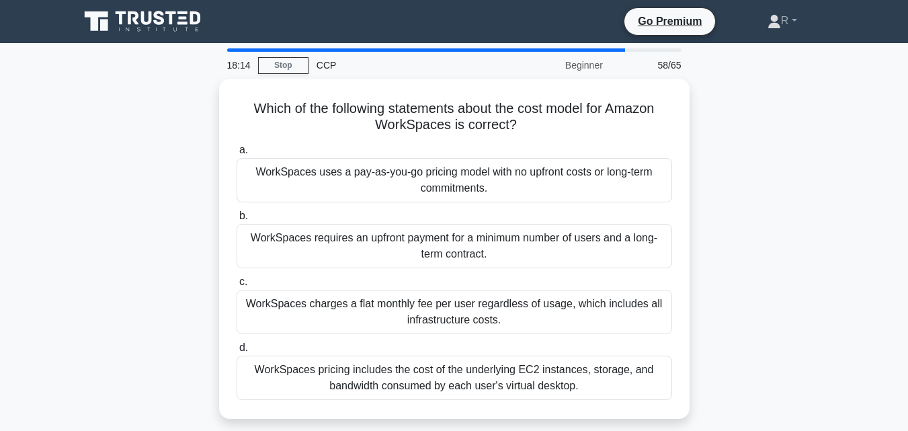
click at [763, 211] on div "Which of the following statements about the cost model for Amazon WorkSpaces is…" at bounding box center [454, 257] width 766 height 356
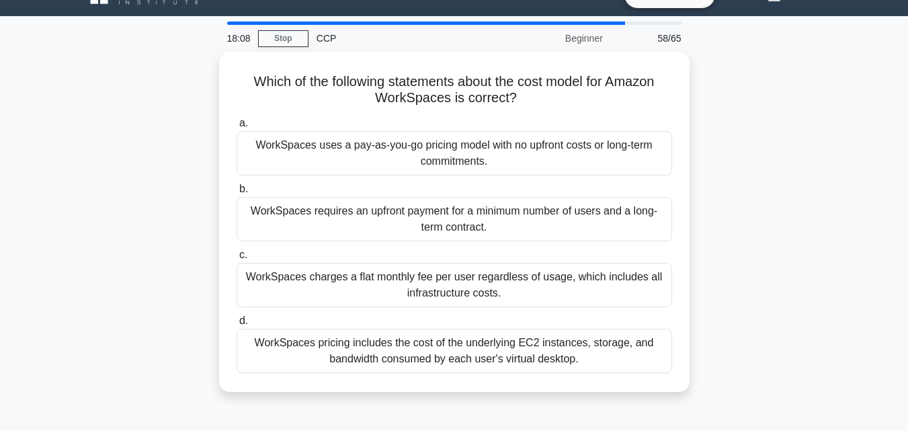
scroll to position [54, 0]
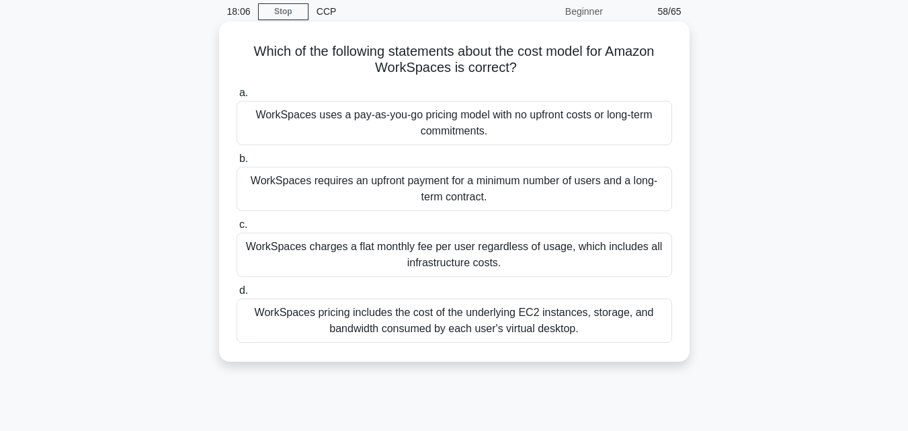
click at [522, 120] on div "WorkSpaces uses a pay-as-you-go pricing model with no upfront costs or long-ter…" at bounding box center [454, 123] width 435 height 44
click at [237, 97] on input "a. WorkSpaces uses a pay-as-you-go pricing model with no upfront costs or long-…" at bounding box center [237, 93] width 0 height 9
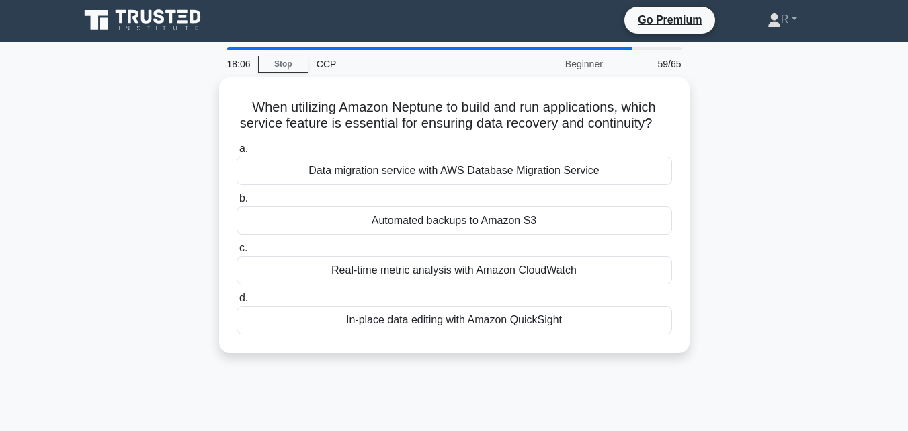
scroll to position [0, 0]
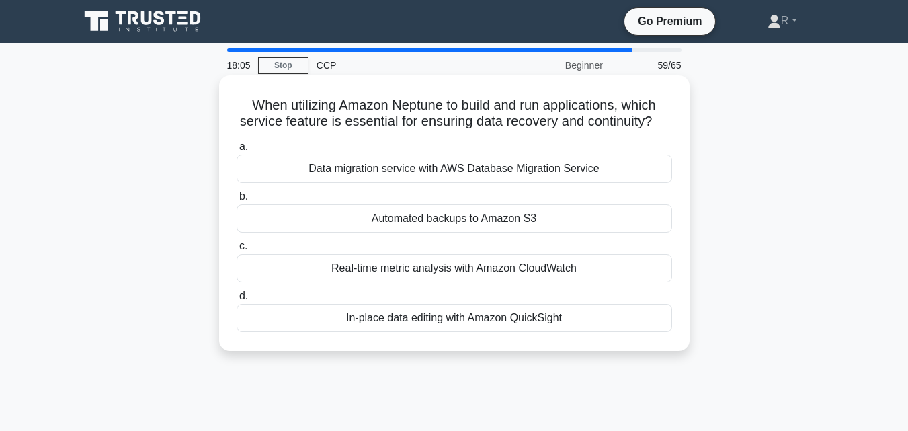
click at [689, 190] on div "When utilizing Amazon Neptune to build and run applications, which service feat…" at bounding box center [454, 212] width 470 height 275
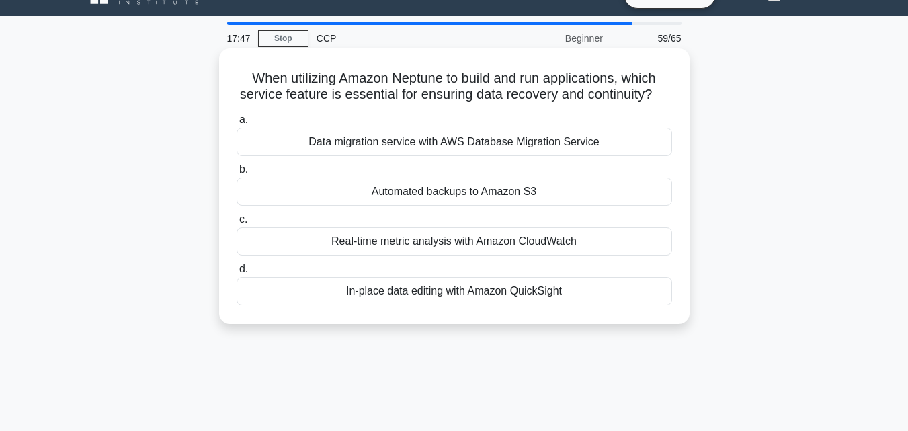
click at [541, 155] on div "Data migration service with AWS Database Migration Service" at bounding box center [454, 142] width 435 height 28
click at [237, 124] on input "a. Data migration service with AWS Database Migration Service" at bounding box center [237, 120] width 0 height 9
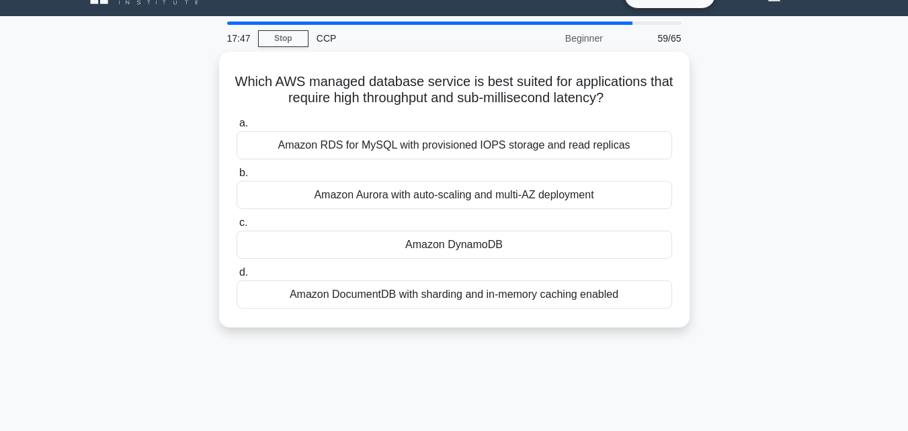
scroll to position [0, 0]
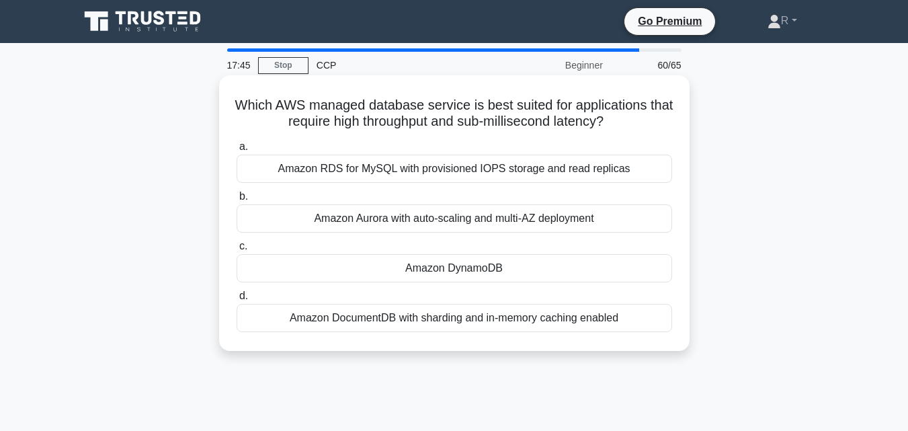
click at [674, 199] on div "b. Amazon Aurora with auto-scaling and multi-AZ deployment" at bounding box center [454, 210] width 452 height 44
click at [462, 169] on div "Amazon RDS for MySQL with provisioned IOPS storage and read replicas" at bounding box center [454, 169] width 435 height 28
click at [237, 151] on input "a. Amazon RDS for MySQL with provisioned IOPS storage and read replicas" at bounding box center [237, 146] width 0 height 9
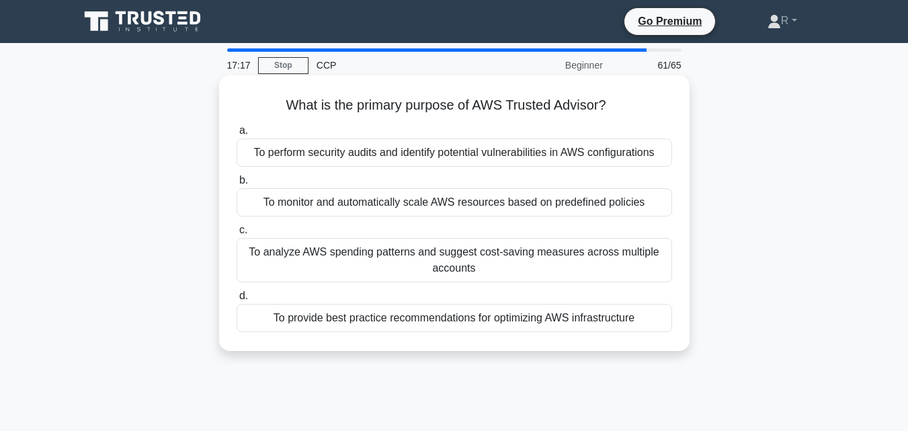
click at [508, 155] on div "To perform security audits and identify potential vulnerabilities in AWS config…" at bounding box center [454, 152] width 435 height 28
click at [237, 135] on input "a. To perform security audits and identify potential vulnerabilities in AWS con…" at bounding box center [237, 130] width 0 height 9
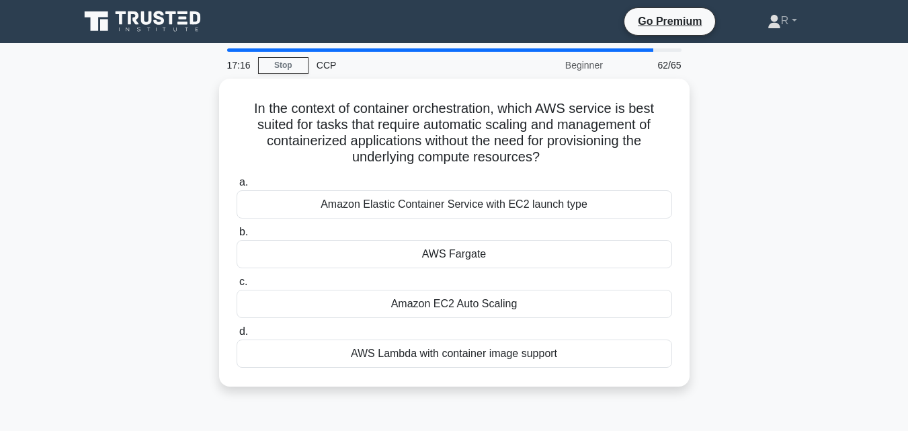
click at [789, 204] on div "In the context of container orchestration, which AWS service is best suited for…" at bounding box center [454, 241] width 766 height 324
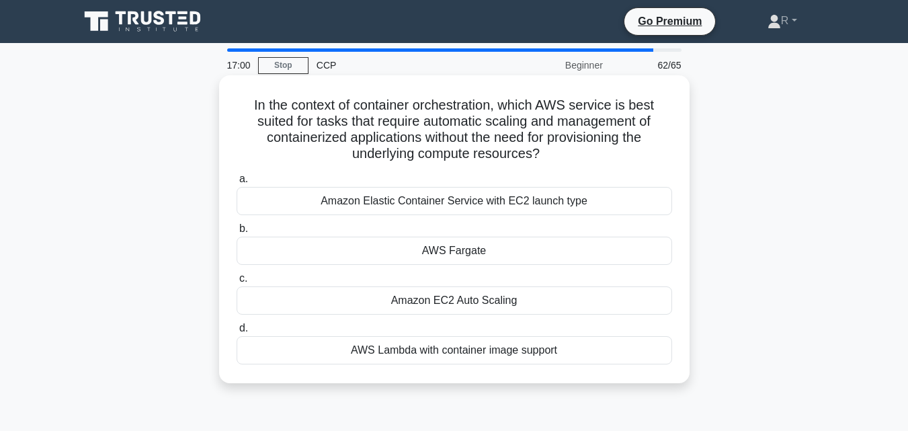
click at [496, 253] on div "AWS Fargate" at bounding box center [454, 251] width 435 height 28
click at [237, 233] on input "b. AWS Fargate" at bounding box center [237, 228] width 0 height 9
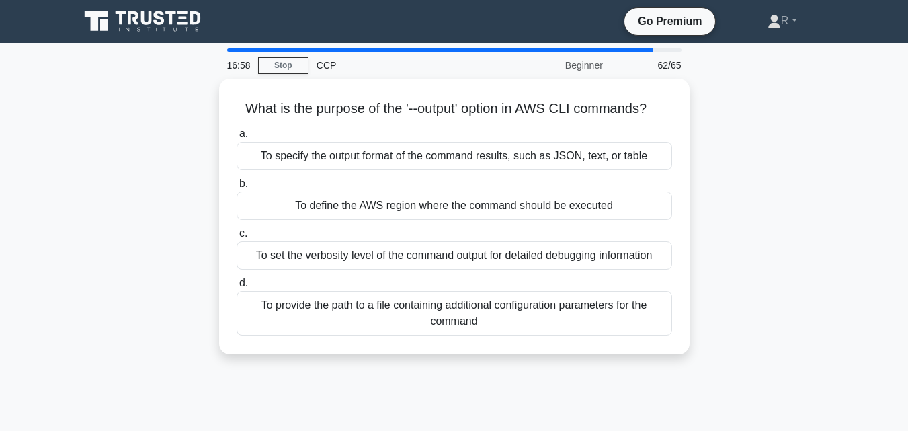
click at [777, 192] on div "What is the purpose of the '--output' option in AWS CLI commands? .spinner_0XTQ…" at bounding box center [454, 225] width 766 height 292
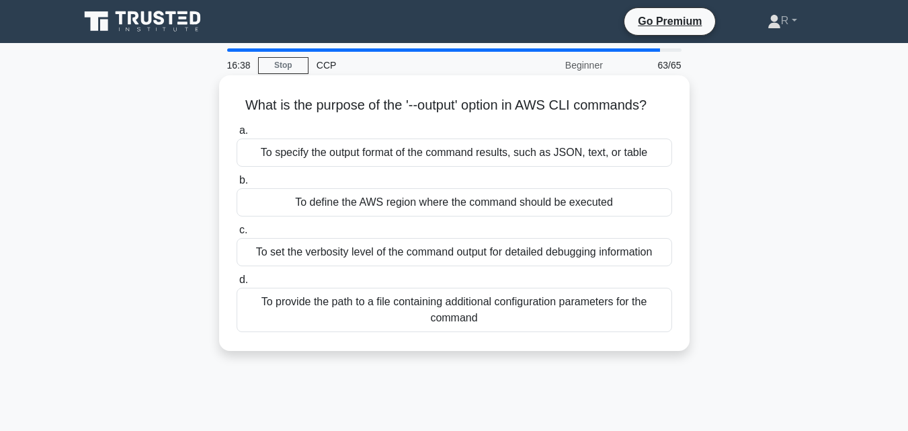
click at [496, 250] on div "To set the verbosity level of the command output for detailed debugging informa…" at bounding box center [454, 252] width 435 height 28
click at [237, 234] on input "c. To set the verbosity level of the command output for detailed debugging info…" at bounding box center [237, 230] width 0 height 9
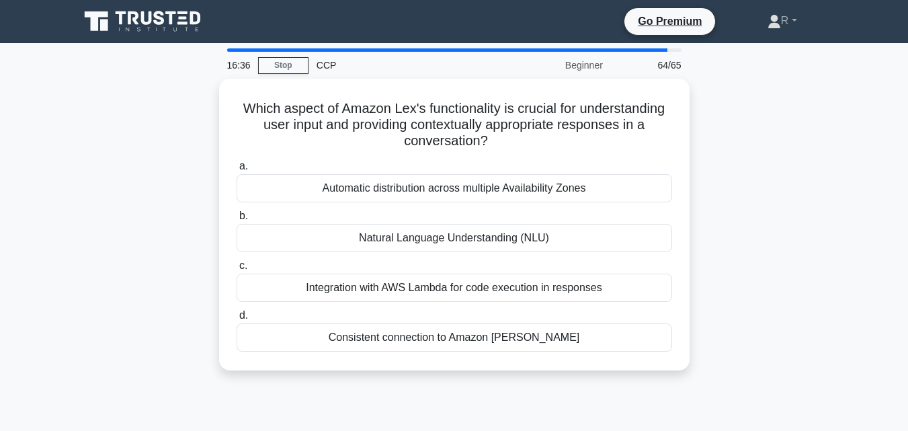
click at [770, 234] on div "Which aspect of Amazon Lex's functionality is crucial for understanding user in…" at bounding box center [454, 233] width 766 height 308
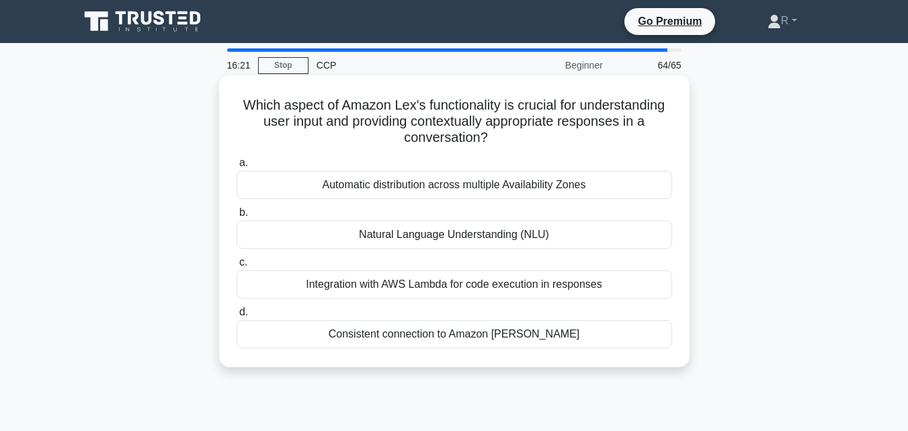
click at [426, 239] on div "Natural Language Understanding (NLU)" at bounding box center [454, 234] width 435 height 28
click at [237, 217] on input "b. Natural Language Understanding (NLU)" at bounding box center [237, 212] width 0 height 9
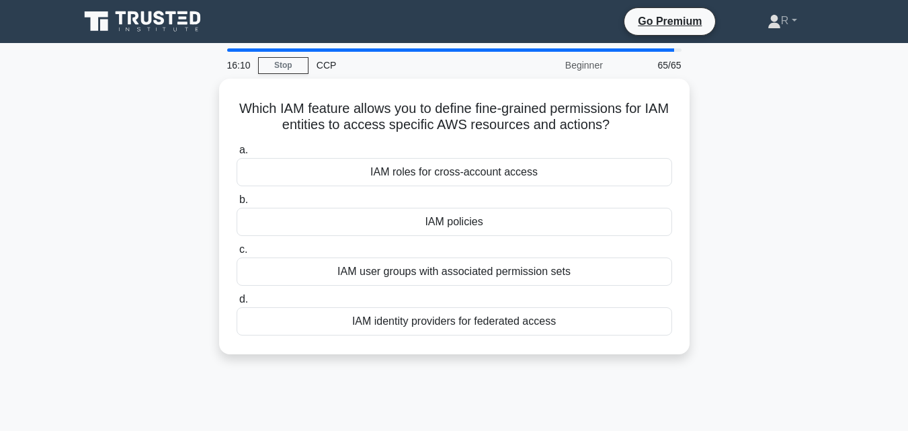
click at [736, 224] on div "Which IAM feature allows you to define fine-grained permissions for IAM entitie…" at bounding box center [454, 225] width 766 height 292
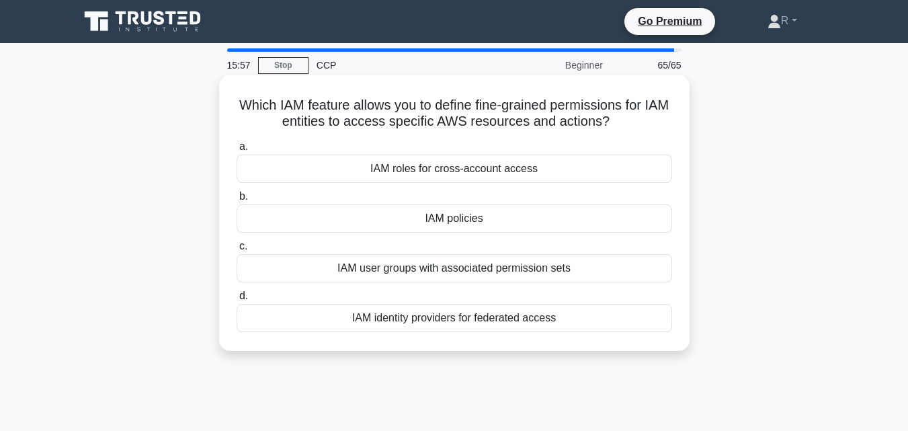
click at [505, 164] on div "IAM roles for cross-account access" at bounding box center [454, 169] width 435 height 28
click at [237, 151] on input "a. IAM roles for cross-account access" at bounding box center [237, 146] width 0 height 9
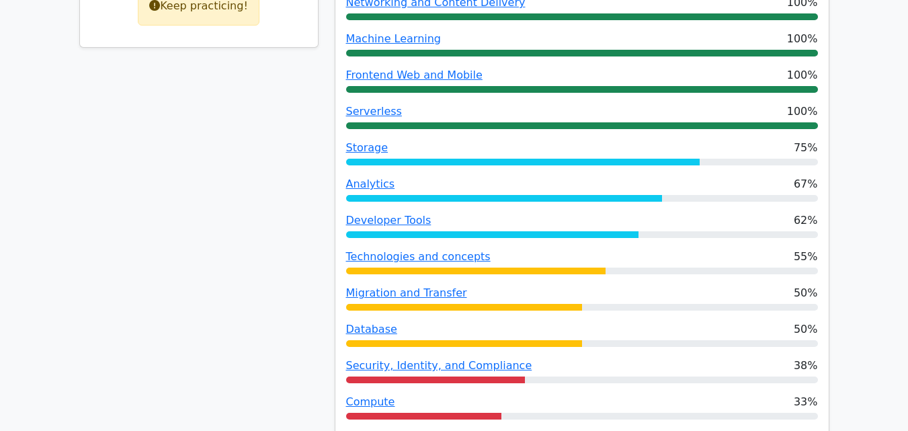
scroll to position [768, 0]
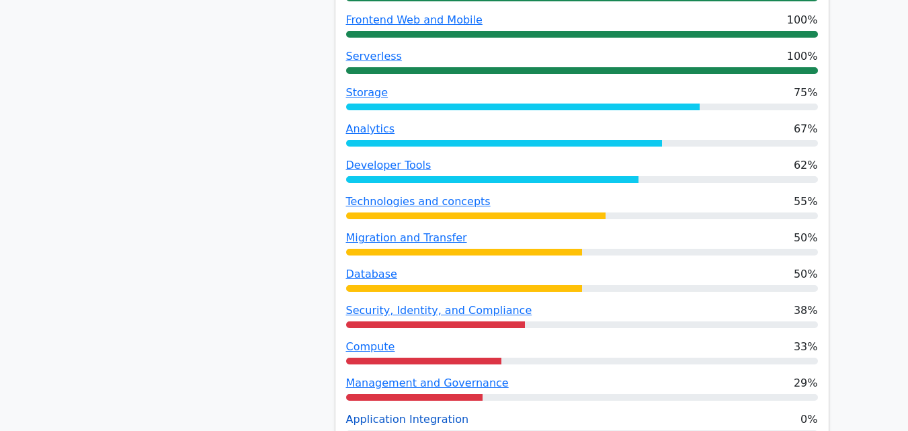
click at [404, 413] on link "Application Integration" at bounding box center [407, 419] width 123 height 13
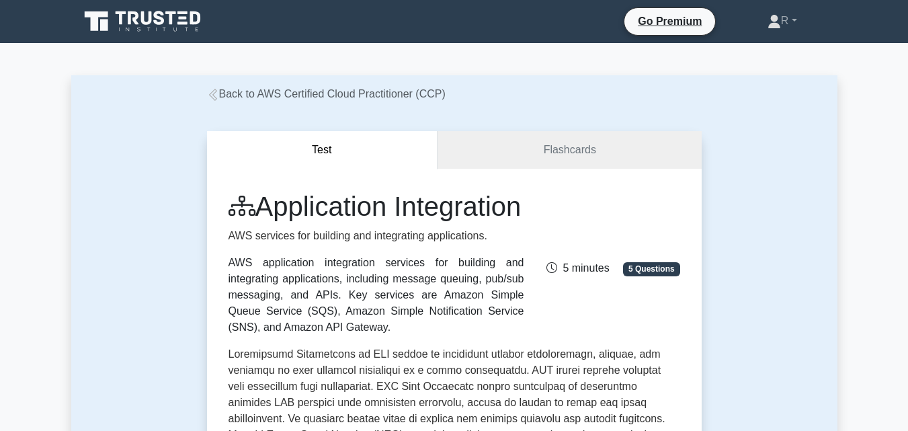
click at [440, 296] on div "AWS application integration services for building and integrating applications,…" at bounding box center [376, 295] width 296 height 81
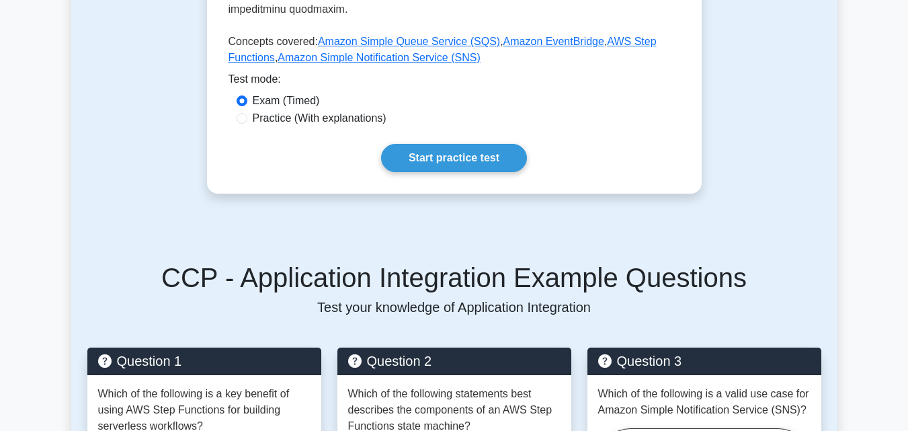
scroll to position [699, 0]
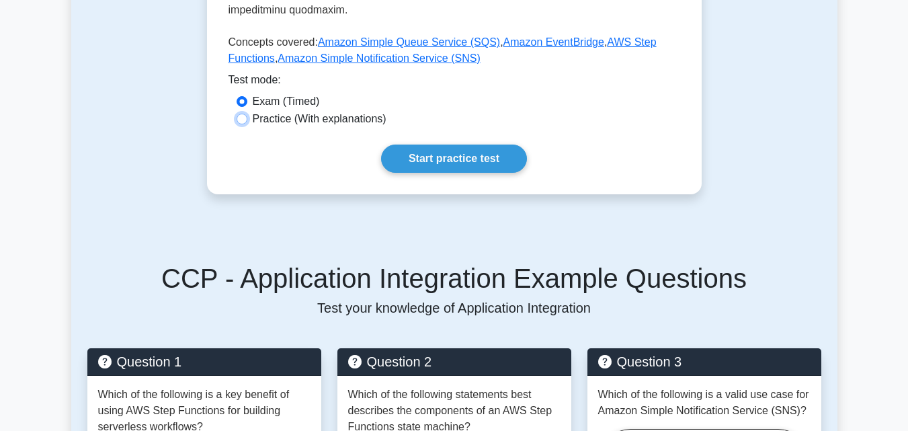
click at [246, 119] on input "Practice (With explanations)" at bounding box center [242, 119] width 11 height 11
radio input "true"
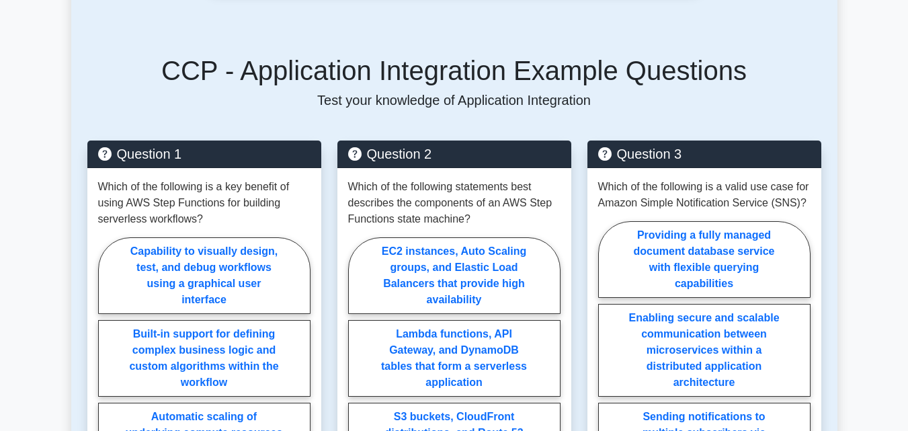
scroll to position [949, 0]
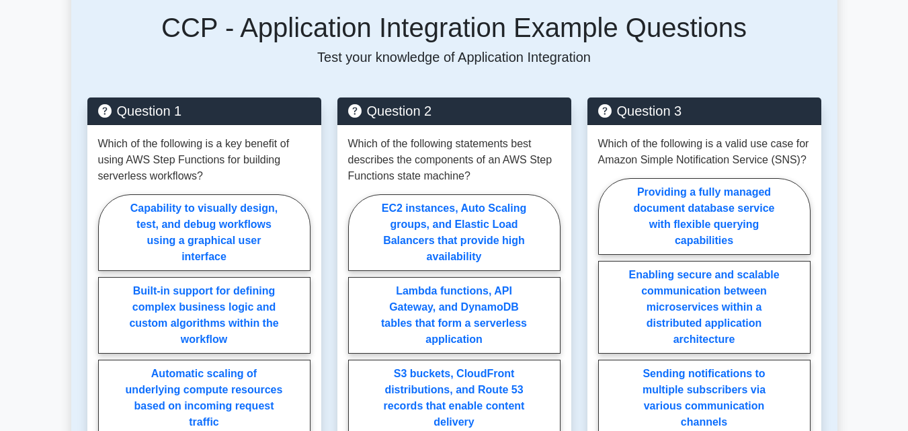
drag, startPoint x: 0, startPoint y: 36, endPoint x: 277, endPoint y: -58, distance: 293.0
click at [277, 0] on html "Go Premium R" at bounding box center [454, 165] width 908 height 2229
click at [86, 400] on div "Question 1 Which of the following is a key benefit of using AWS Step Functions …" at bounding box center [204, 344] width 250 height 495
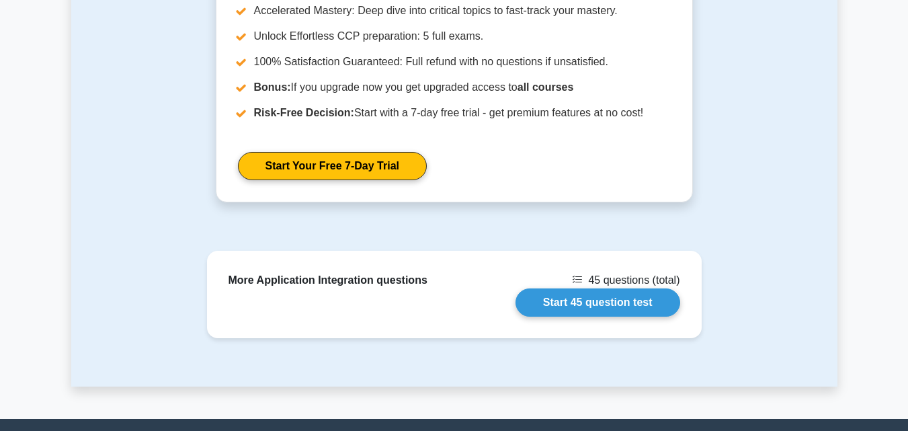
scroll to position [1798, 0]
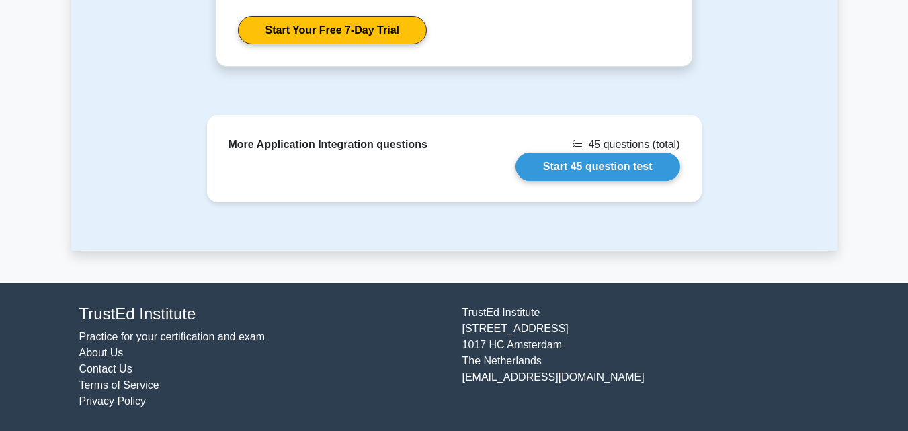
click at [568, 237] on div "More Application Integration questions 45 questions (total) Start 45 question t…" at bounding box center [454, 183] width 766 height 136
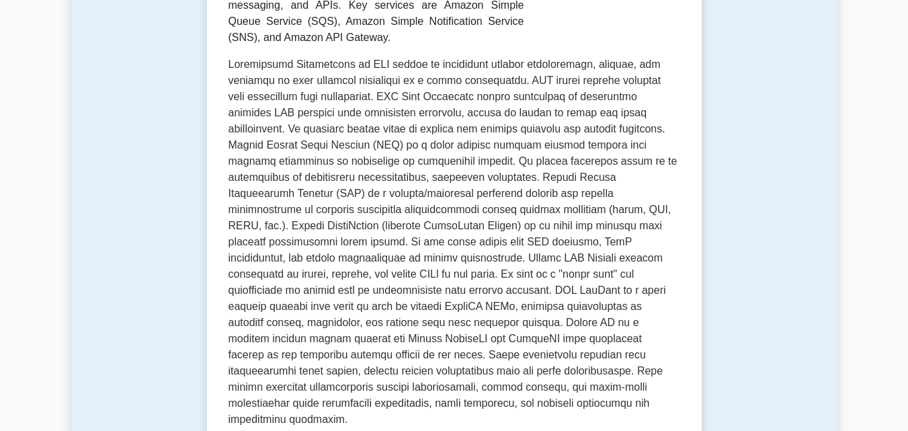
scroll to position [669, 0]
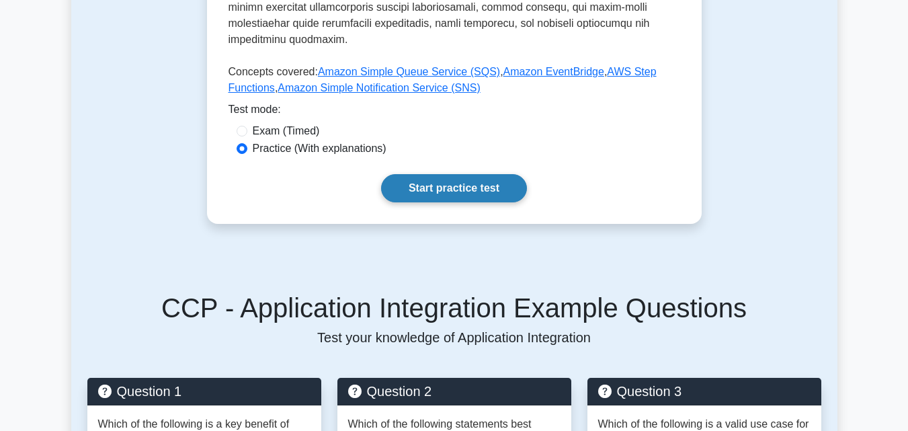
click at [466, 181] on link "Start practice test" at bounding box center [454, 188] width 146 height 28
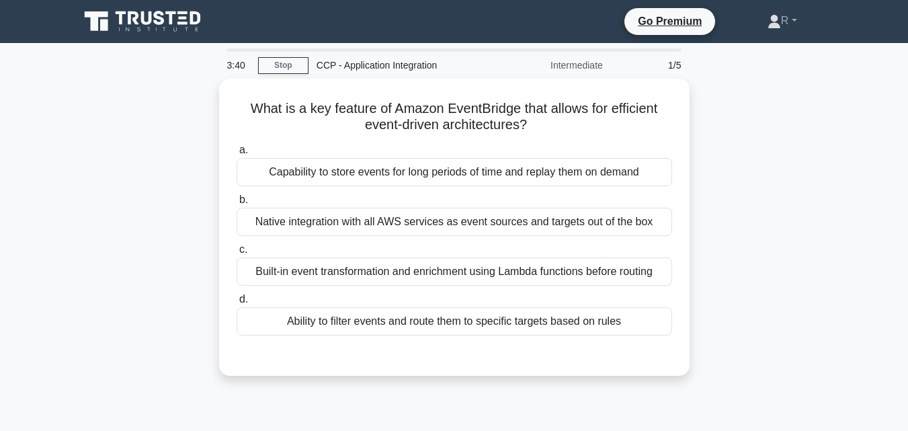
click at [765, 214] on div "What is a key feature of Amazon EventBridge that allows for efficient event-dri…" at bounding box center [454, 235] width 766 height 313
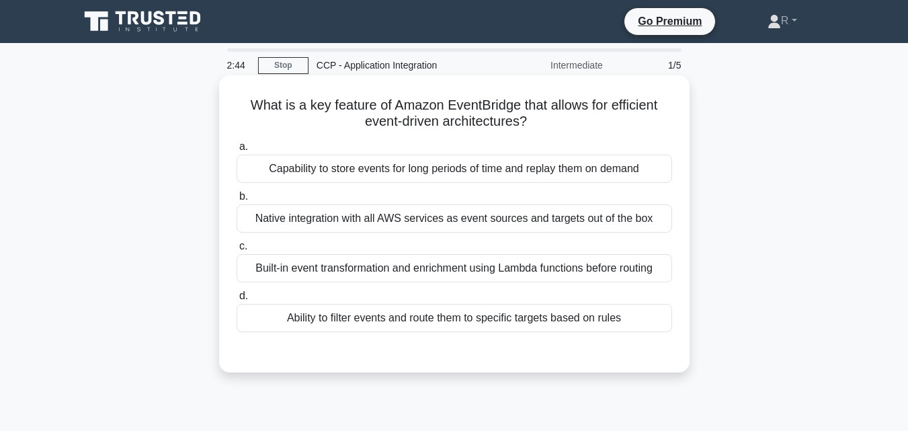
click at [543, 267] on div "Built-in event transformation and enrichment using Lambda functions before rout…" at bounding box center [454, 268] width 435 height 28
click at [237, 251] on input "c. Built-in event transformation and enrichment using Lambda functions before r…" at bounding box center [237, 246] width 0 height 9
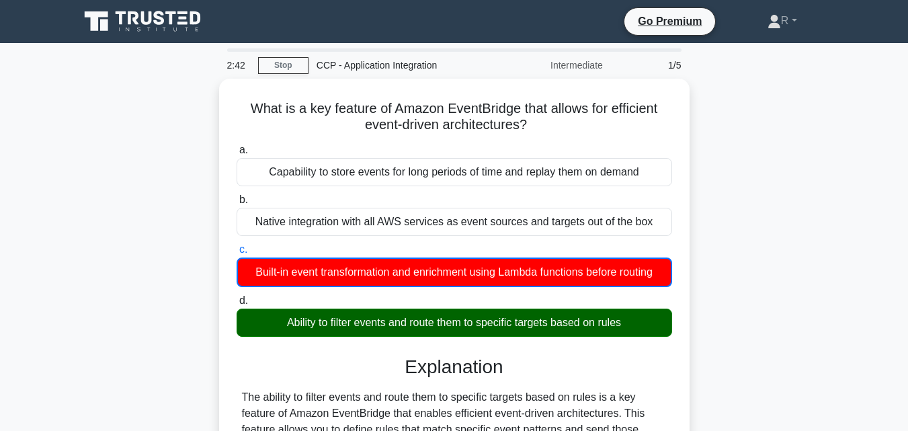
click at [751, 263] on div "What is a key feature of Amazon EventBridge that allows for efficient event-dri…" at bounding box center [454, 363] width 766 height 568
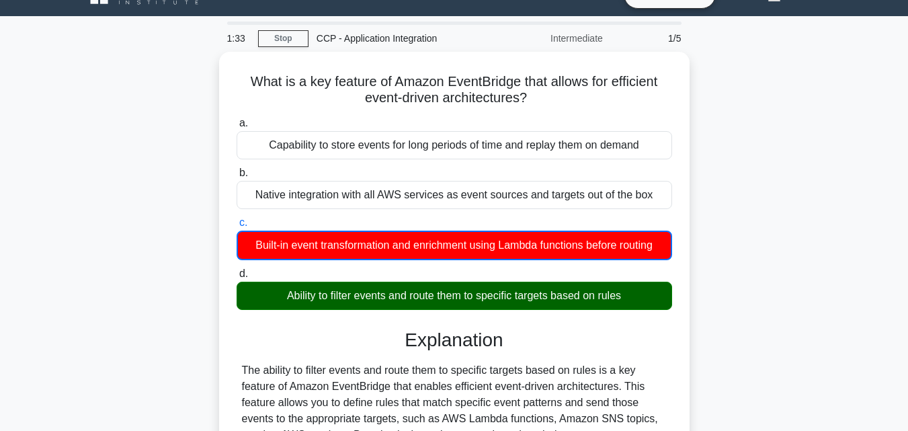
click at [751, 263] on div "What is a key feature of Amazon EventBridge that allows for efficient event-dri…" at bounding box center [454, 336] width 766 height 568
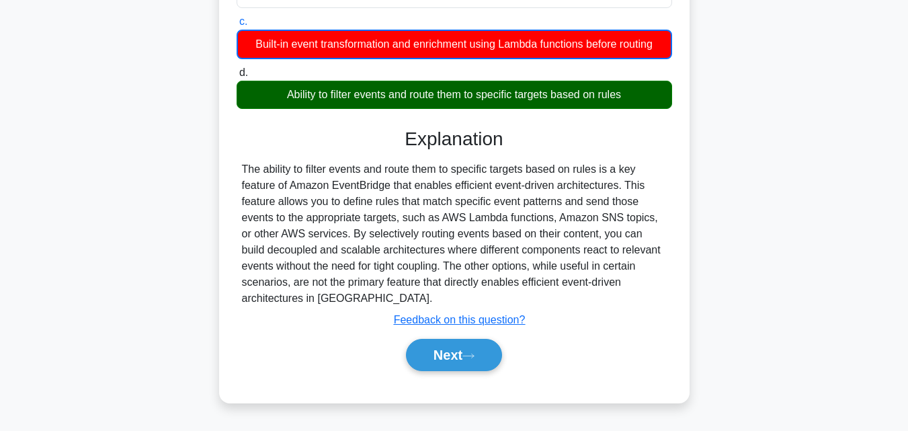
scroll to position [295, 0]
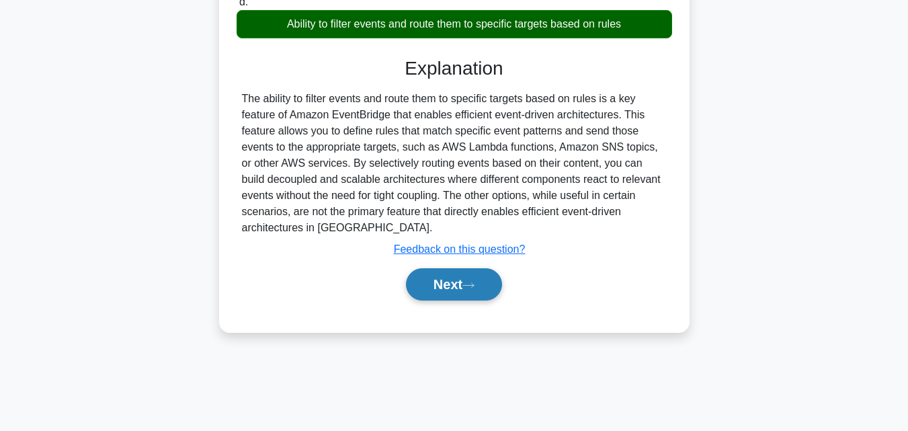
click at [454, 292] on button "Next" at bounding box center [454, 284] width 96 height 32
click at [445, 278] on button "Next" at bounding box center [454, 284] width 96 height 32
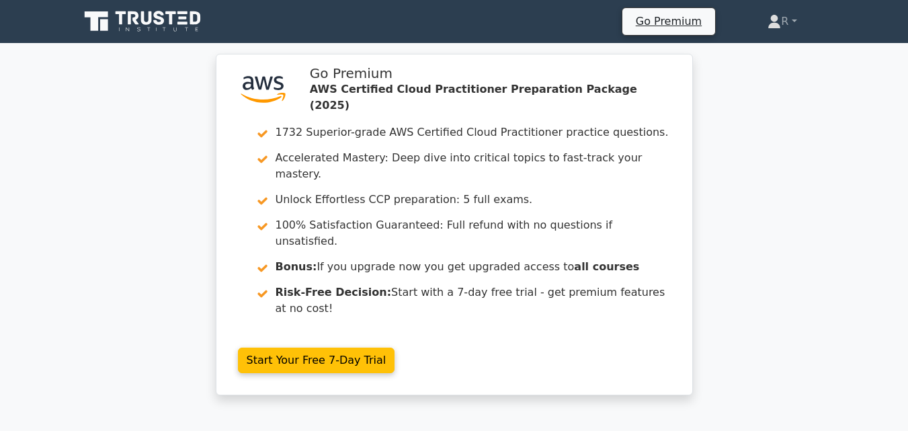
click at [735, 263] on div ".st0{fill:#252F3E;} .st1{fill-rule:evenodd;clip-rule:evenodd;fill:#FF9900;} Go …" at bounding box center [454, 232] width 908 height 357
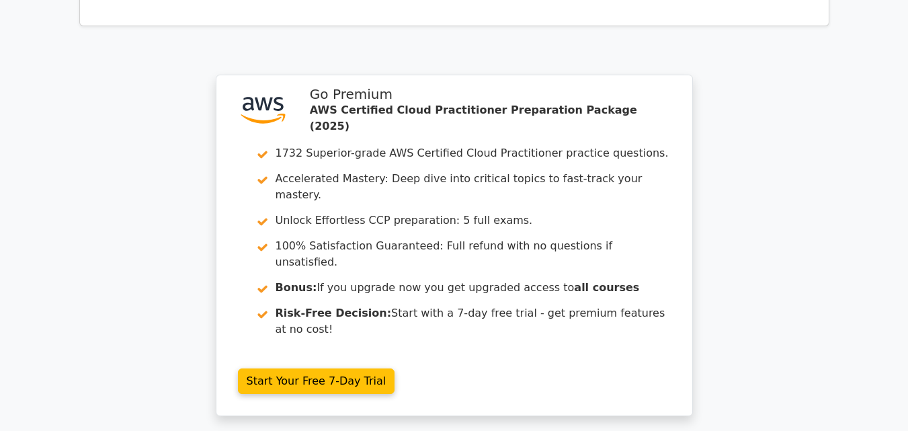
scroll to position [1754, 0]
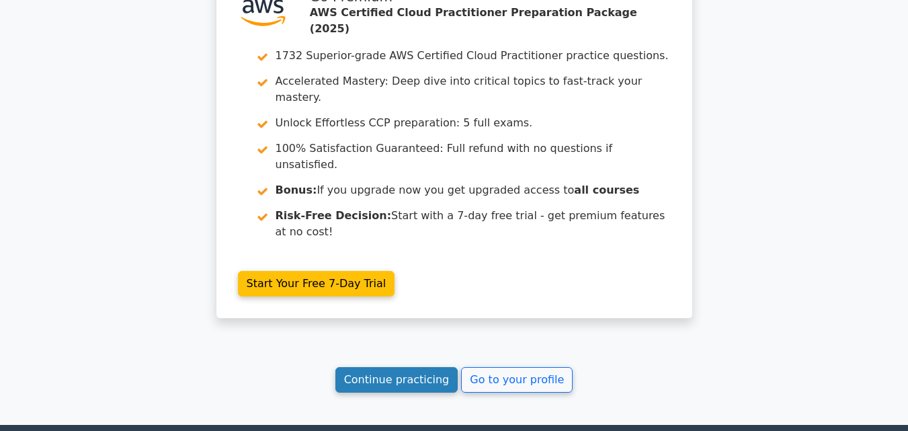
click at [414, 367] on link "Continue practicing" at bounding box center [396, 380] width 123 height 26
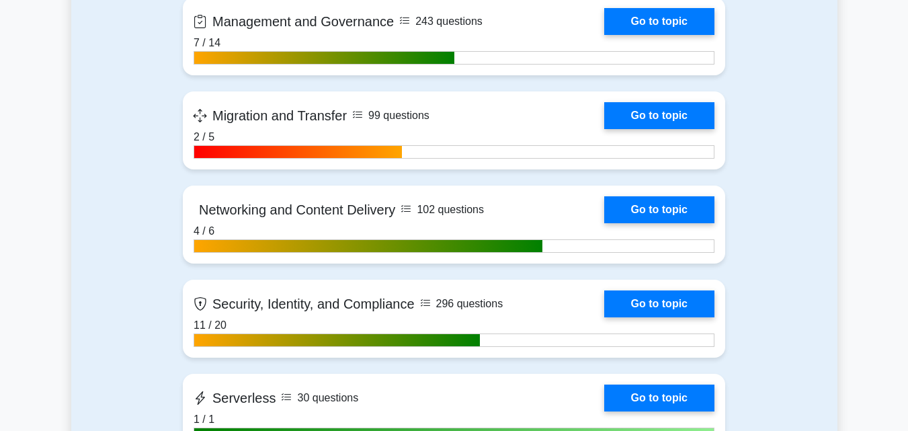
scroll to position [2634, 0]
